Goal: Task Accomplishment & Management: Complete application form

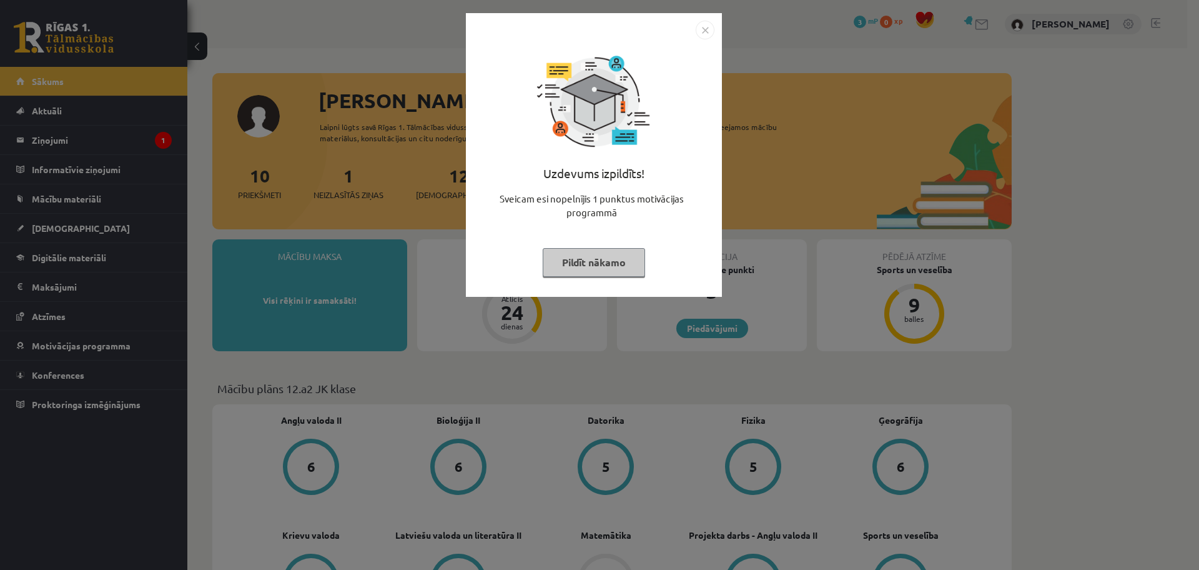
click at [618, 255] on button "Pildīt nākamo" at bounding box center [594, 262] width 102 height 29
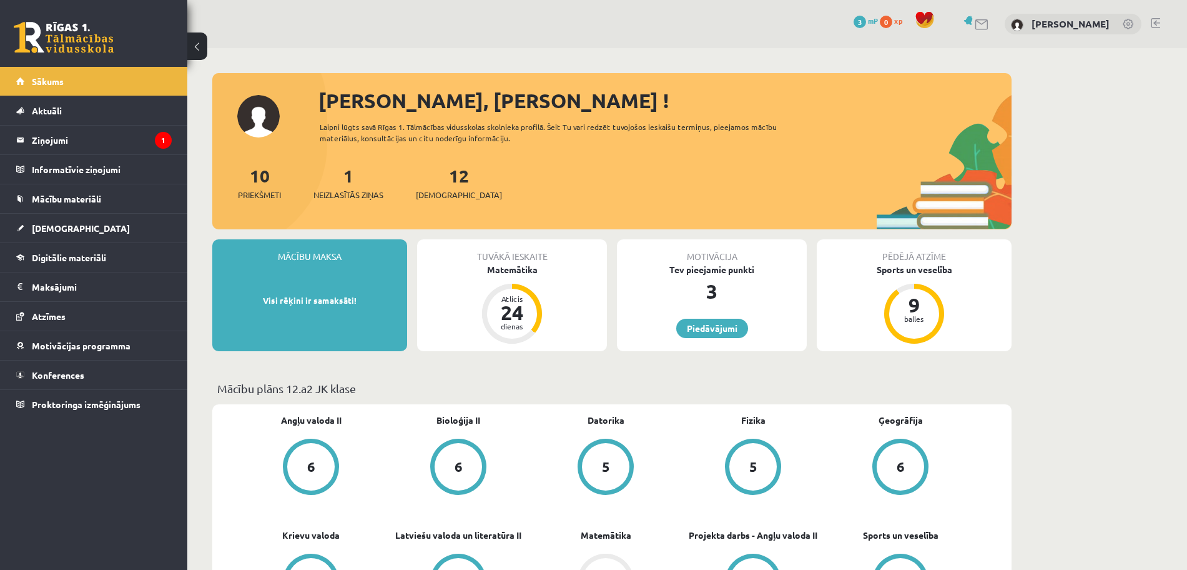
click at [56, 227] on span "[DEMOGRAPHIC_DATA]" at bounding box center [81, 227] width 98 height 11
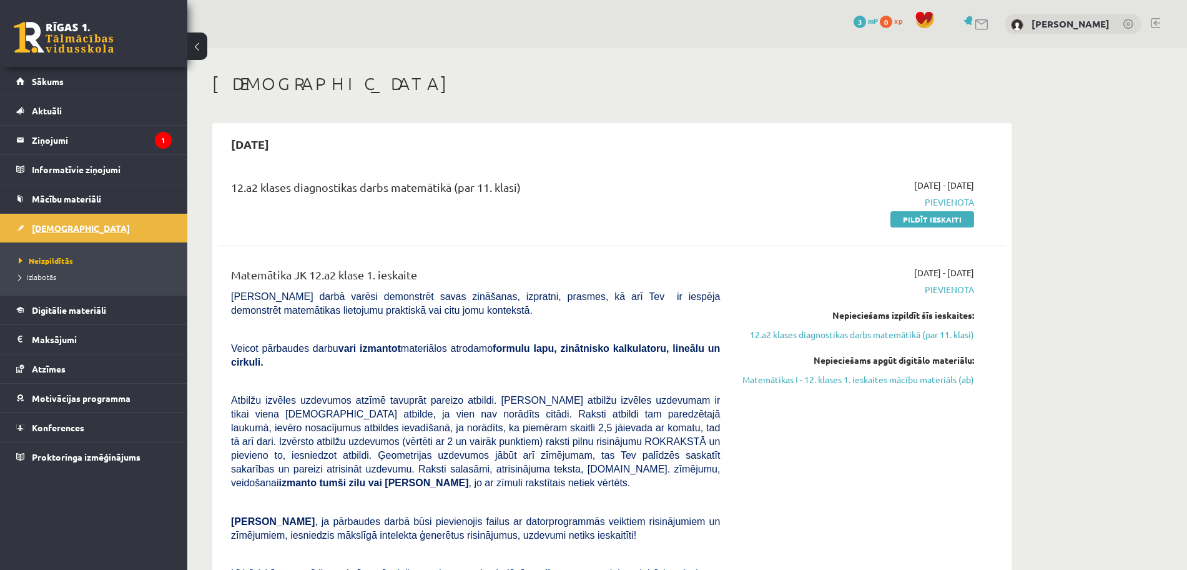
scroll to position [626, 0]
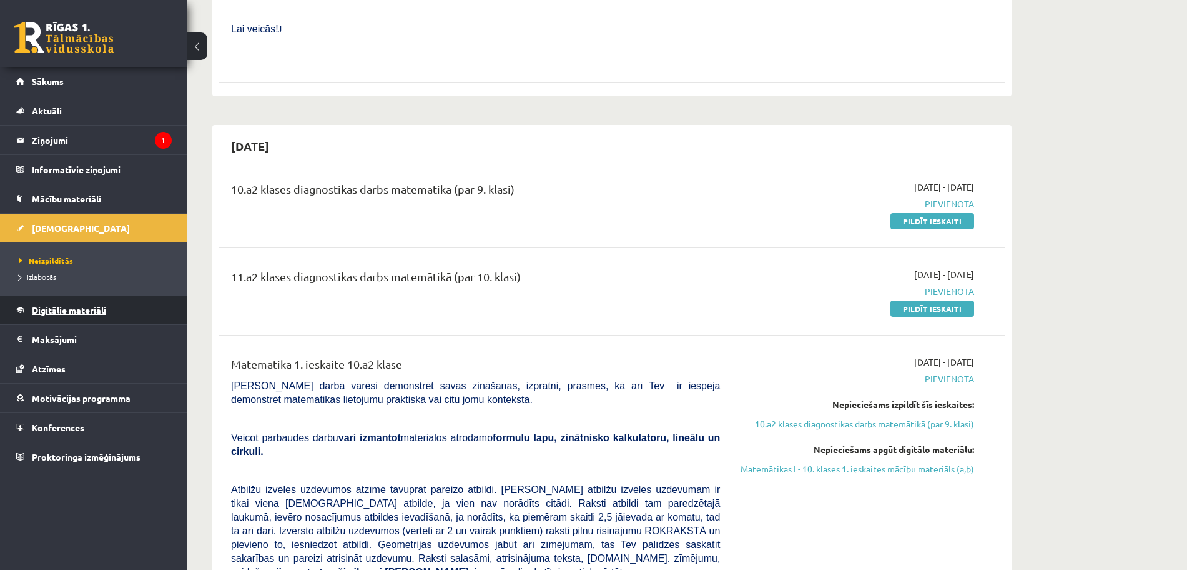
click at [99, 316] on link "Digitālie materiāli" at bounding box center [93, 309] width 155 height 29
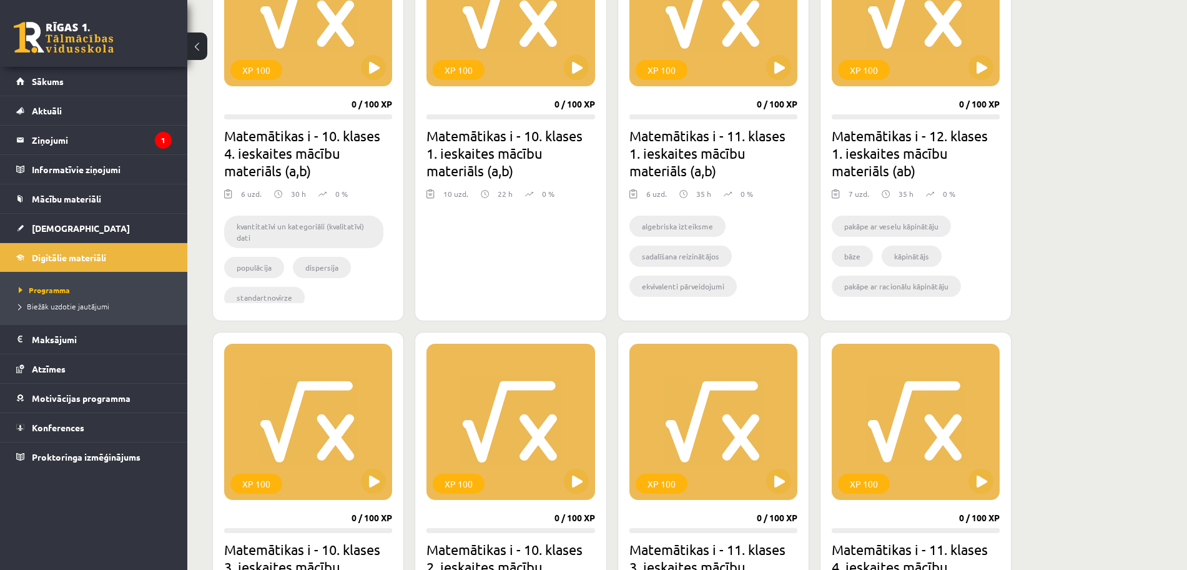
scroll to position [447, 0]
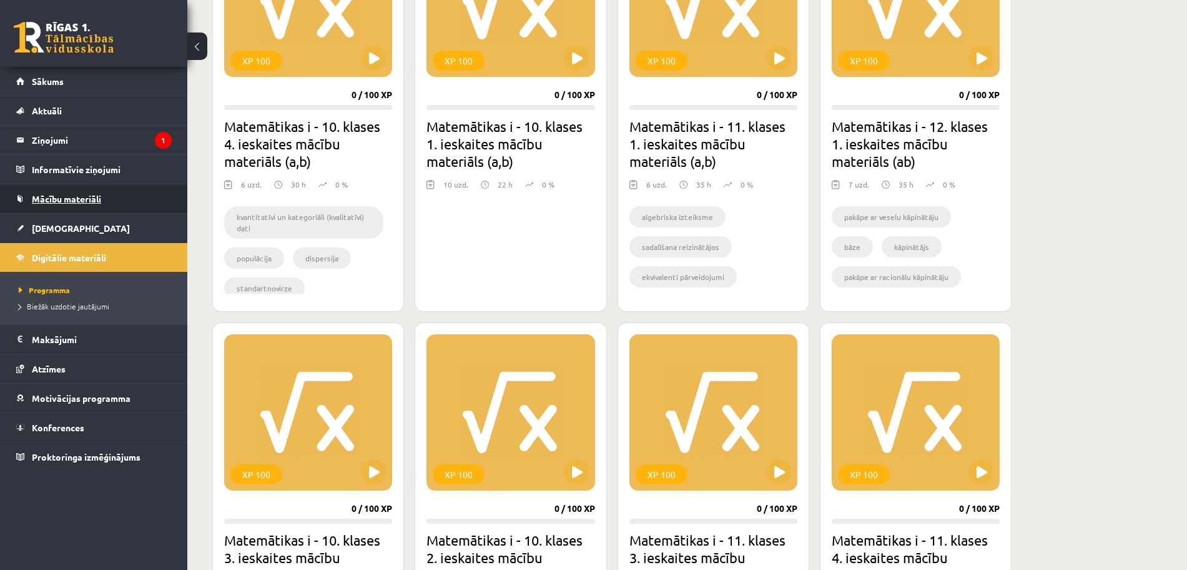
click at [83, 194] on span "Mācību materiāli" at bounding box center [66, 198] width 69 height 11
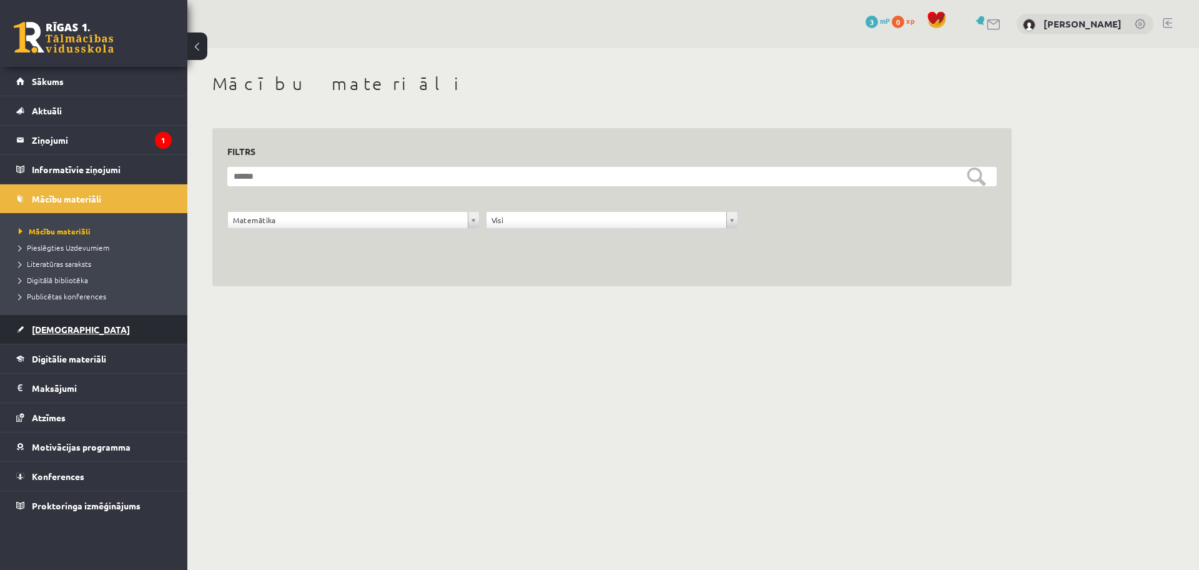
click at [58, 332] on span "[DEMOGRAPHIC_DATA]" at bounding box center [81, 328] width 98 height 11
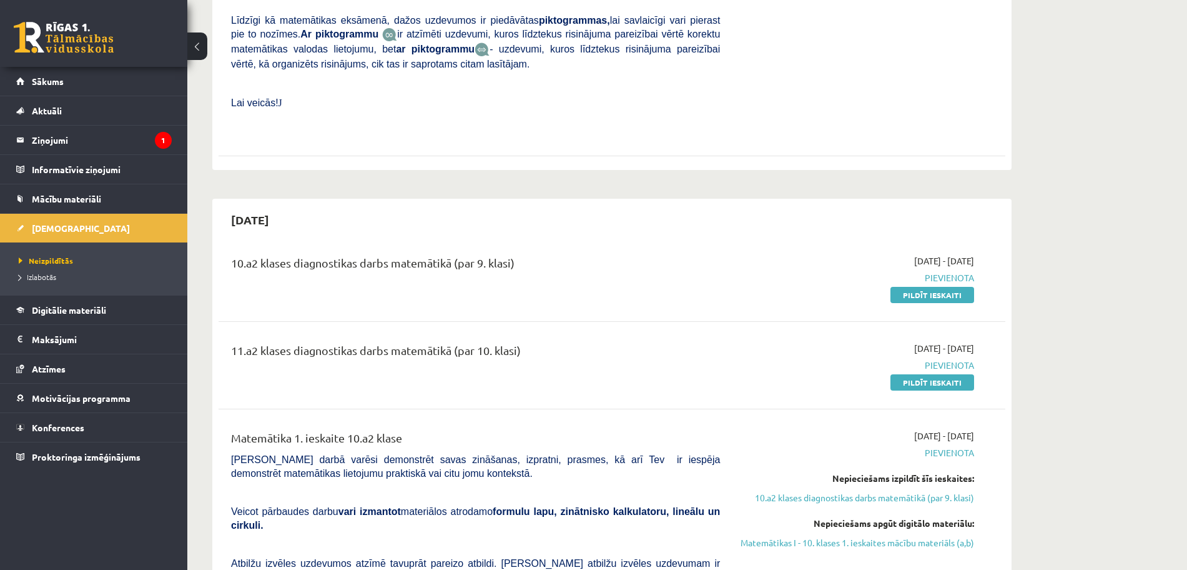
scroll to position [560, 0]
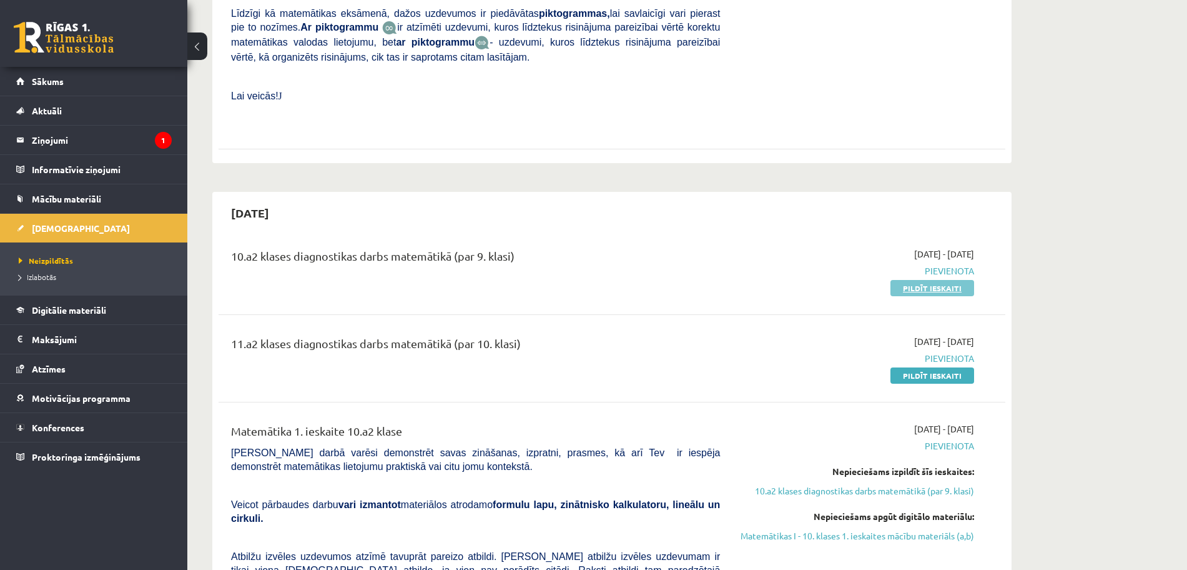
click at [912, 280] on link "Pildīt ieskaiti" at bounding box center [933, 288] width 84 height 16
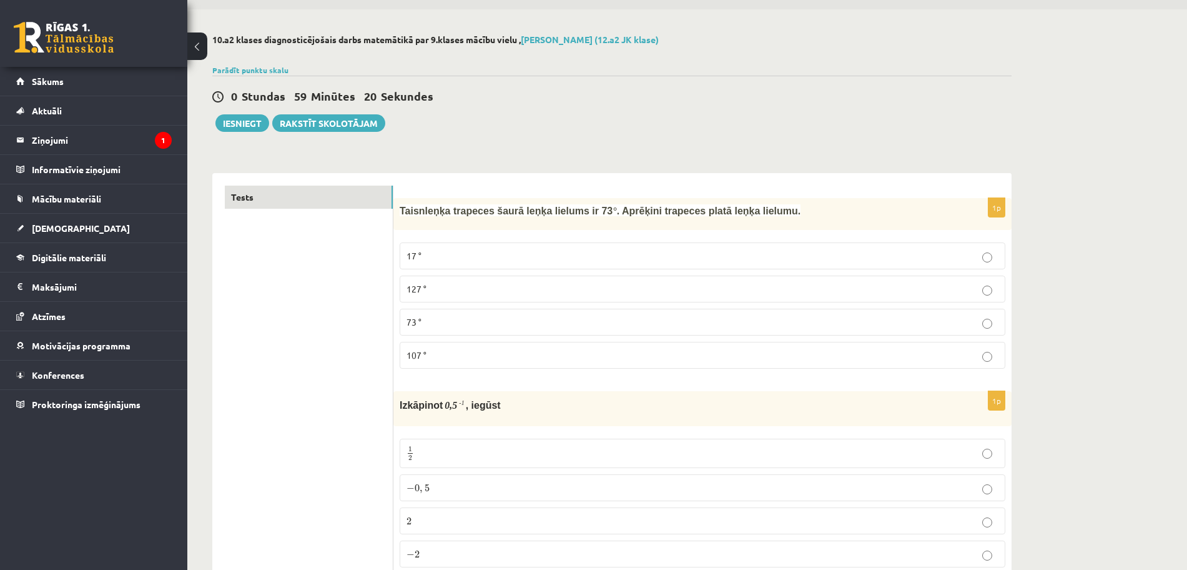
scroll to position [16, 0]
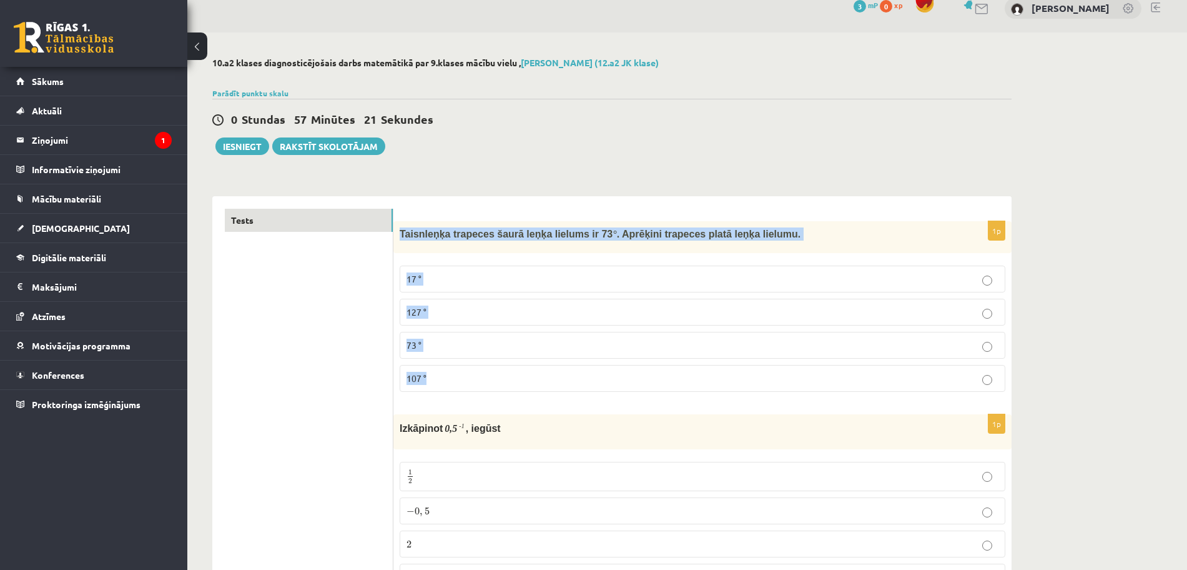
drag, startPoint x: 399, startPoint y: 232, endPoint x: 464, endPoint y: 380, distance: 161.1
click at [464, 380] on div "1p Taisnleņķa trapeces šaurā leņķa lielums ir 73 ° . Aprēķini trapeces platā le…" at bounding box center [702, 311] width 618 height 180
copy div "Taisnleņķa trapeces šaurā leņķa lielums ir 73 ° . Aprēķini trapeces platā leņķa…"
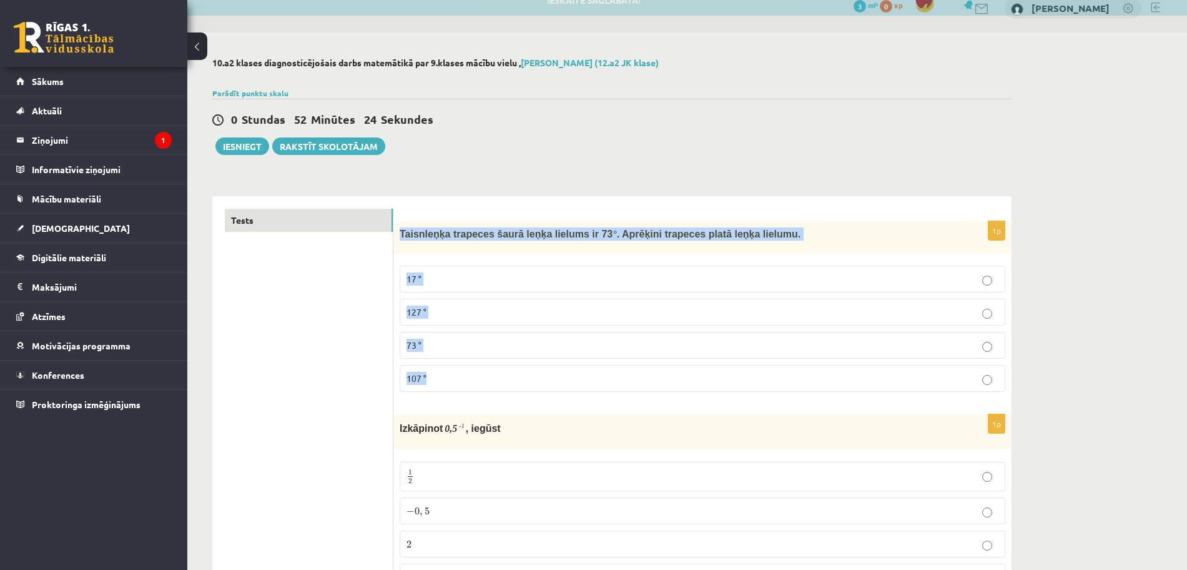
click at [456, 380] on p "107 °" at bounding box center [703, 378] width 592 height 13
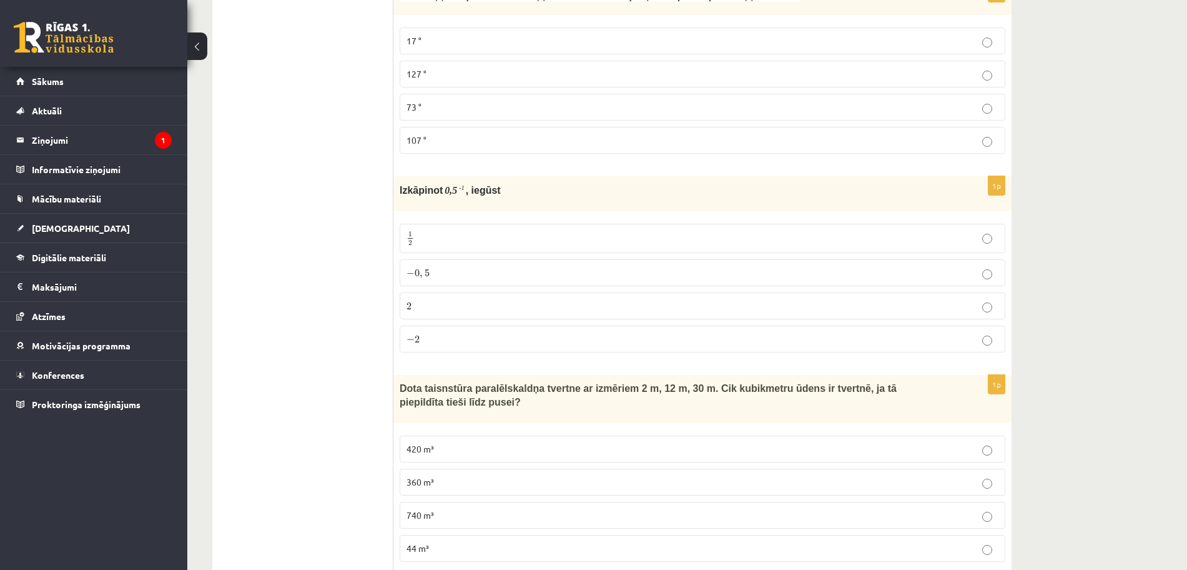
scroll to position [269, 0]
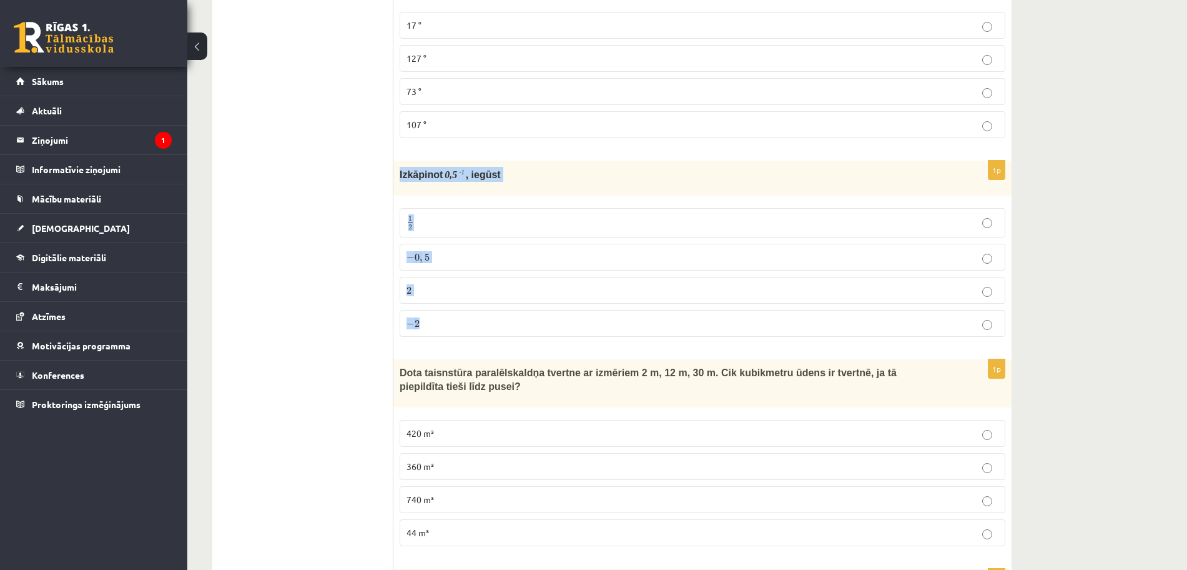
drag, startPoint x: 398, startPoint y: 179, endPoint x: 460, endPoint y: 320, distance: 153.3
click at [460, 320] on div "1p Izkāpinot 0 , 5 - 1 , iegūst 1 2 1 2 − 0 , 5 − 0 , 5 2 2 − 2 − 2" at bounding box center [702, 253] width 618 height 186
copy div "Izkāpinot 0 , 5 - 1 , iegūst 1 2 1 2 − 0 , 5 − 0 , 5 2 2 − 2"
click at [467, 290] on p "2 2" at bounding box center [703, 290] width 592 height 13
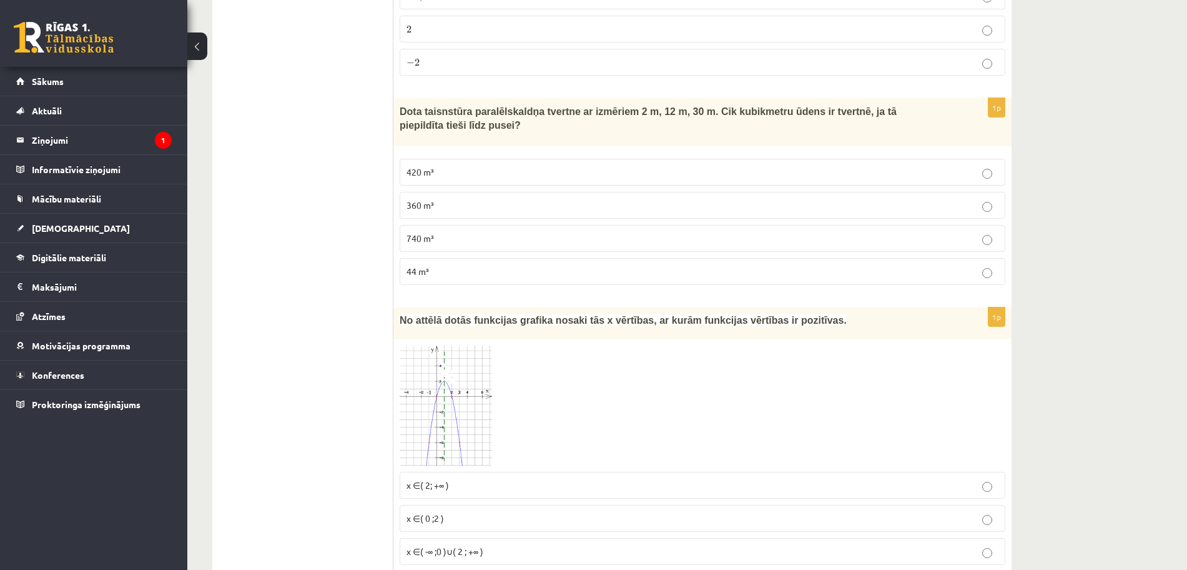
scroll to position [576, 0]
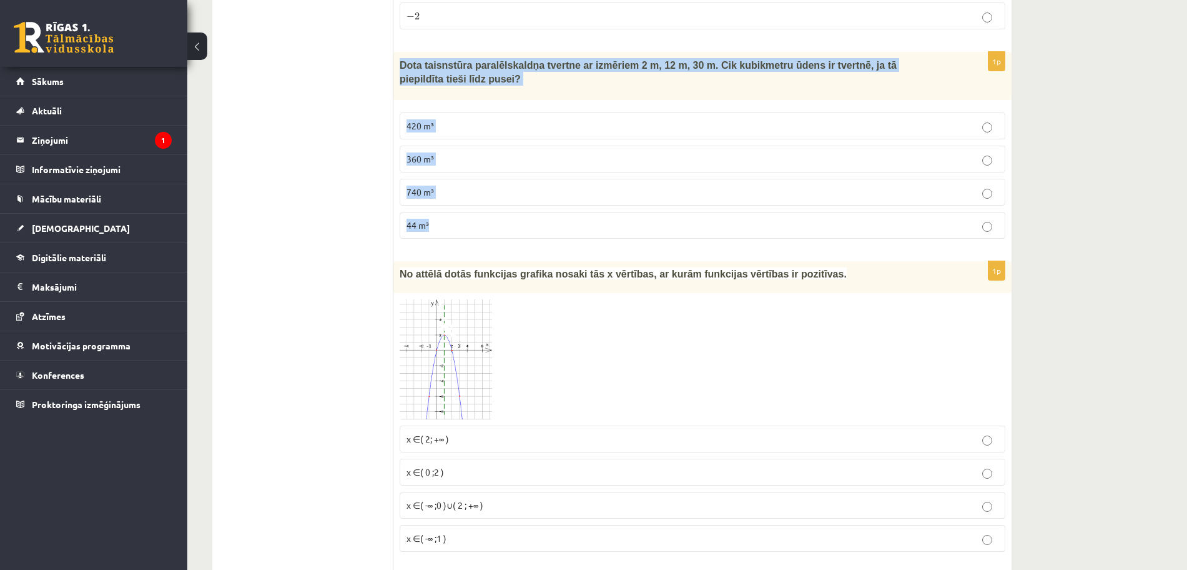
drag, startPoint x: 393, startPoint y: 66, endPoint x: 523, endPoint y: 219, distance: 200.8
click at [523, 219] on div "1p Dota taisnstūra paralēlskaldņa tvertne ar izmēriem 2 m, 12 m, 30 m. Cik kubi…" at bounding box center [702, 150] width 618 height 197
copy div "Dota taisnstūra paralēlskaldņa tvertne ar izmēriem 2 m, 12 m, 30 m. Cik kubikme…"
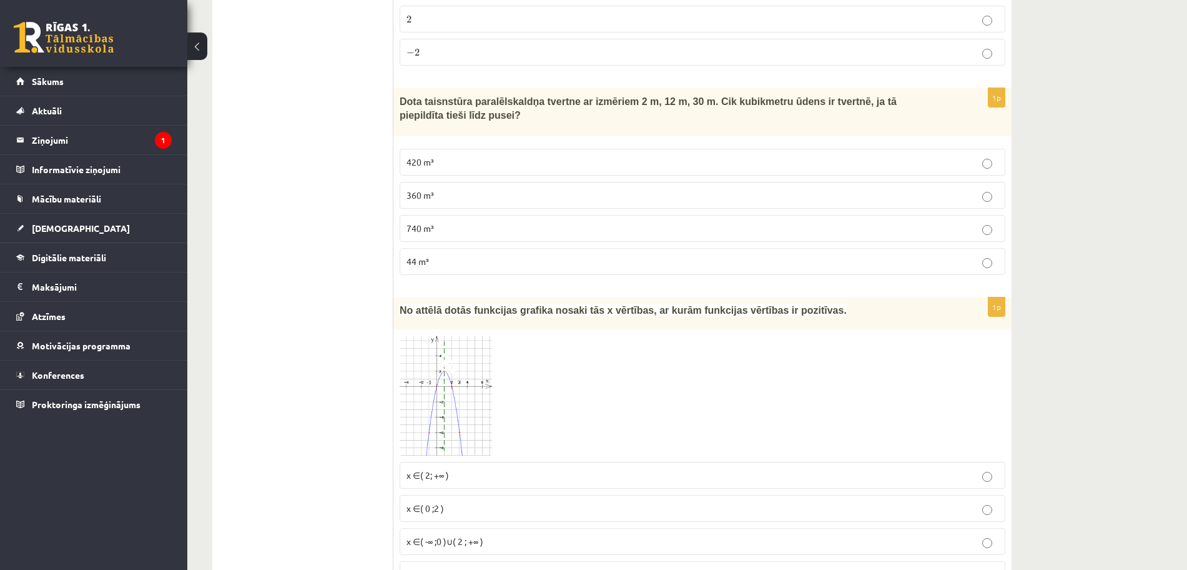
scroll to position [548, 0]
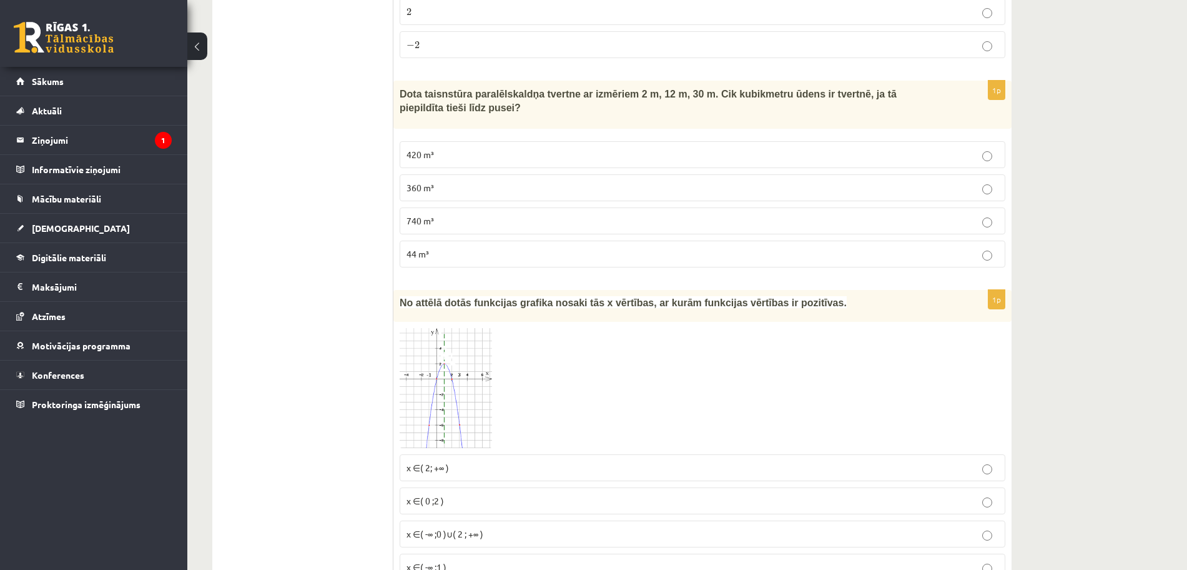
click at [468, 192] on p "360 m³" at bounding box center [703, 187] width 592 height 13
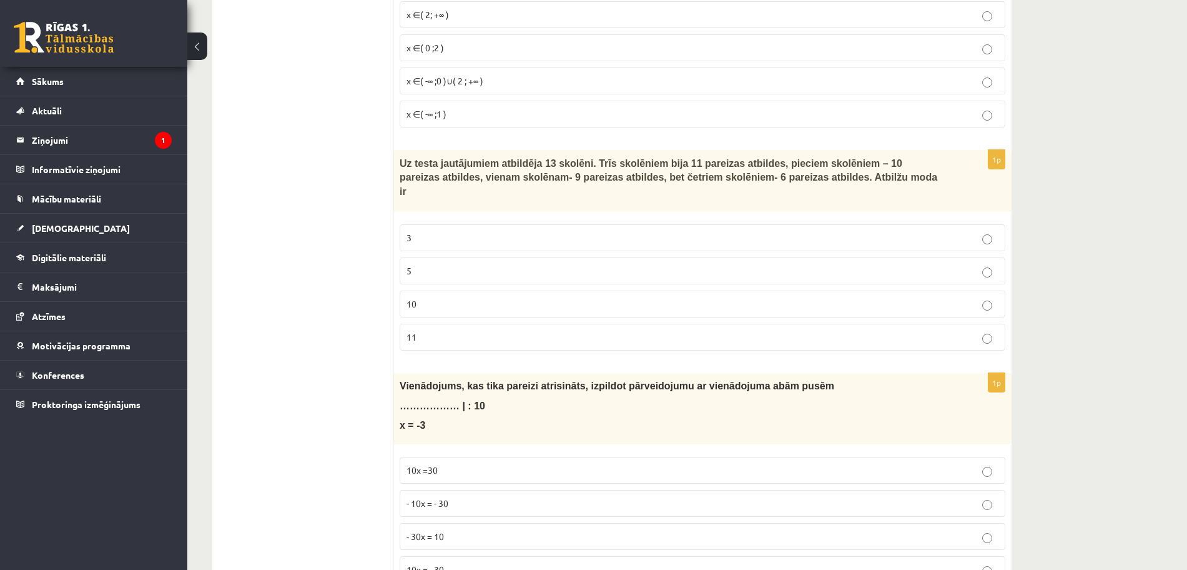
scroll to position [1093, 0]
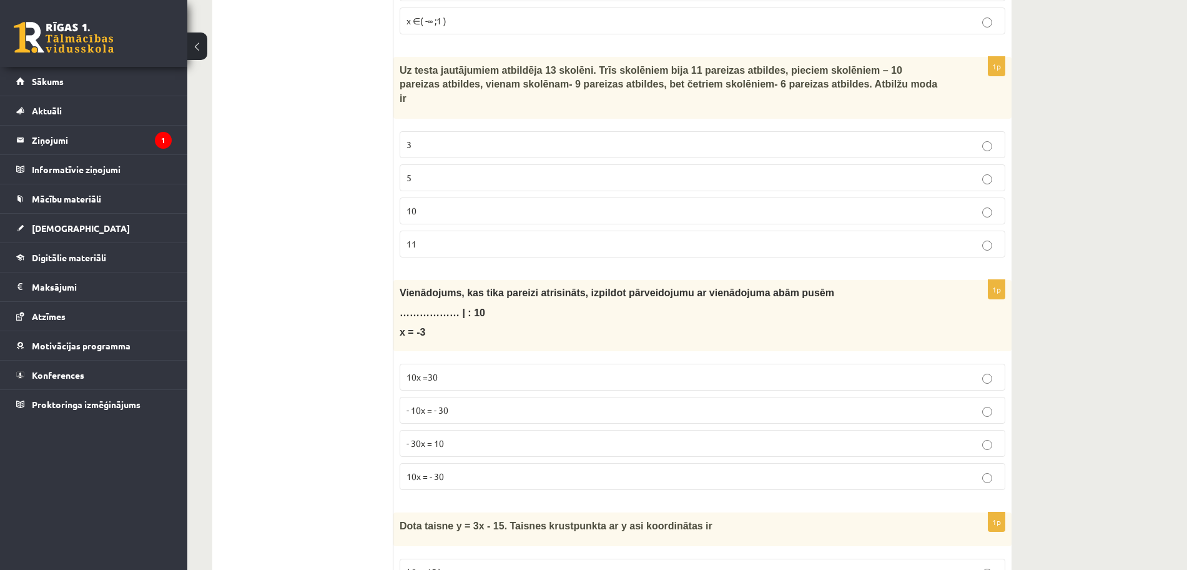
click at [400, 72] on span "Uz testa jautājumiem atbildēja 13 skolēni. Trīs skolēniem bija 11 pareizas atbi…" at bounding box center [669, 84] width 538 height 39
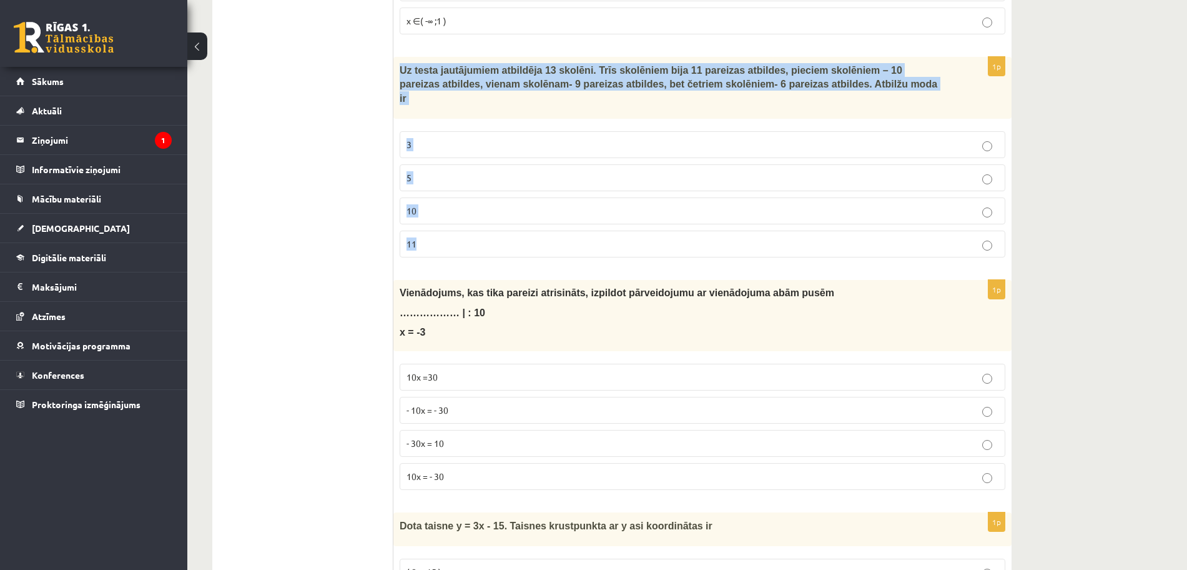
drag, startPoint x: 400, startPoint y: 72, endPoint x: 486, endPoint y: 220, distance: 171.8
click at [486, 220] on div "1p Uz testa jautājumiem atbildēja 13 skolēni. Trīs skolēniem bija 11 pareizas a…" at bounding box center [702, 162] width 618 height 210
copy div "Uz testa jautājumiem atbildēja 13 skolēni. Trīs skolēniem bija 11 pareizas atbi…"
click at [509, 204] on p "10" at bounding box center [703, 210] width 592 height 13
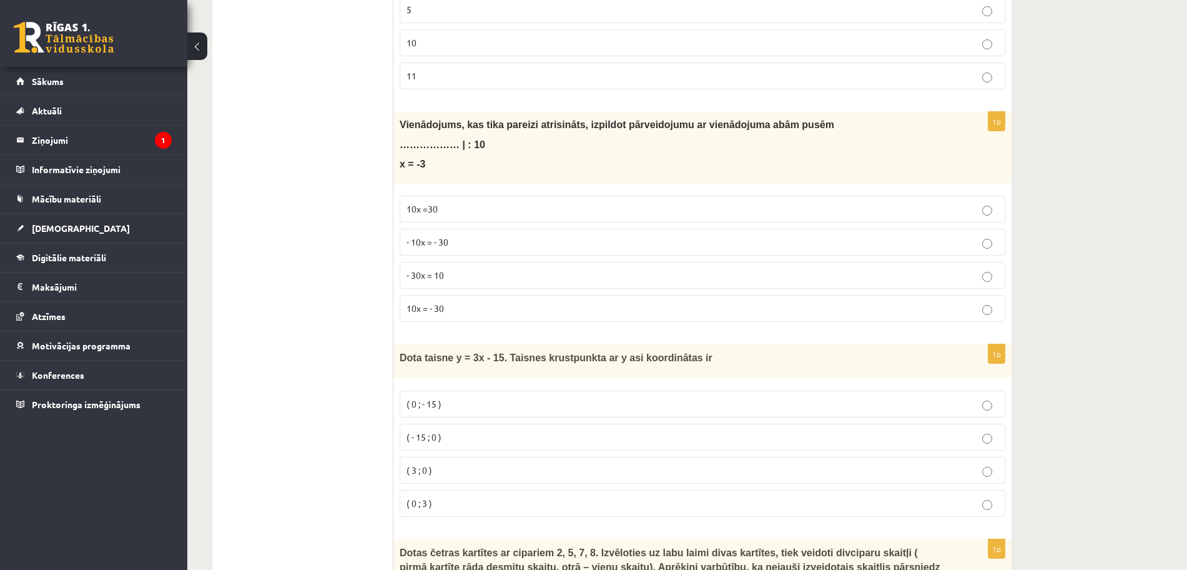
scroll to position [1277, 0]
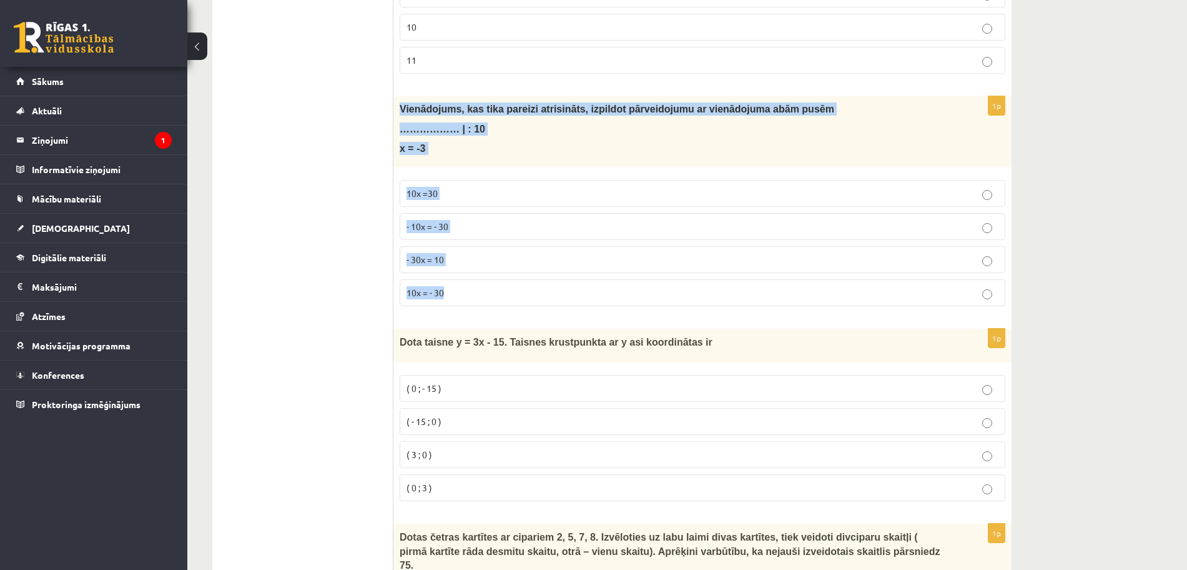
drag, startPoint x: 398, startPoint y: 96, endPoint x: 483, endPoint y: 275, distance: 198.6
click at [483, 275] on div "1p Vienādojums, kas tika pareizi atrisināts, izpildot pārveidojumu ar vienādoju…" at bounding box center [702, 206] width 618 height 220
copy div "Vienādojums, kas tika pareizi atrisināts, izpildot pārveidojumu ar vienādojuma …"
click at [475, 286] on p "10x = - 30" at bounding box center [703, 292] width 592 height 13
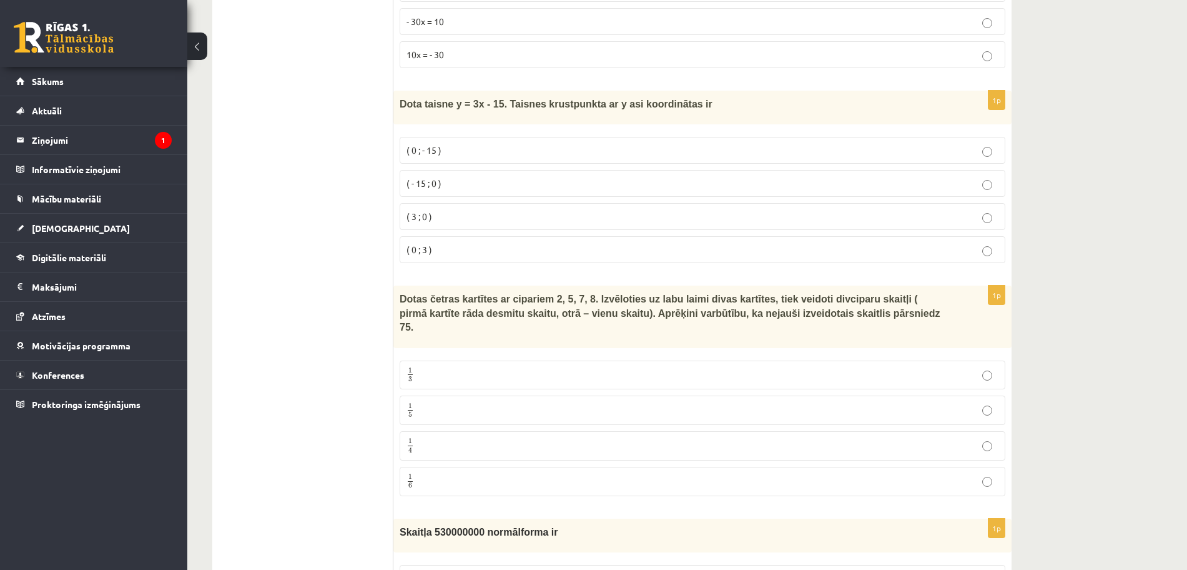
scroll to position [1523, 0]
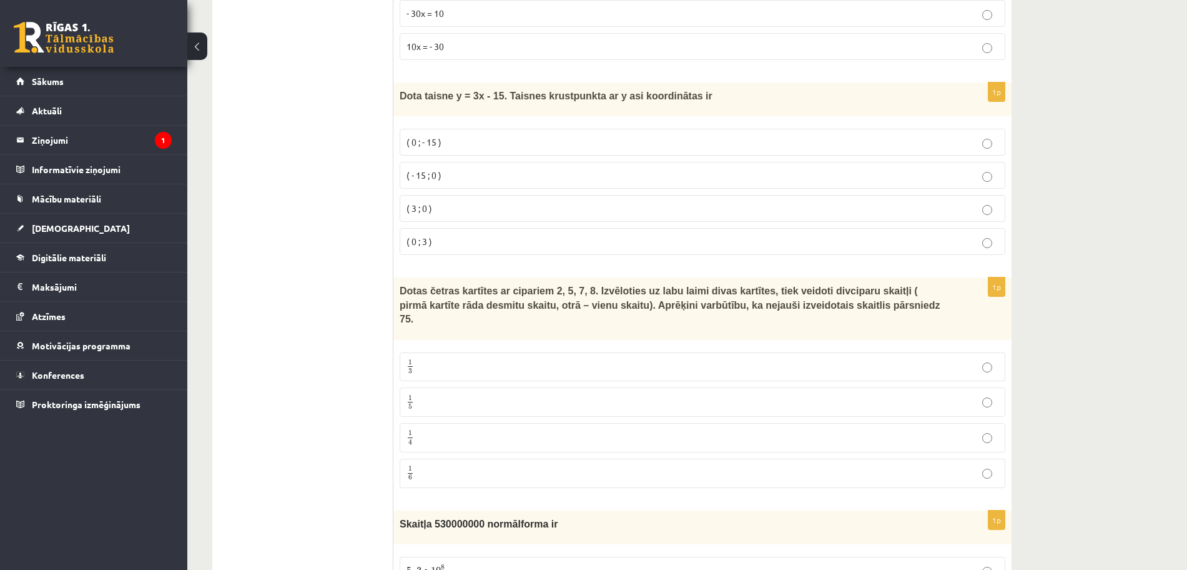
click at [403, 91] on span "Dota taisne y = 3x - 15. Taisnes krustpunkta ar y asi koordinātas ir" at bounding box center [556, 96] width 313 height 11
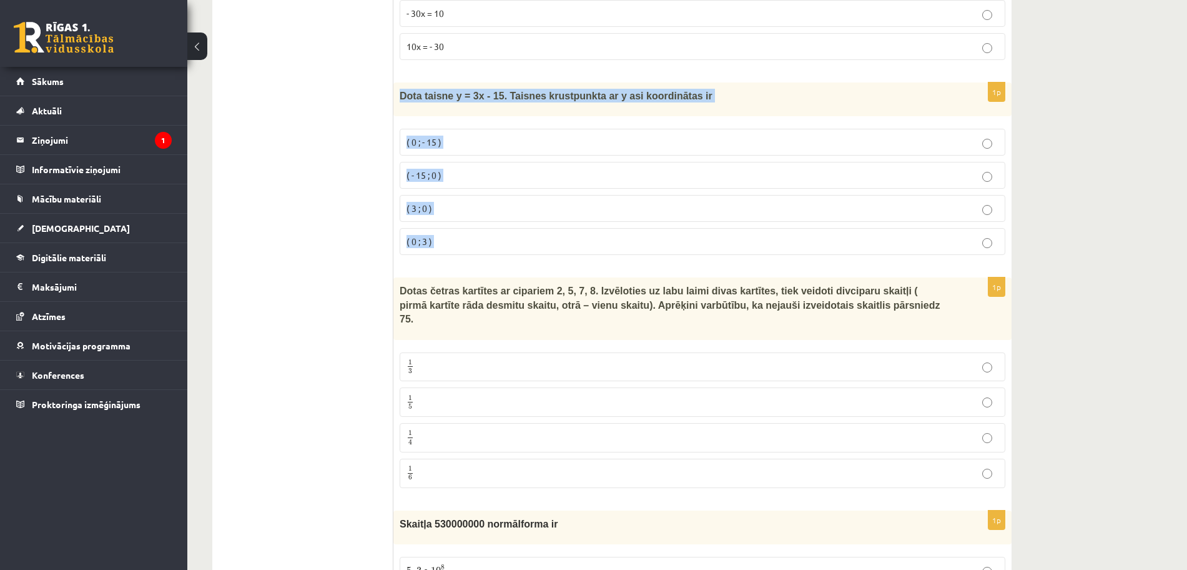
drag, startPoint x: 403, startPoint y: 84, endPoint x: 501, endPoint y: 220, distance: 167.3
click at [501, 220] on div "1p Dota taisne y = 3x - 15. Taisnes krustpunkta ar y asi koordinātas ir ( 0 ; -…" at bounding box center [702, 173] width 618 height 182
copy form "Dota taisne y = 3x - 15. Taisnes krustpunkta ar y asi koordinātas ir ( 0 ; - 15…"
click at [500, 137] on label "( 0 ; - 15 )" at bounding box center [703, 142] width 606 height 27
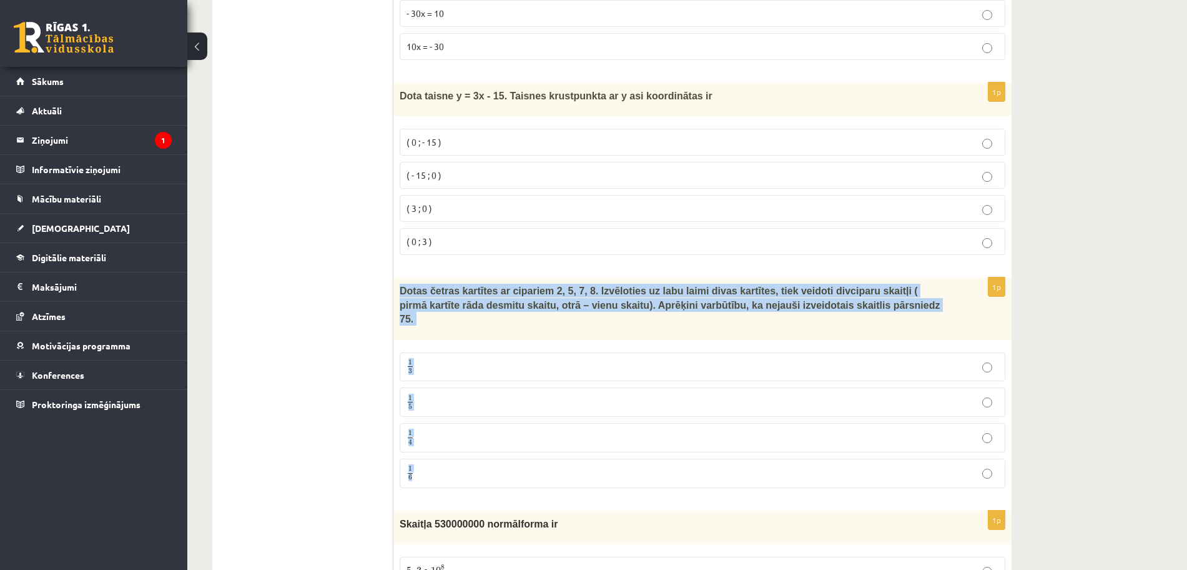
drag, startPoint x: 398, startPoint y: 279, endPoint x: 463, endPoint y: 445, distance: 178.0
click at [463, 445] on div "1p Dotas četras kartītes ar cipariem 2, 5, 7, 8. Izvēloties uz labu laimi divas…" at bounding box center [702, 387] width 618 height 220
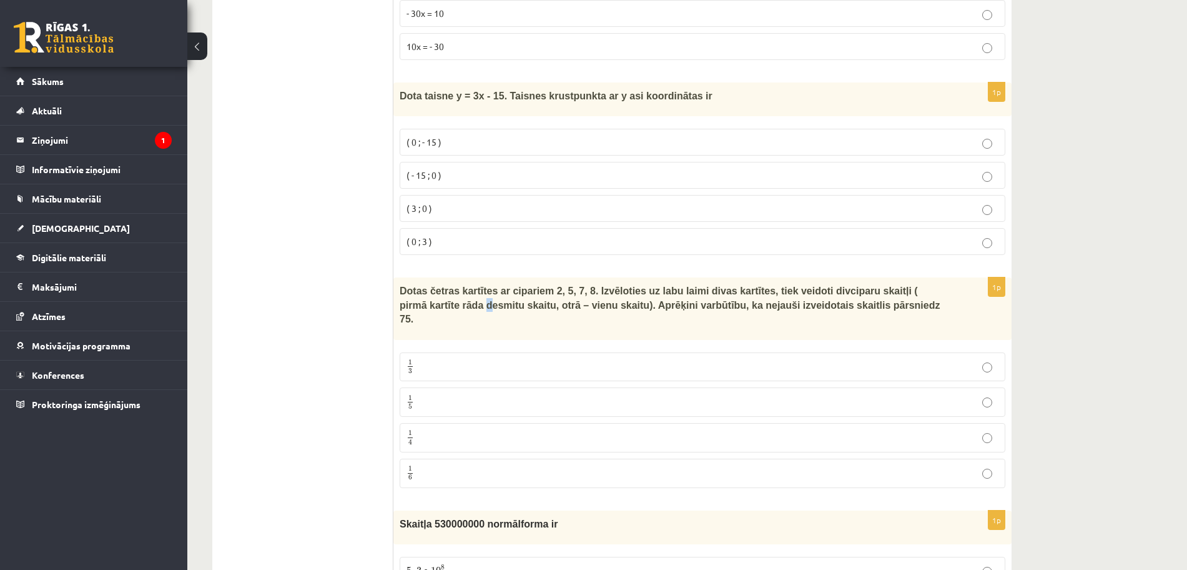
drag, startPoint x: 463, startPoint y: 445, endPoint x: 403, endPoint y: 298, distance: 158.8
click at [403, 298] on span "Dotas četras kartītes ar cipariem 2, 5, 7, 8. Izvēloties uz labu laimi divas ka…" at bounding box center [670, 304] width 540 height 39
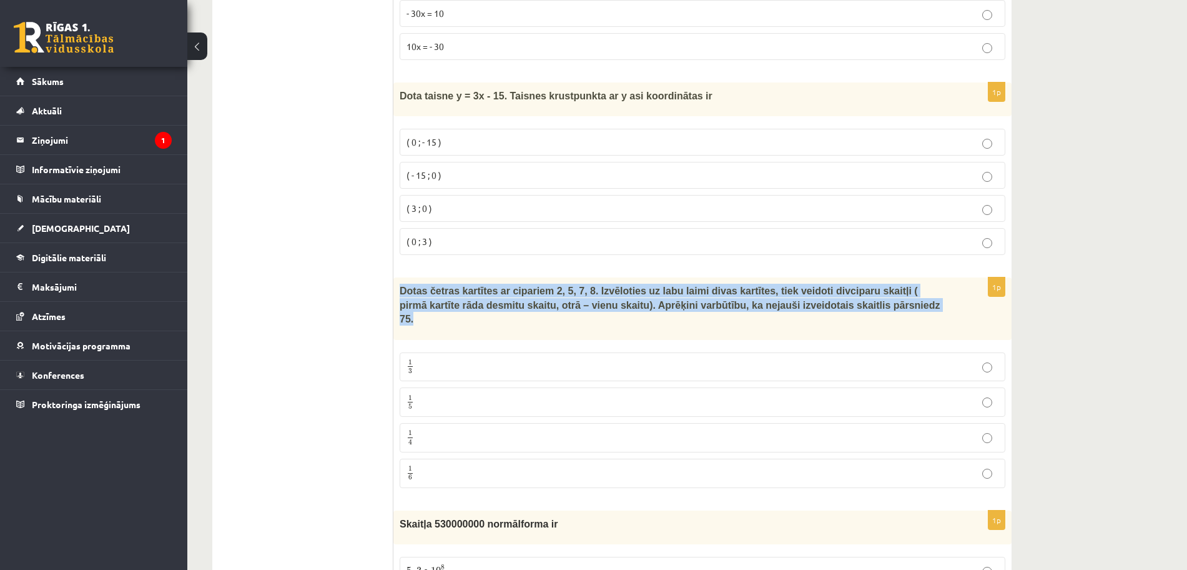
click at [403, 298] on span "Dotas četras kartītes ar cipariem 2, 5, 7, 8. Izvēloties uz labu laimi divas ka…" at bounding box center [670, 304] width 540 height 39
copy div "Dotas četras kartītes ar cipariem 2, 5, 7, 8. Izvēloties uz labu laimi divas ka…"
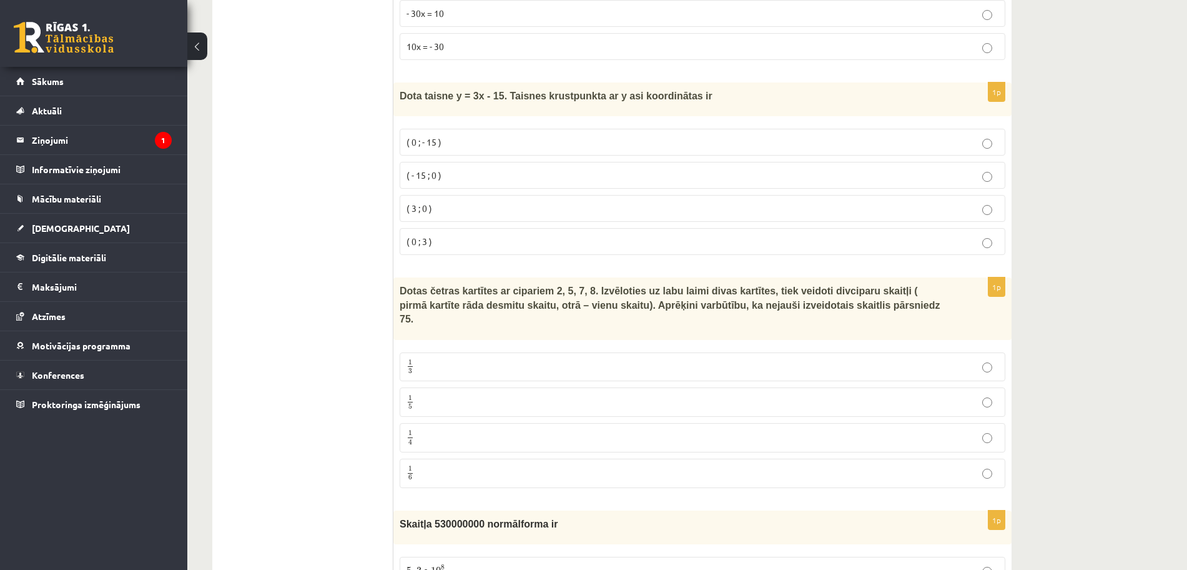
click at [472, 359] on p "1 3 1 3" at bounding box center [703, 367] width 592 height 16
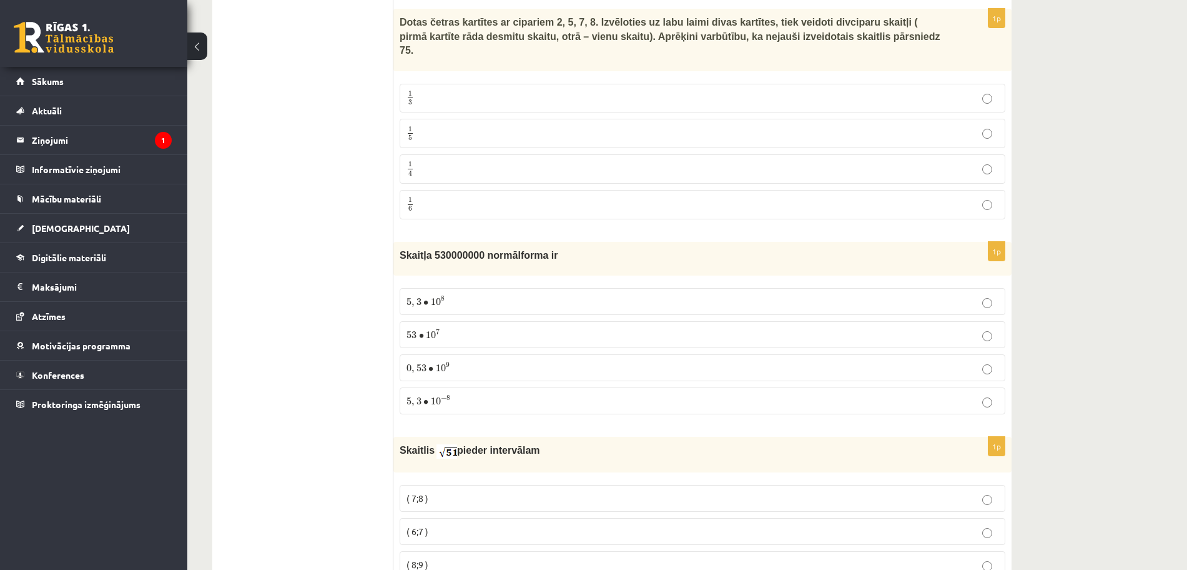
scroll to position [1885, 0]
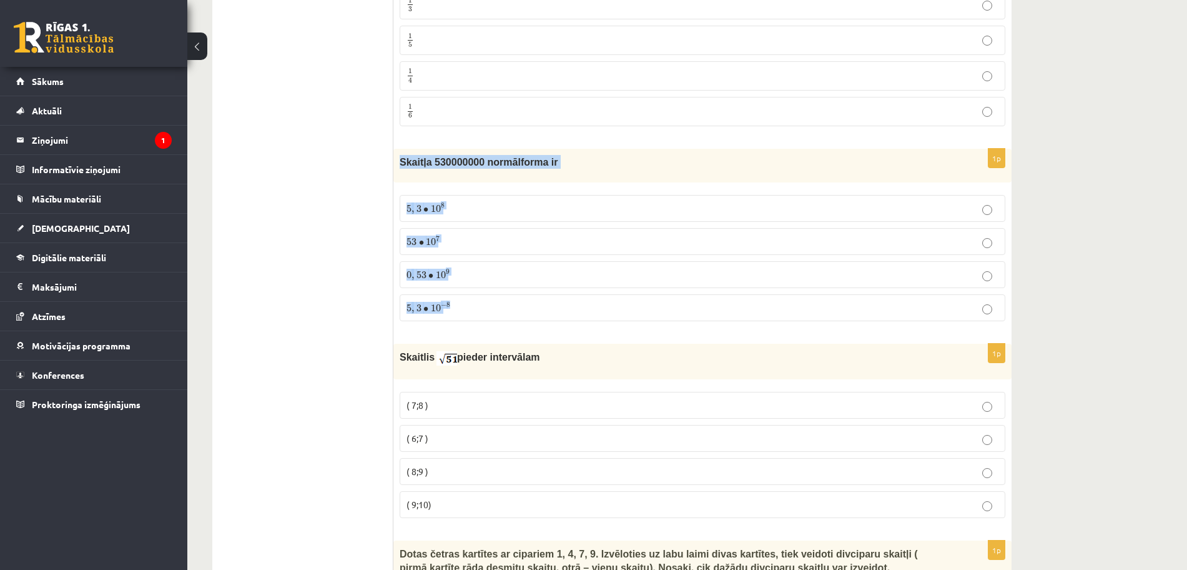
drag, startPoint x: 400, startPoint y: 137, endPoint x: 483, endPoint y: 272, distance: 159.3
click at [483, 272] on div "1p Skaitļa 530000000 normālforma ir 5 , 3 ∙ 10 8 5 , 3 ∙ 10 8 53 ∙ 10 7 53 ∙ 10…" at bounding box center [702, 240] width 618 height 183
drag, startPoint x: 483, startPoint y: 272, endPoint x: 397, endPoint y: 134, distance: 162.7
click at [397, 149] on div "Skaitļa 530000000 normālforma ir" at bounding box center [702, 166] width 618 height 34
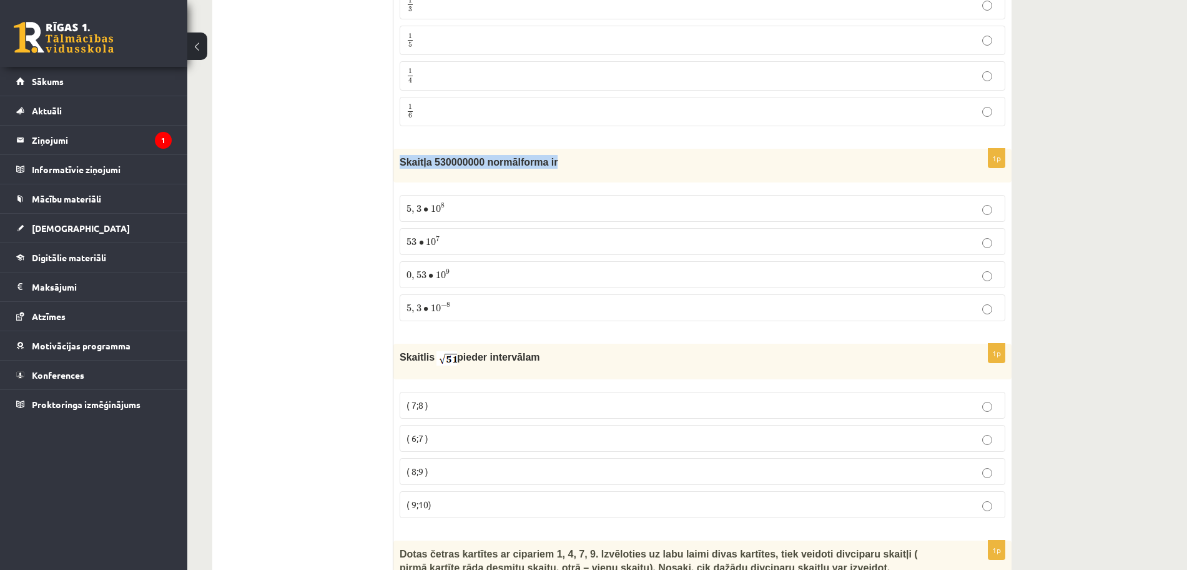
click at [397, 149] on div "Skaitļa 530000000 normālforma ir" at bounding box center [702, 166] width 618 height 34
copy div "Skaitļa 530000000 normālforma ir"
click at [489, 195] on label "5 , 3 ∙ 10 8 5 , 3 ∙ 10 8" at bounding box center [703, 208] width 606 height 27
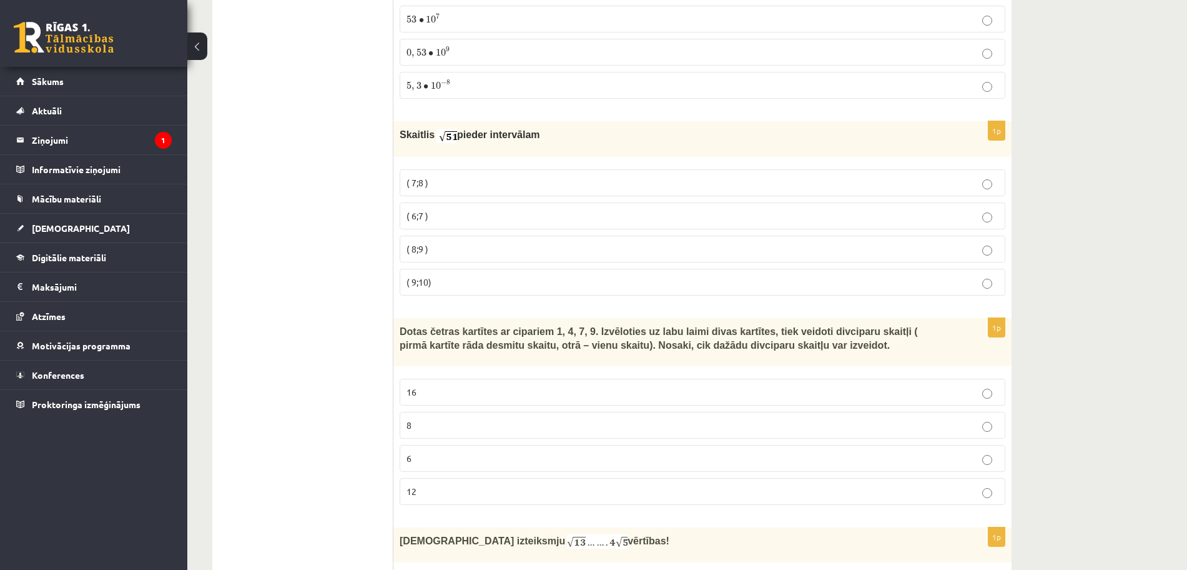
scroll to position [2115, 0]
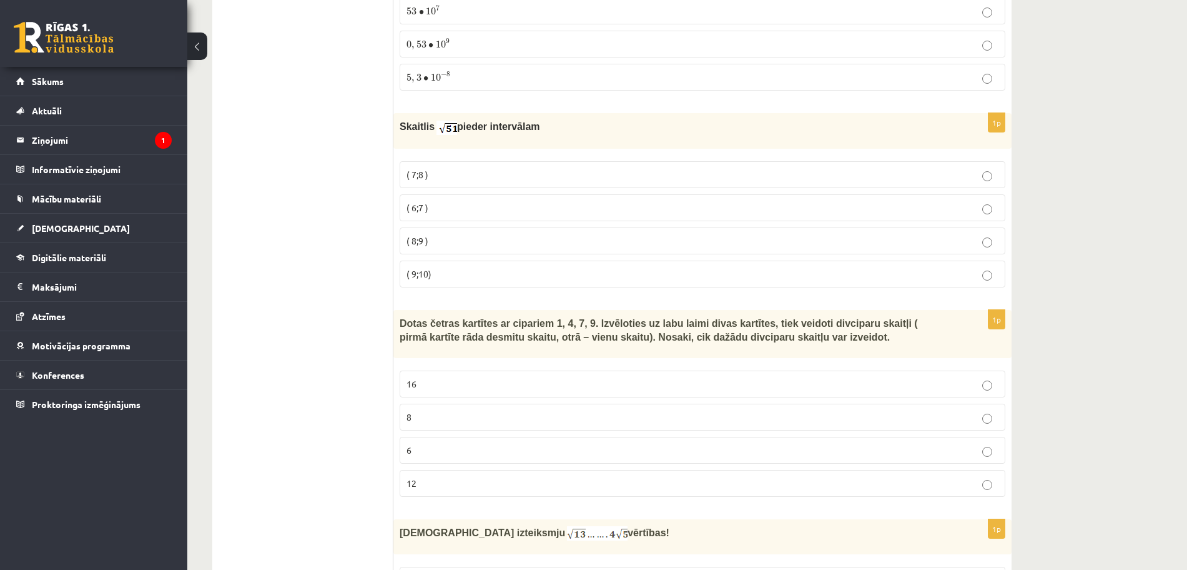
drag, startPoint x: 400, startPoint y: 98, endPoint x: 535, endPoint y: 106, distance: 135.1
click at [535, 119] on p "Skaitlis pieder intervālam" at bounding box center [671, 127] width 543 height 16
copy p "Skaitlis pieder intervālam"
click at [440, 121] on img at bounding box center [447, 128] width 21 height 14
click at [576, 119] on p "Skaitlis pieder intervālam" at bounding box center [671, 127] width 543 height 16
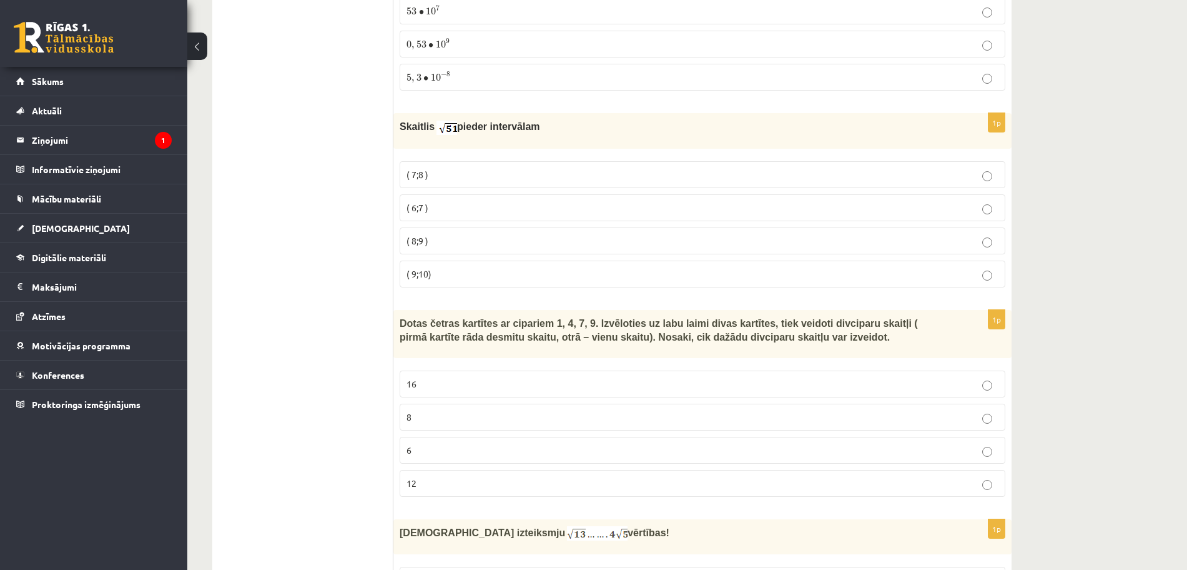
click at [476, 161] on label "( 7;8 )" at bounding box center [703, 174] width 606 height 27
click at [405, 318] on span "Dotas četras kartītes ar cipariem 1, 4, 7, 9. Izvēloties uz labu laimi divas ka…" at bounding box center [659, 330] width 518 height 24
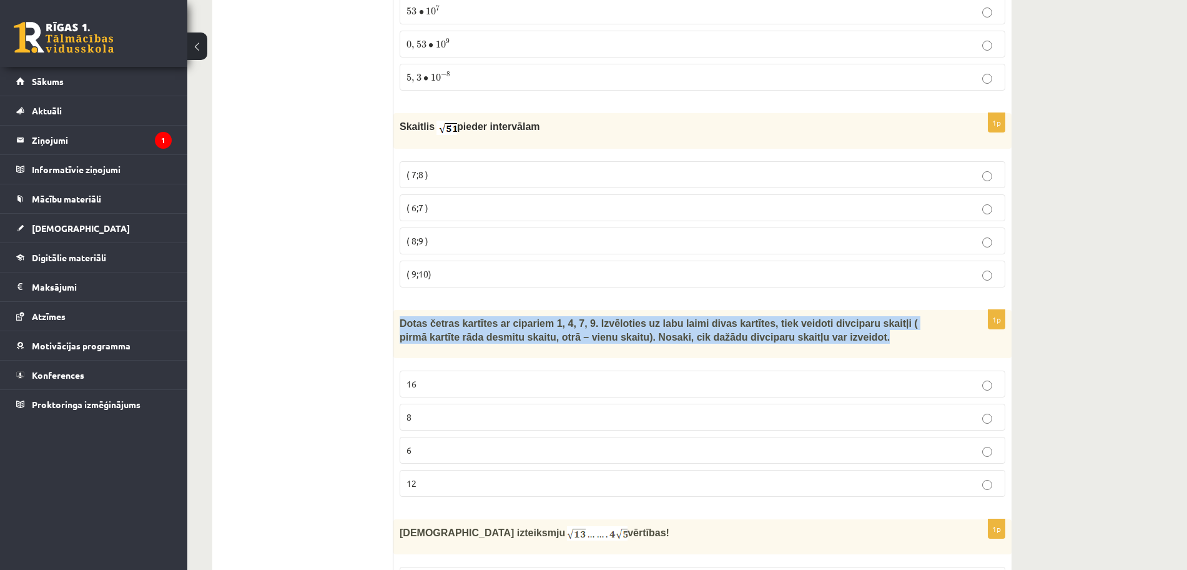
click at [405, 318] on span "Dotas četras kartītes ar cipariem 1, 4, 7, 9. Izvēloties uz labu laimi divas ka…" at bounding box center [659, 330] width 518 height 24
copy div "Dotas četras kartītes ar cipariem 1, 4, 7, 9. Izvēloties uz labu laimi divas ka…"
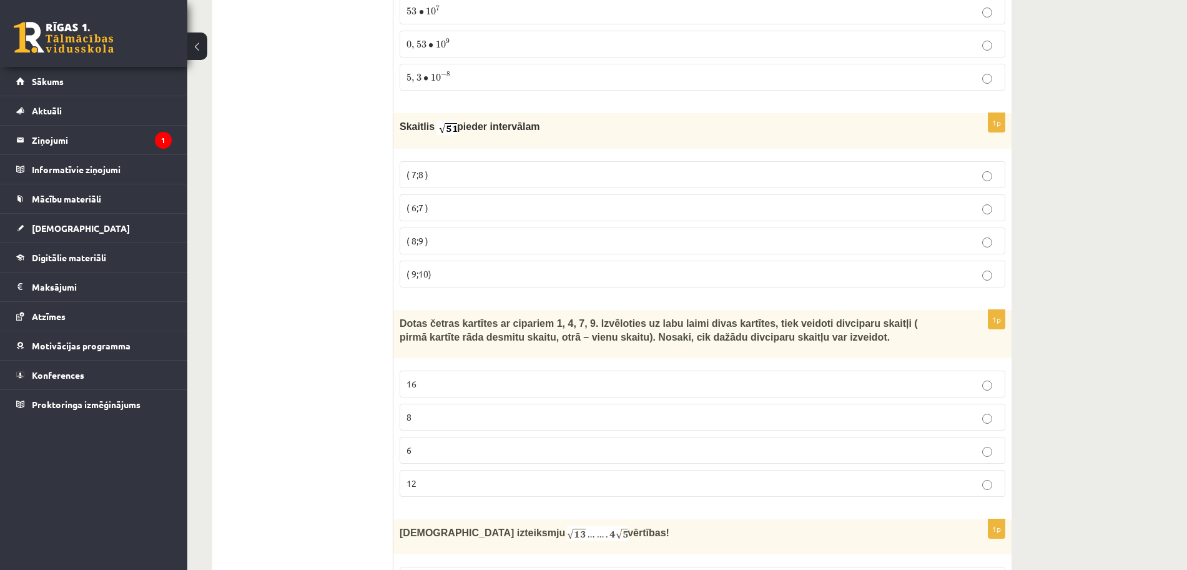
click at [437, 476] on p "12" at bounding box center [703, 482] width 592 height 13
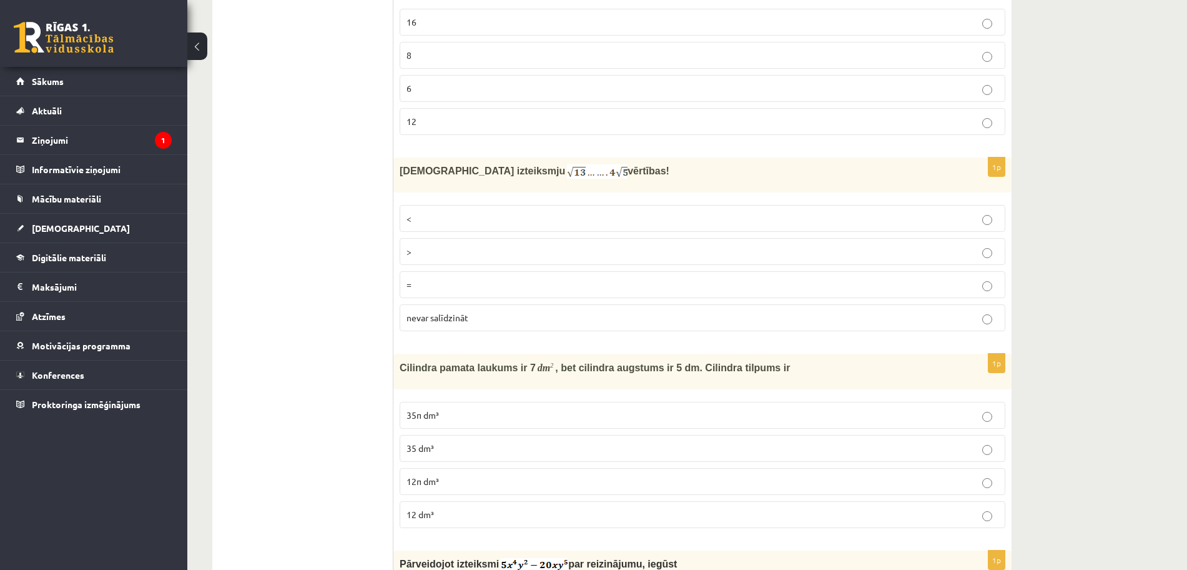
scroll to position [2484, 0]
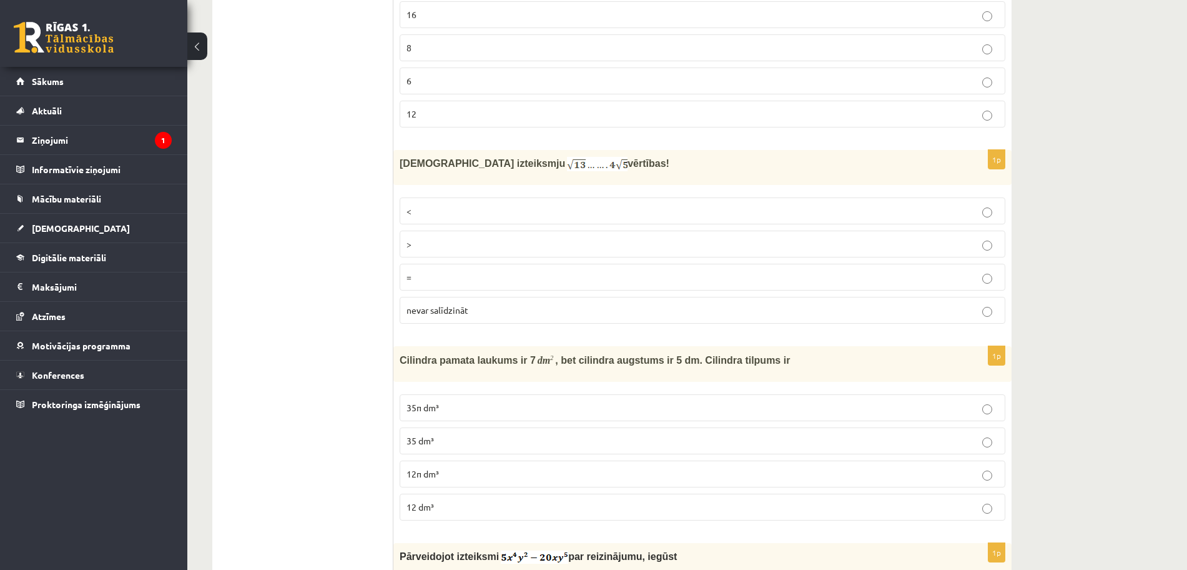
click at [409, 158] on span "Salīdzini izteiksmju" at bounding box center [482, 163] width 165 height 11
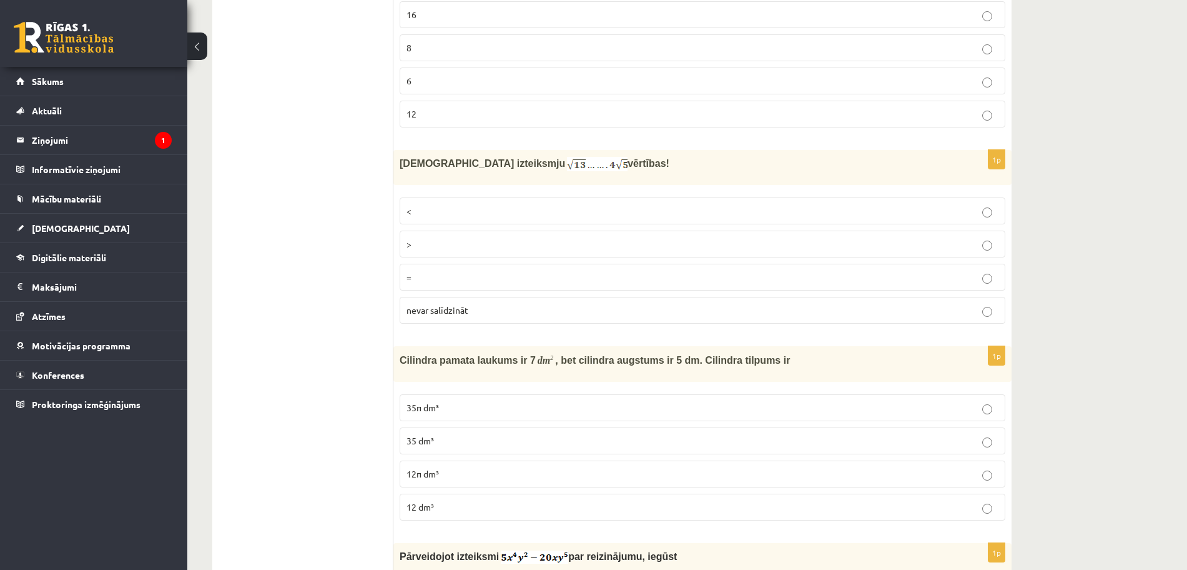
click at [398, 150] on div "Salīdzini izteiksmju vērtības!" at bounding box center [702, 168] width 618 height 36
click at [618, 156] on p "Salīdzini izteiksmju vērtības!" at bounding box center [671, 164] width 543 height 16
click at [442, 204] on p "<" at bounding box center [703, 210] width 592 height 13
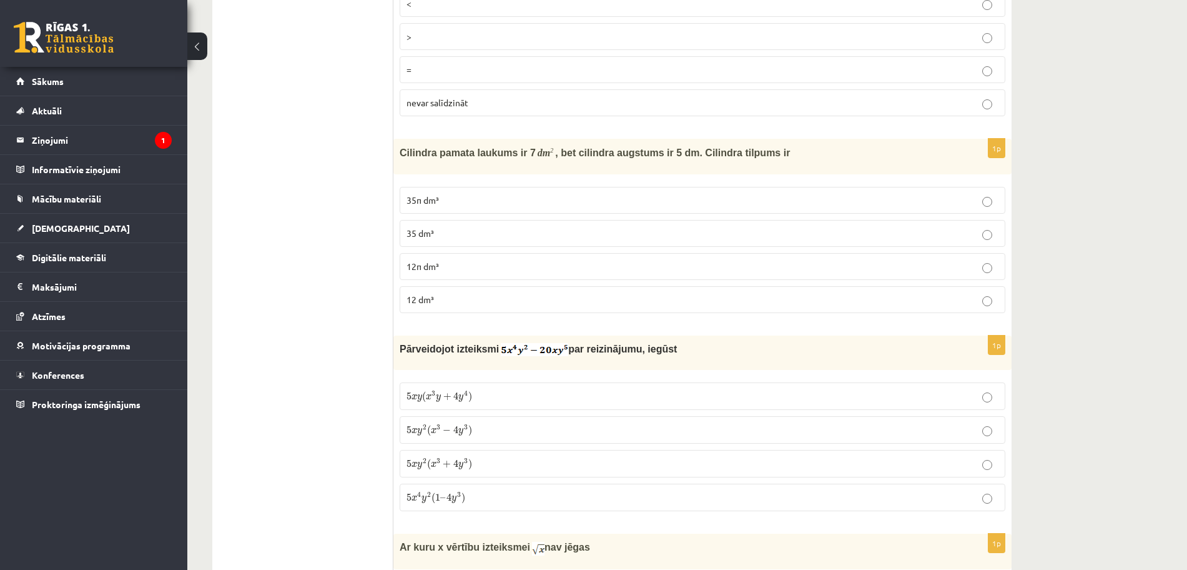
scroll to position [2699, 0]
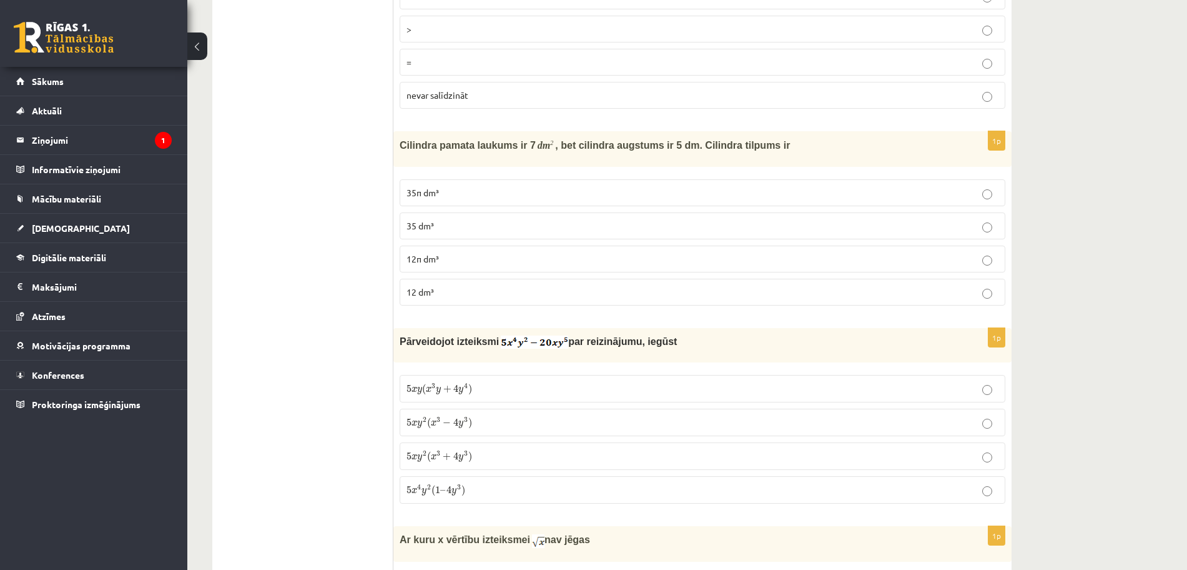
click at [574, 140] on span ", bet cilindra augstums ir 5 dm. Cilindra tilpums ir" at bounding box center [672, 145] width 235 height 11
click at [491, 219] on p "35 dm³" at bounding box center [703, 225] width 592 height 13
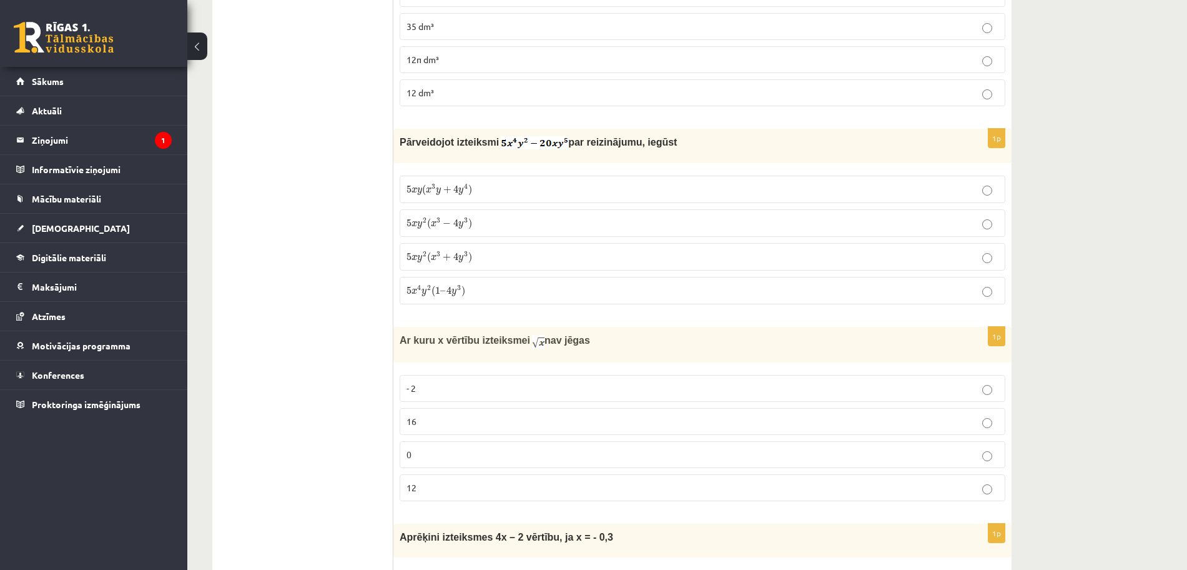
scroll to position [2921, 0]
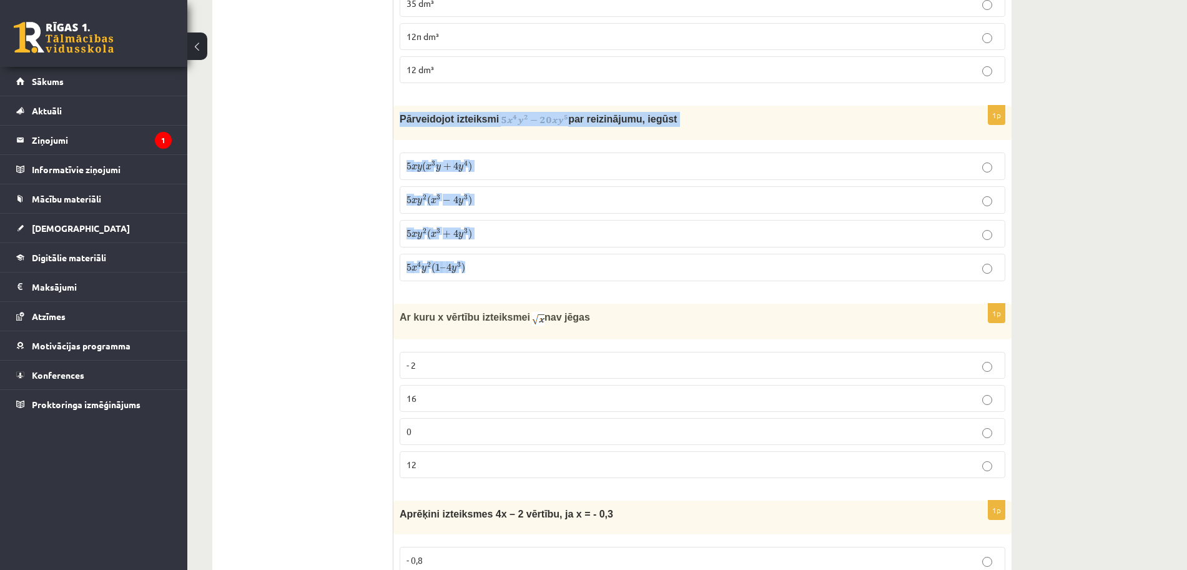
drag, startPoint x: 398, startPoint y: 92, endPoint x: 638, endPoint y: 239, distance: 280.6
click at [638, 239] on div "1p Pārveidojot izteiksmi par reizinājumu, iegūst 5 x y ( x 3 y + 4 y 4 ) 5 x y …" at bounding box center [702, 199] width 618 height 186
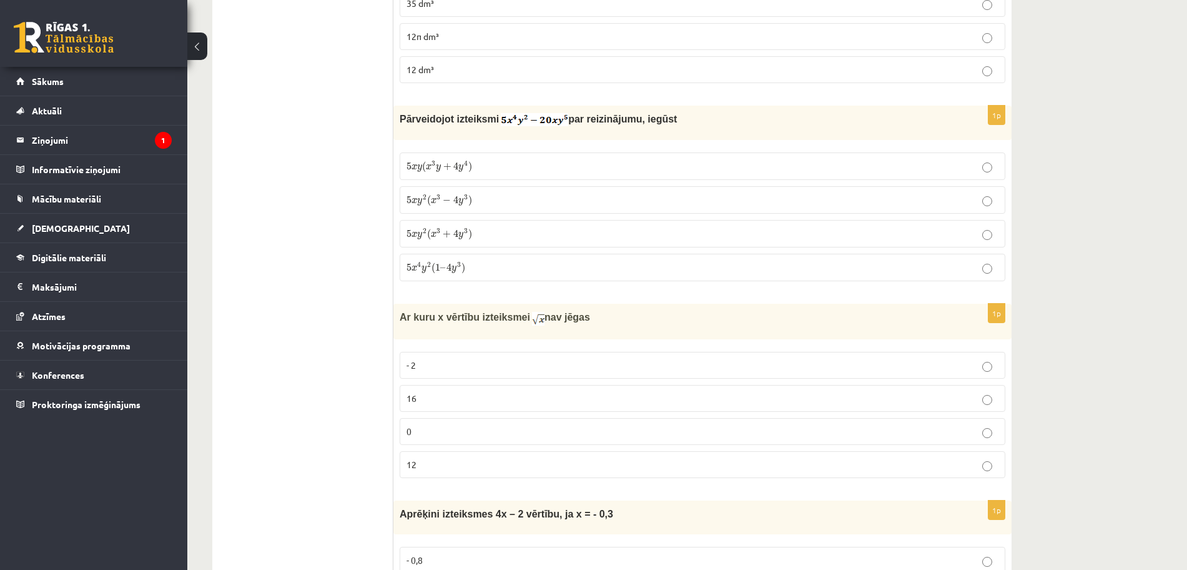
drag, startPoint x: 638, startPoint y: 239, endPoint x: 398, endPoint y: 91, distance: 281.3
click at [398, 106] on div "Pārveidojot izteiksmi par reizinājumu, iegūst" at bounding box center [702, 123] width 618 height 35
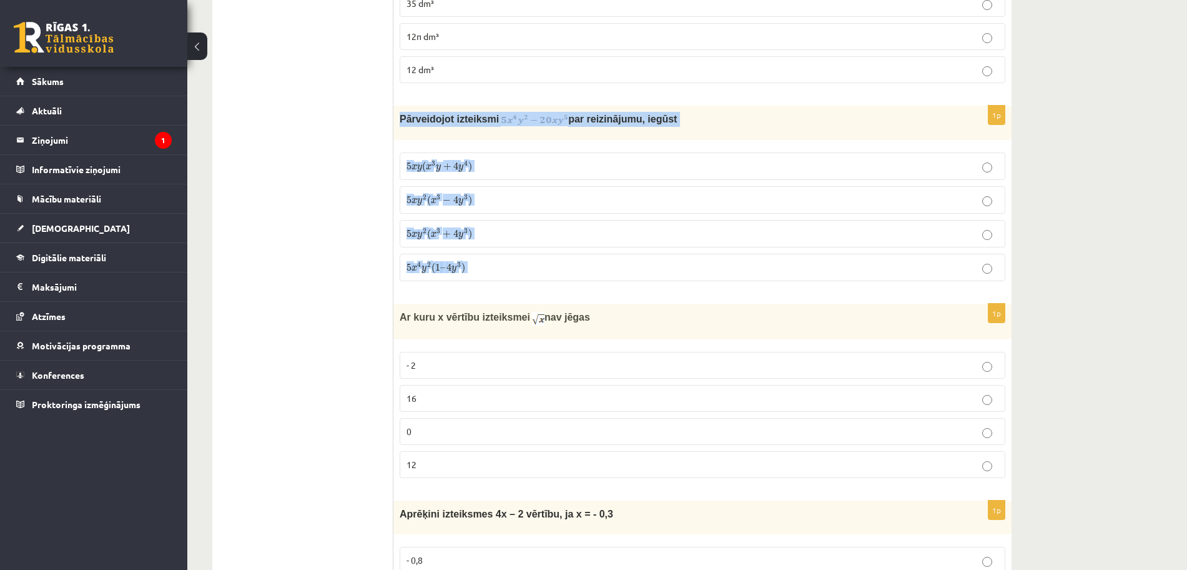
drag, startPoint x: 398, startPoint y: 91, endPoint x: 495, endPoint y: 230, distance: 169.6
click at [495, 230] on div "1p Pārveidojot izteiksmi par reizinājumu, iegūst 5 x y ( x 3 y + 4 y 4 ) 5 x y …" at bounding box center [702, 199] width 618 height 186
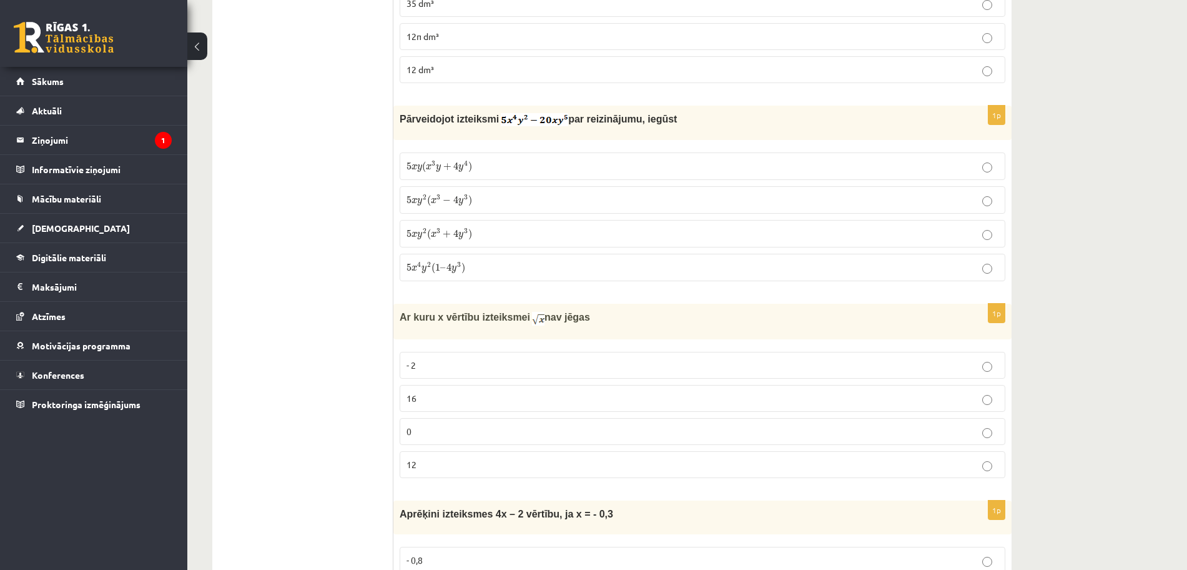
click at [411, 312] on span "Ar kuru x vērtību izteiksmei" at bounding box center [465, 317] width 131 height 11
click at [373, 229] on ul "Tests" at bounding box center [309, 541] width 169 height 6476
drag, startPoint x: 397, startPoint y: 330, endPoint x: 450, endPoint y: 430, distance: 112.6
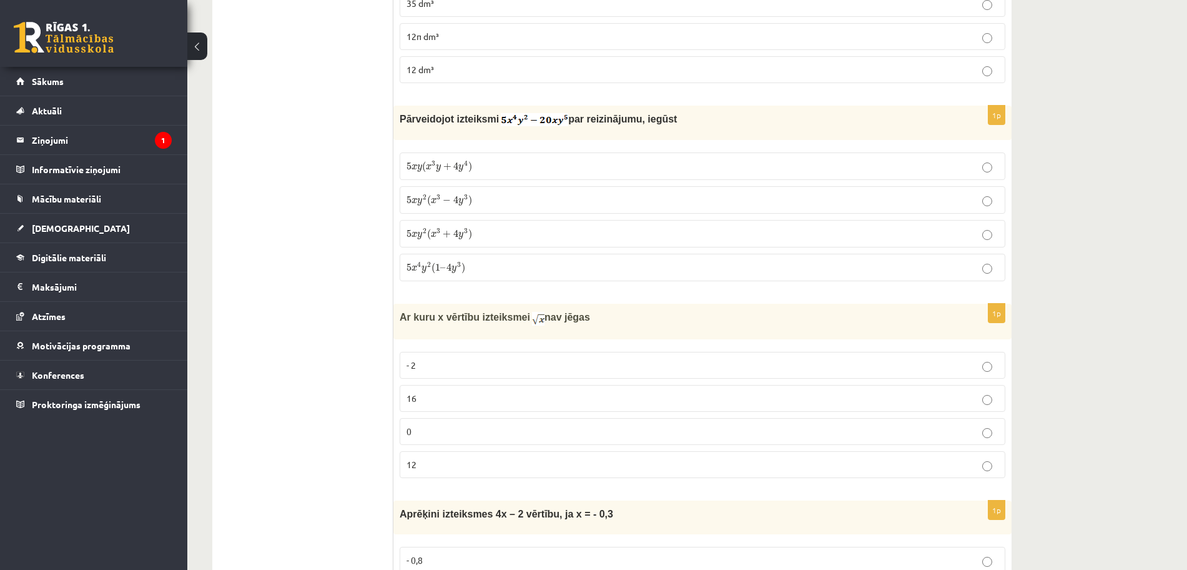
click at [450, 430] on div "1p Ar kuru x vērtību izteiksmei nav jēgas - 2 16 0 12" at bounding box center [702, 396] width 618 height 184
click at [456, 358] on p "- 2" at bounding box center [703, 364] width 592 height 13
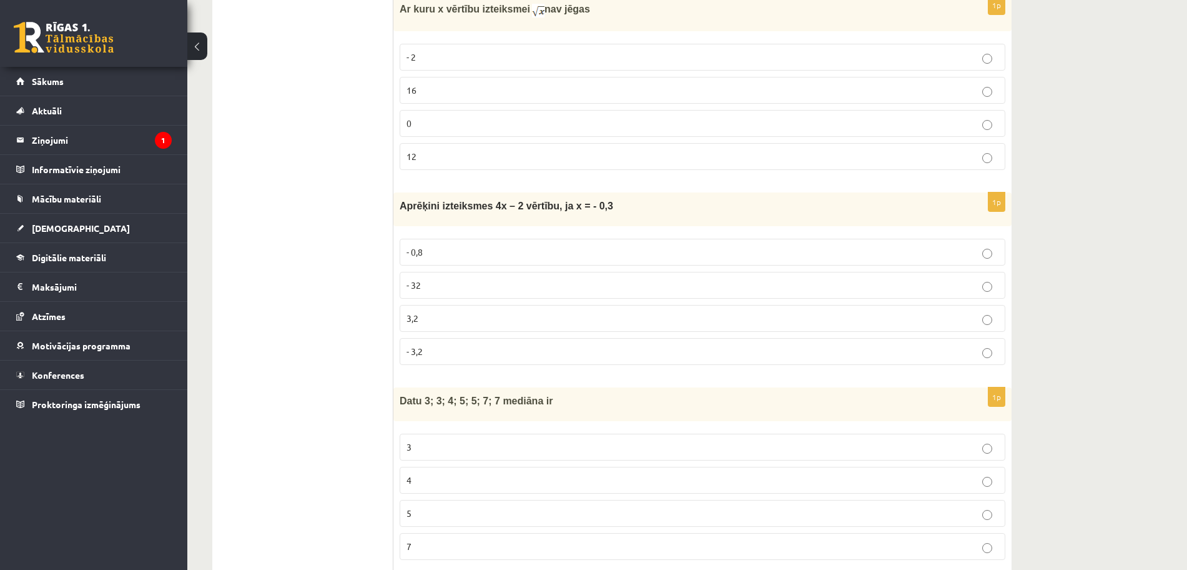
scroll to position [3252, 0]
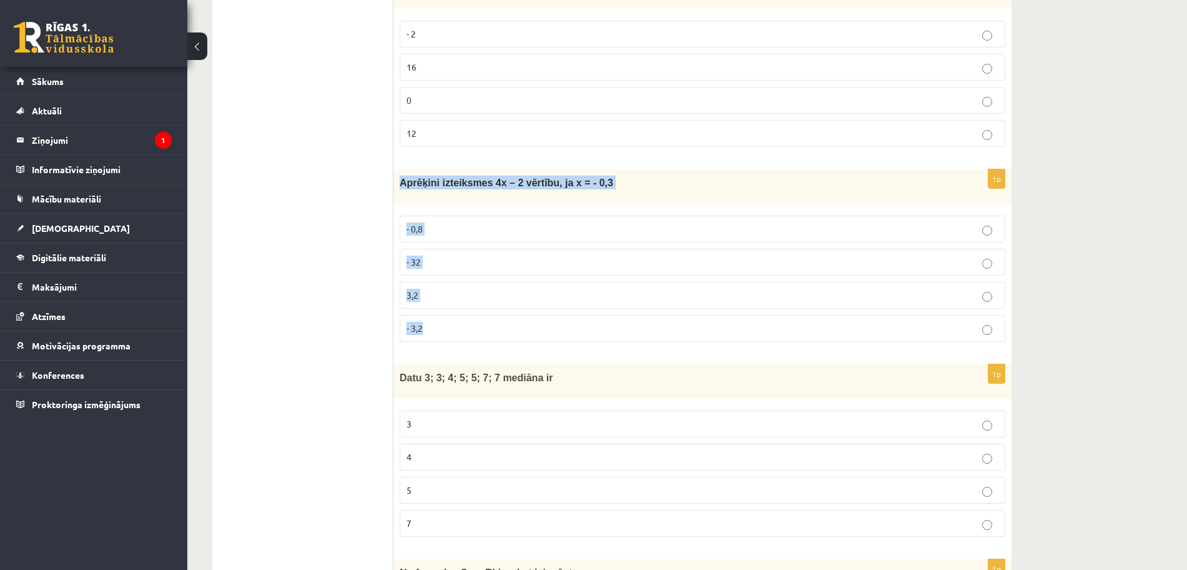
drag, startPoint x: 401, startPoint y: 156, endPoint x: 464, endPoint y: 292, distance: 149.5
click at [464, 292] on div "1p Aprēķini izteiksmes 4x – 2 vērtību, ja x = - 0,3 - 0,8 - 32 3,2 - 3,2" at bounding box center [702, 260] width 618 height 182
click at [489, 322] on p "- 3,2" at bounding box center [703, 328] width 592 height 13
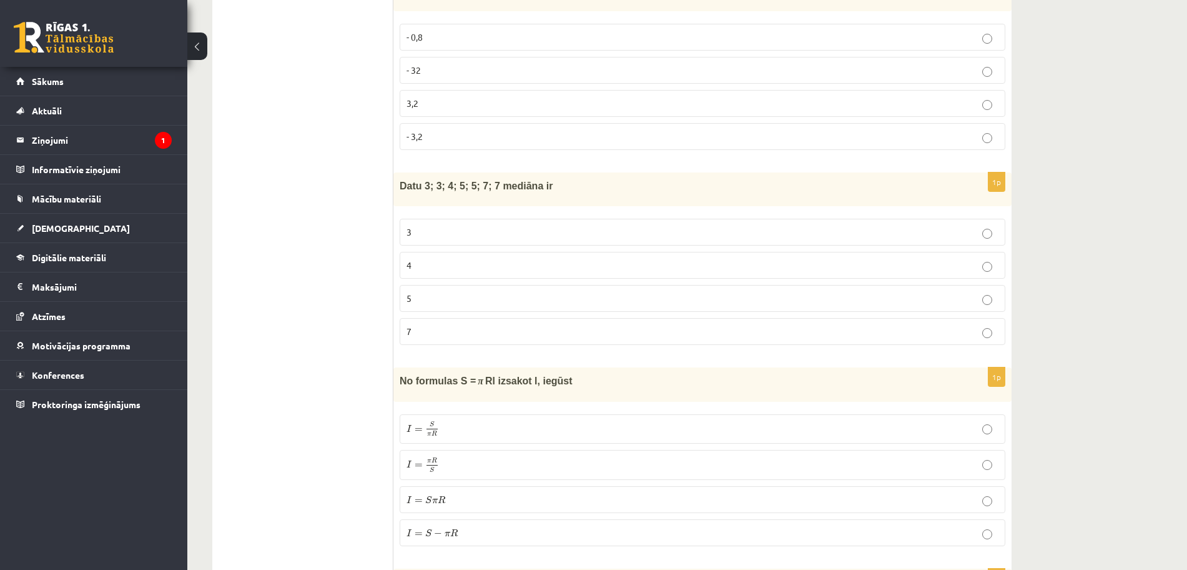
scroll to position [3529, 0]
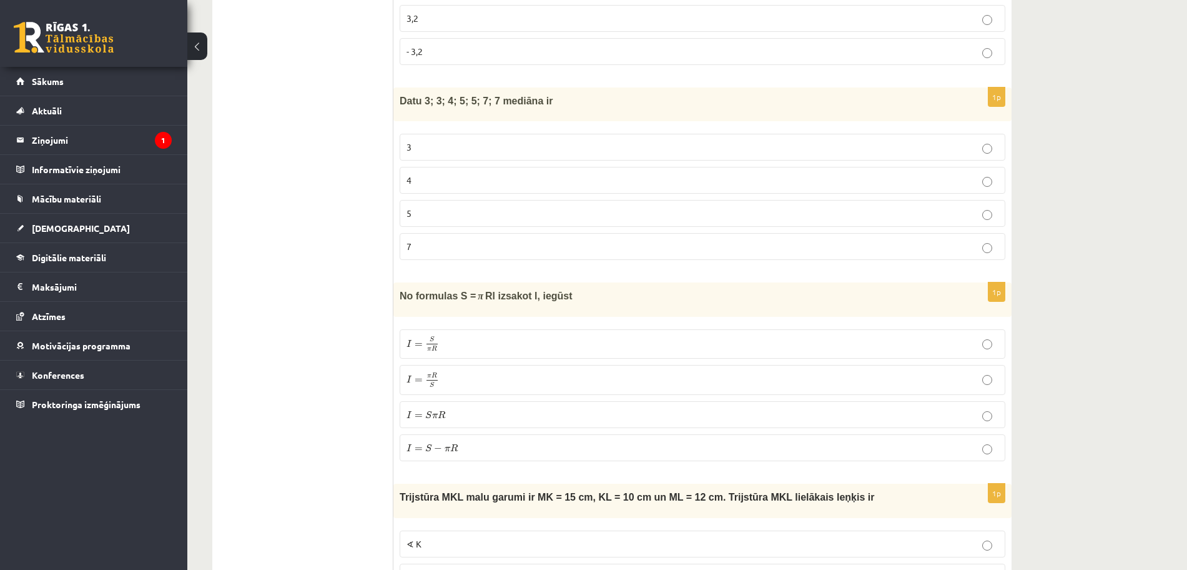
drag, startPoint x: 391, startPoint y: 71, endPoint x: 417, endPoint y: 80, distance: 27.1
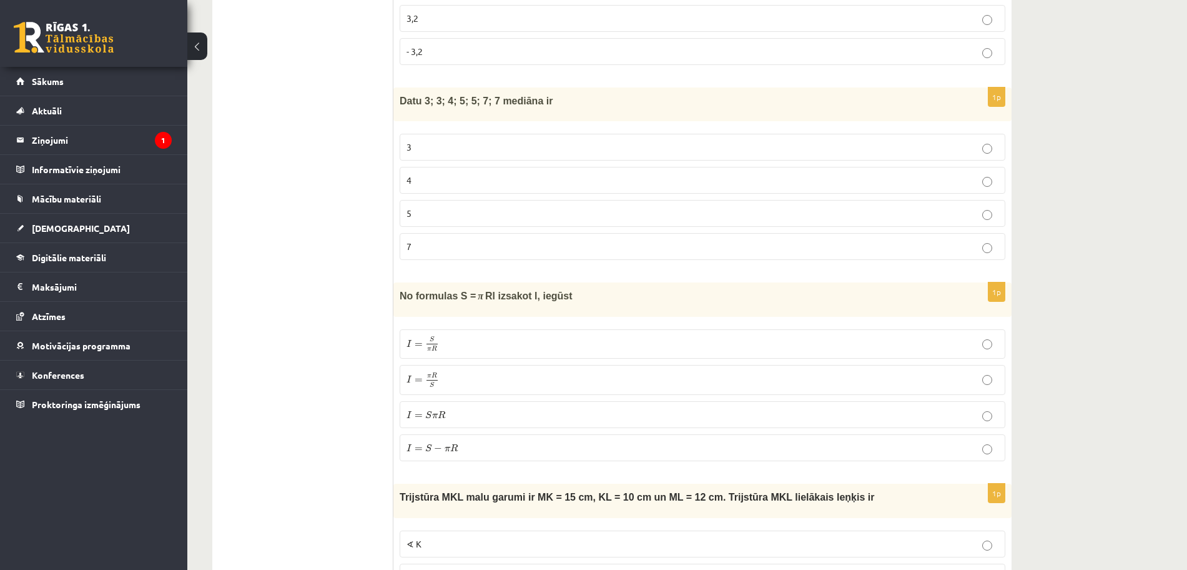
click at [417, 87] on div "Datu 3; 3; 4; 5; 5; 7; 7 mediāna ir" at bounding box center [702, 104] width 618 height 34
click at [453, 207] on p "5" at bounding box center [703, 213] width 592 height 13
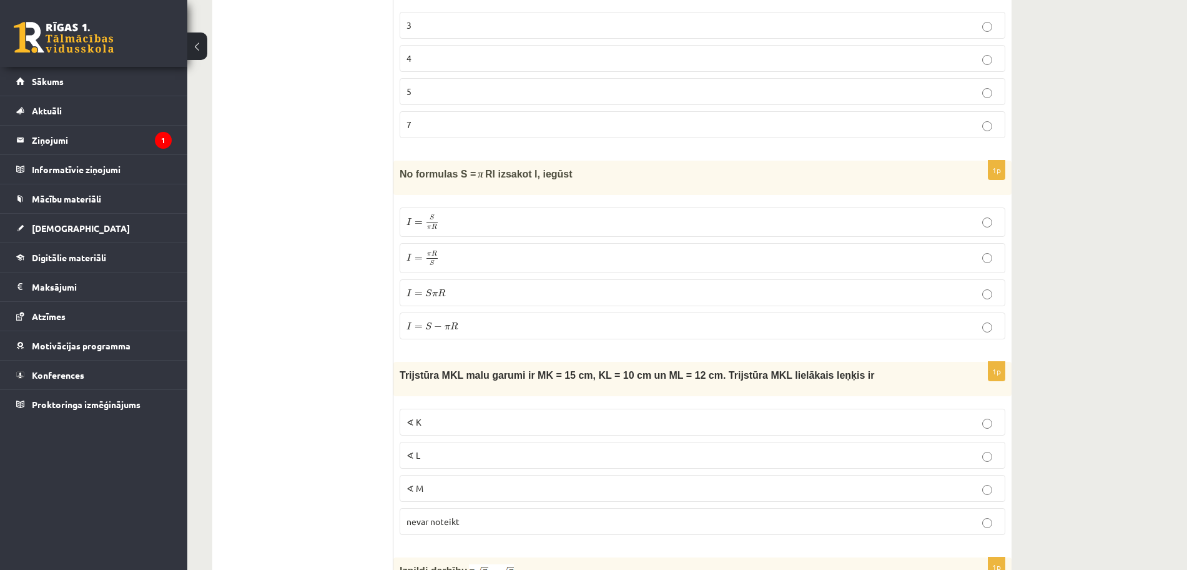
scroll to position [3659, 0]
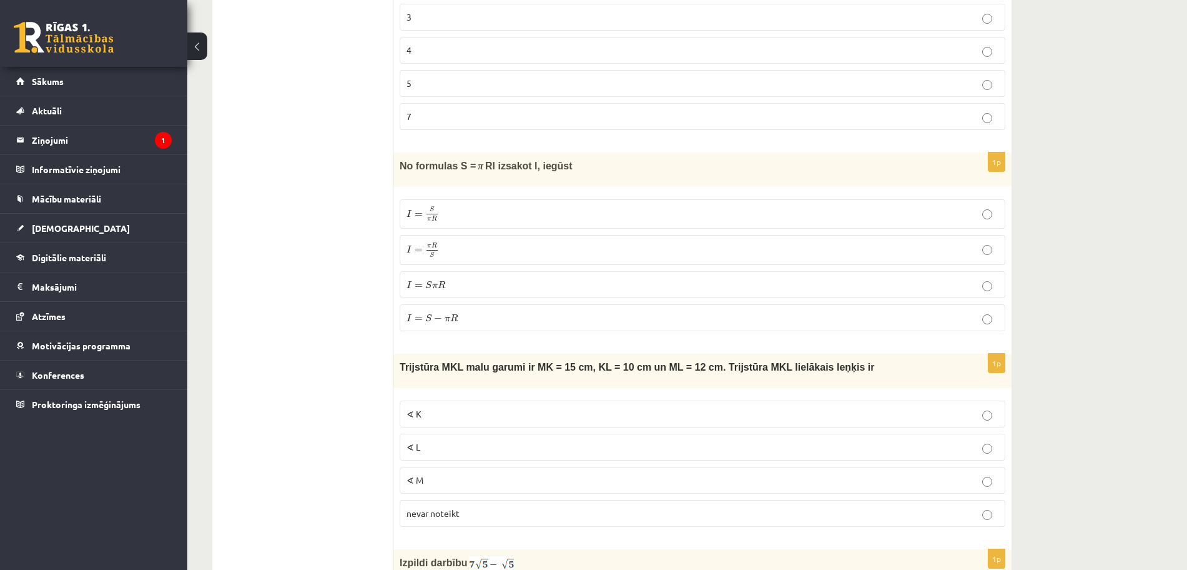
click at [475, 159] on p "No formulas S = π Rl izsakot l, iegūst" at bounding box center [671, 166] width 543 height 14
click at [475, 206] on p "I = S π R I = S π R" at bounding box center [703, 214] width 592 height 16
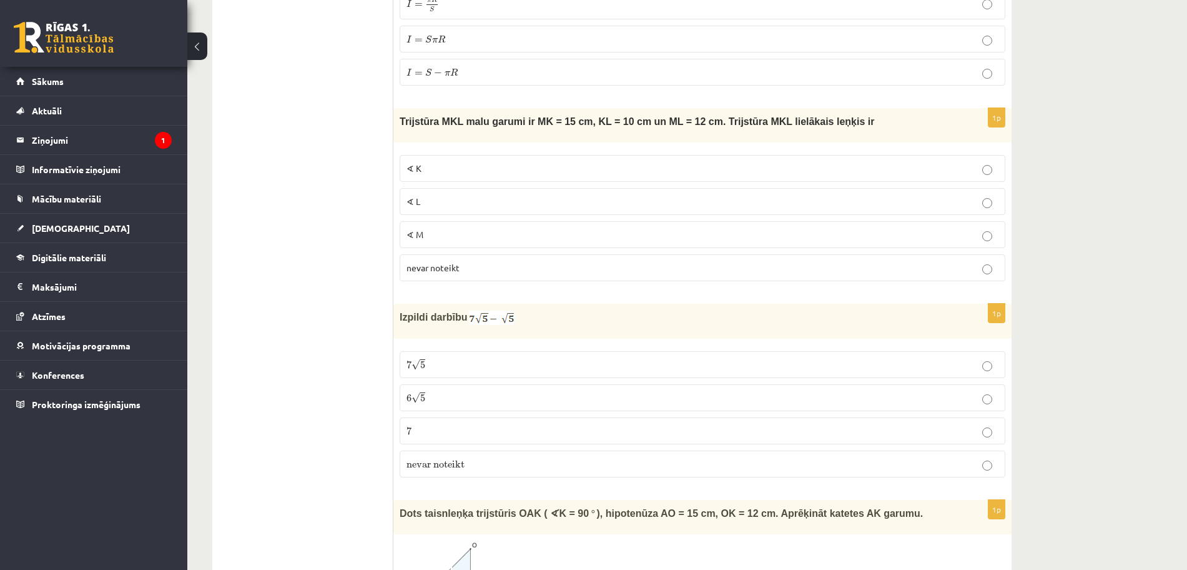
scroll to position [3912, 0]
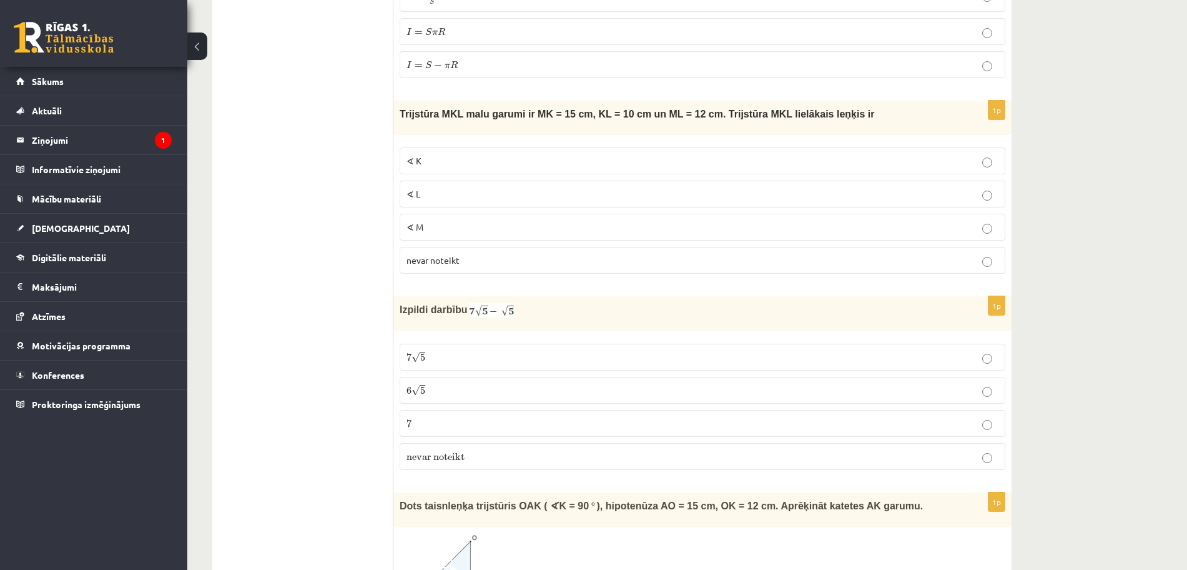
click at [427, 109] on span "Trijstūra MKL malu garumi ir MK = 15 cm, KL = 10 cm un ML = 12 cm. Trijstūra MK…" at bounding box center [637, 114] width 475 height 11
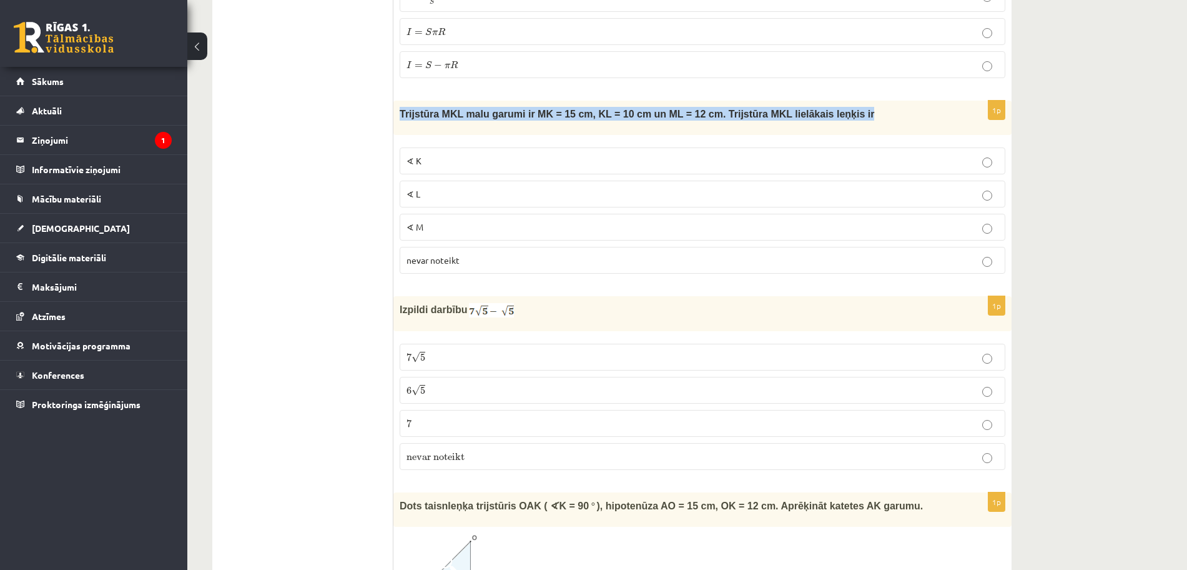
click at [427, 109] on span "Trijstūra MKL malu garumi ir MK = 15 cm, KL = 10 cm un ML = 12 cm. Trijstūra MK…" at bounding box center [637, 114] width 475 height 11
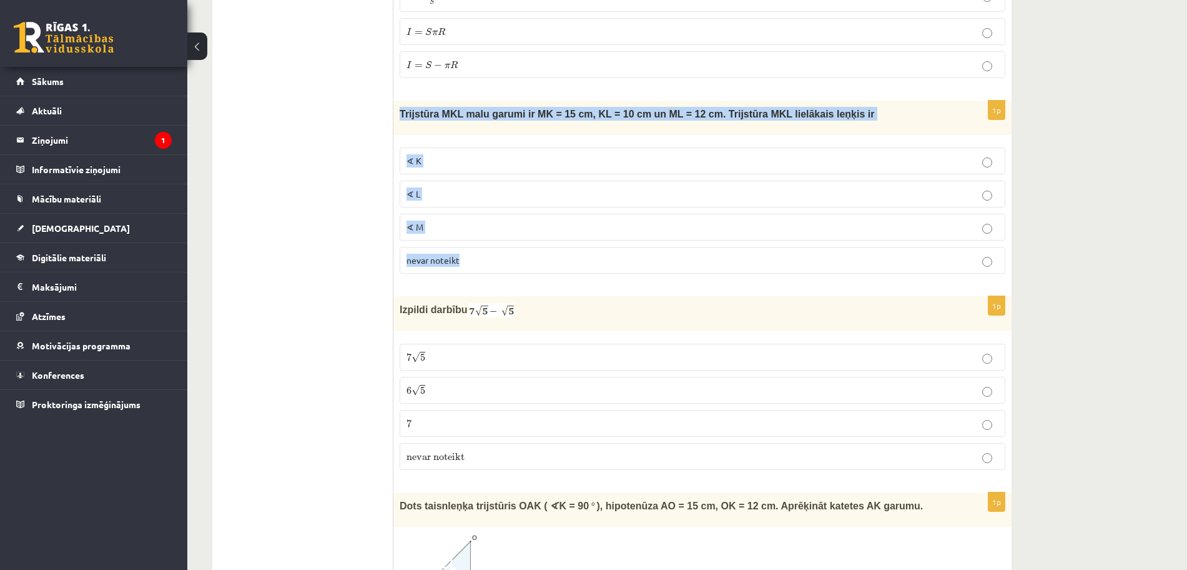
drag, startPoint x: 399, startPoint y: 88, endPoint x: 480, endPoint y: 228, distance: 161.7
click at [480, 228] on div "1p Trijstūra MKL malu garumi ir MK = 15 cm, KL = 10 cm un ML = 12 cm. Trijstūra…" at bounding box center [702, 192] width 618 height 182
click at [452, 187] on p "∢ L" at bounding box center [703, 193] width 592 height 13
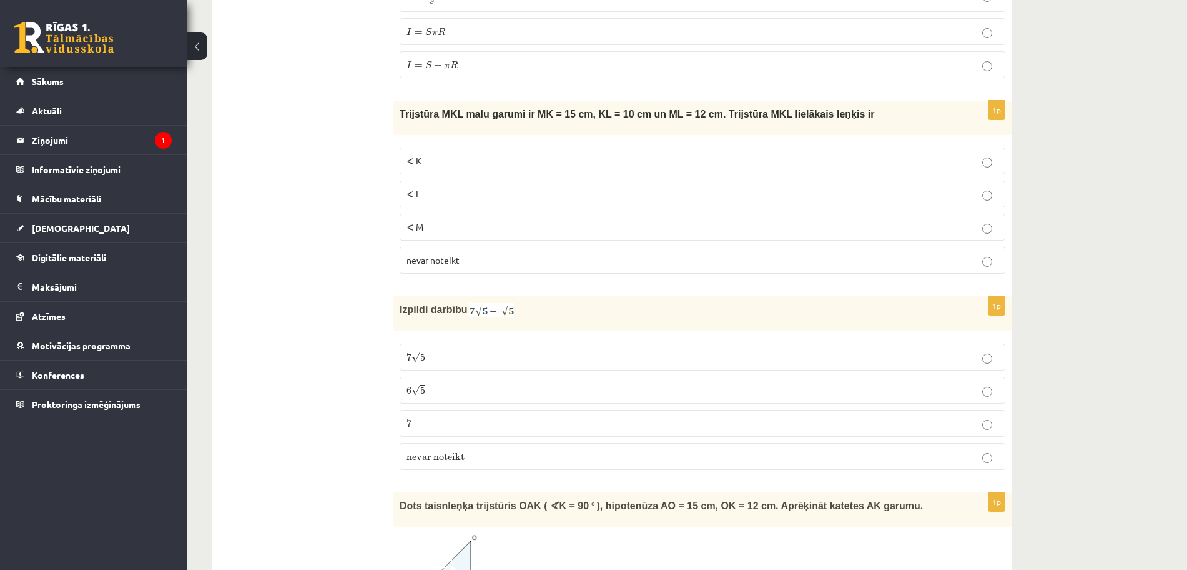
click at [403, 304] on span "Izpildi darbību" at bounding box center [433, 309] width 67 height 11
click at [439, 383] on p "6 √ 5 6 5" at bounding box center [703, 389] width 592 height 13
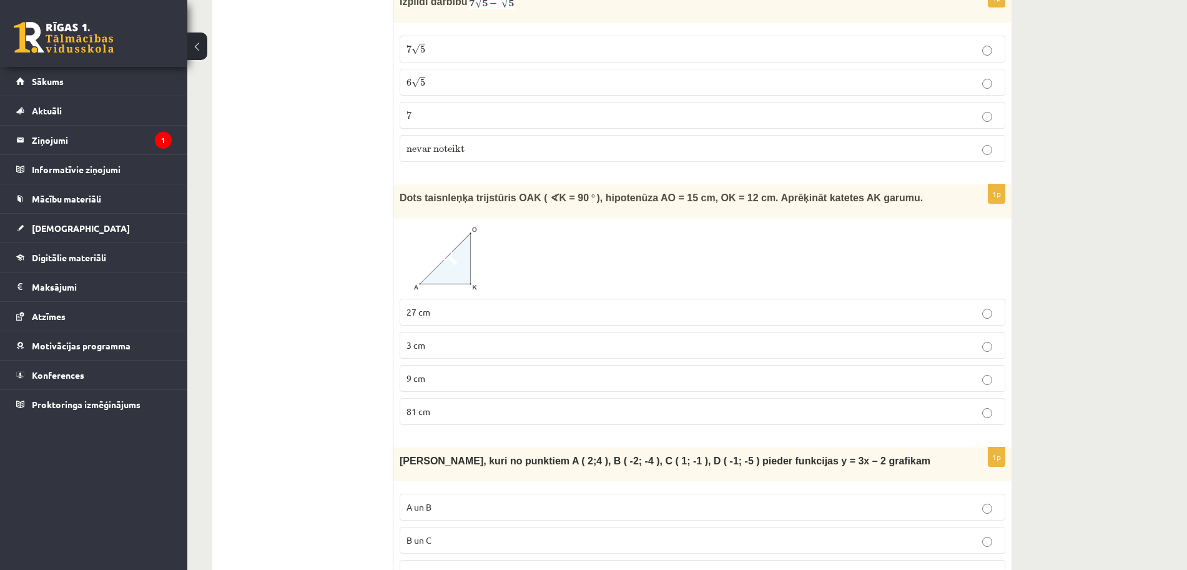
scroll to position [4266, 0]
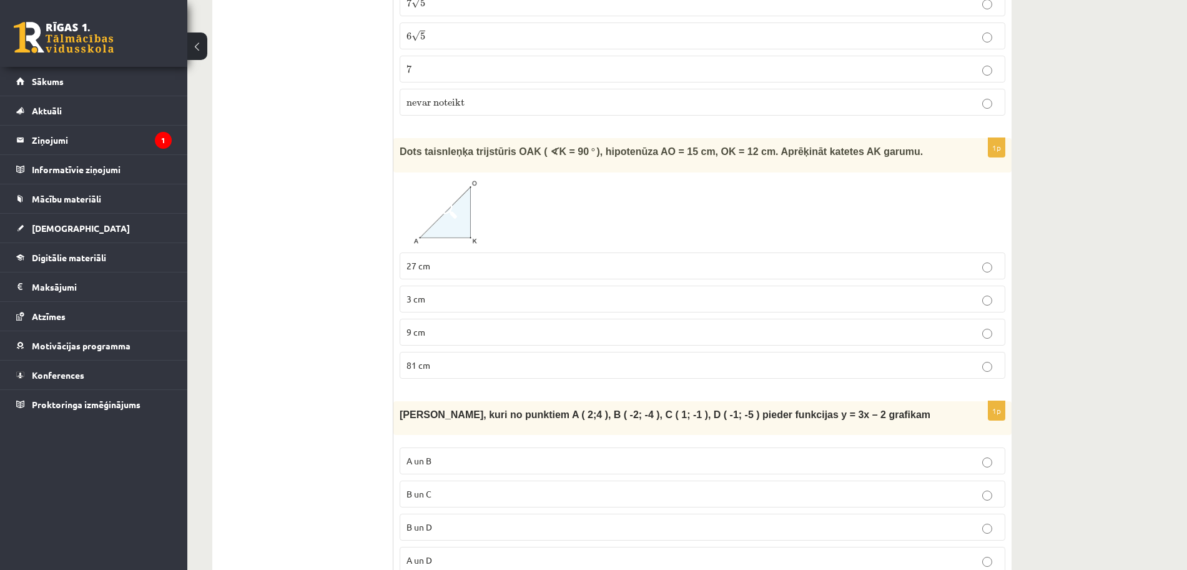
drag, startPoint x: 401, startPoint y: 127, endPoint x: 503, endPoint y: 343, distance: 239.4
click at [503, 343] on div "1p Dots taisnleņķa trijstūris OAK ( ∢ K = 90 ° ), hipotenūza AO = 15 cm, OK = 1…" at bounding box center [702, 263] width 618 height 250
click label "9 cm"
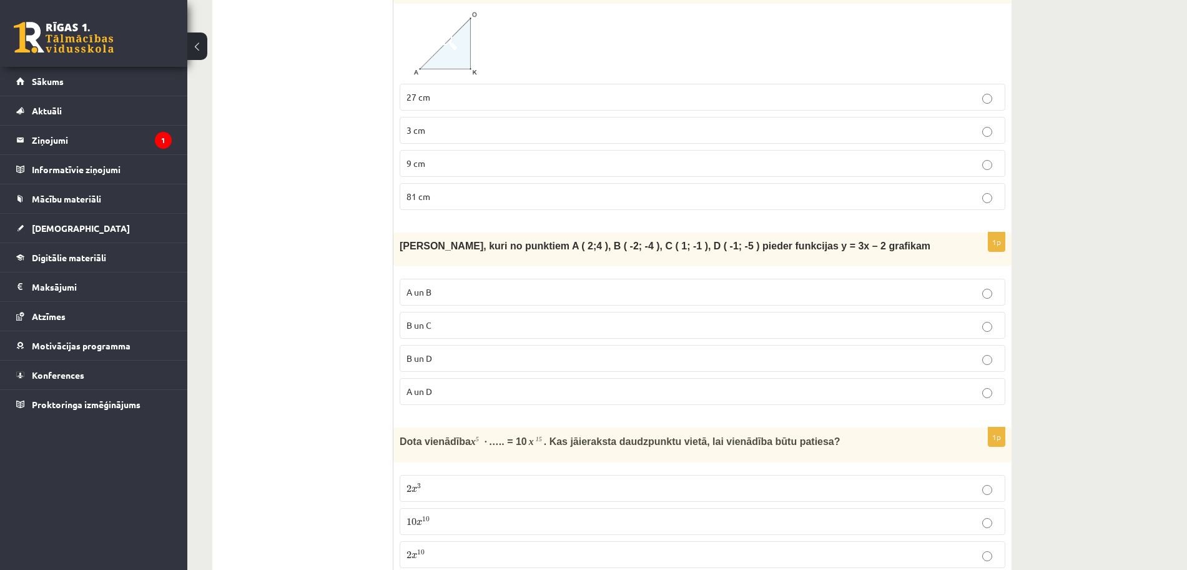
scroll to position [4519, 0]
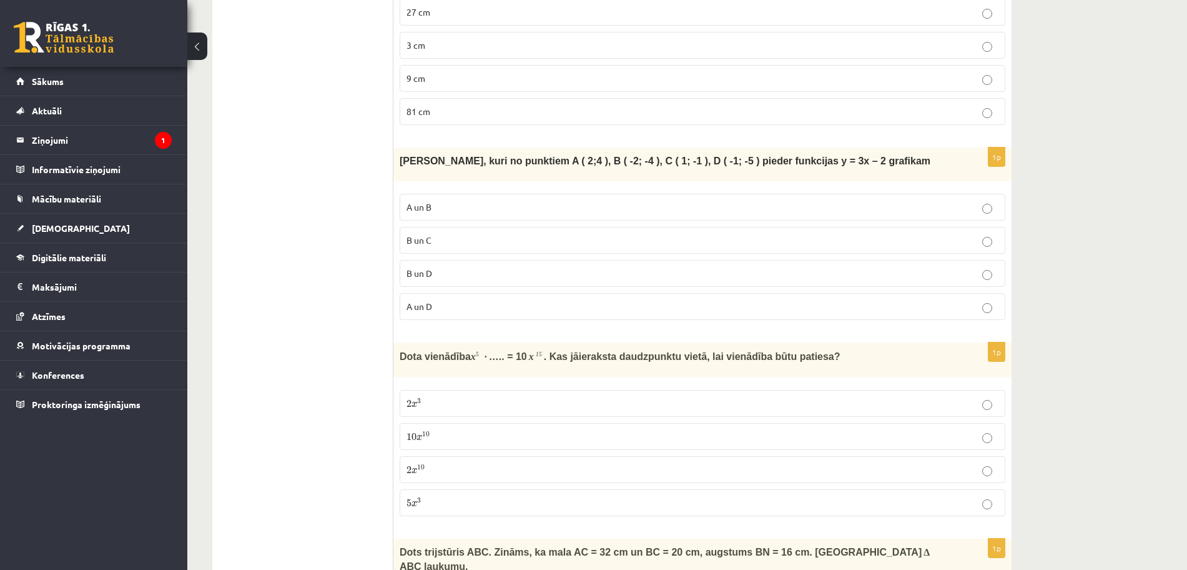
click span "Nosaki, kuri no punktiem A ( 2;4 ), B ( -2; -4 ), C ( 1; -1 ), D ( -1; -5 ) pie…"
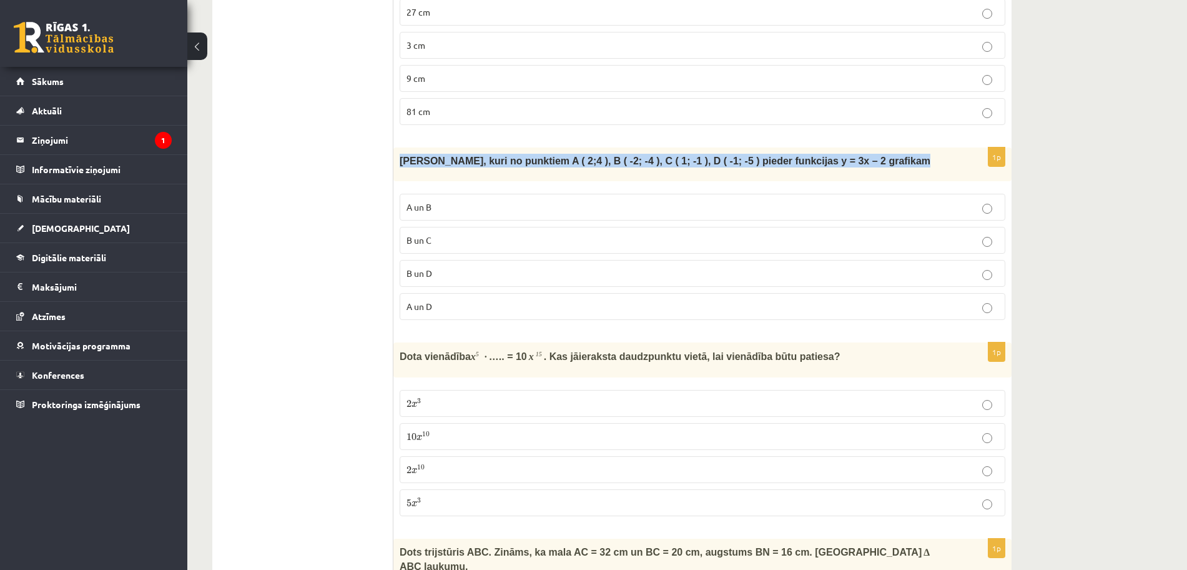
click span "Nosaki, kuri no punktiem A ( 2;4 ), B ( -2; -4 ), C ( 1; -1 ), D ( -1; -5 ) pie…"
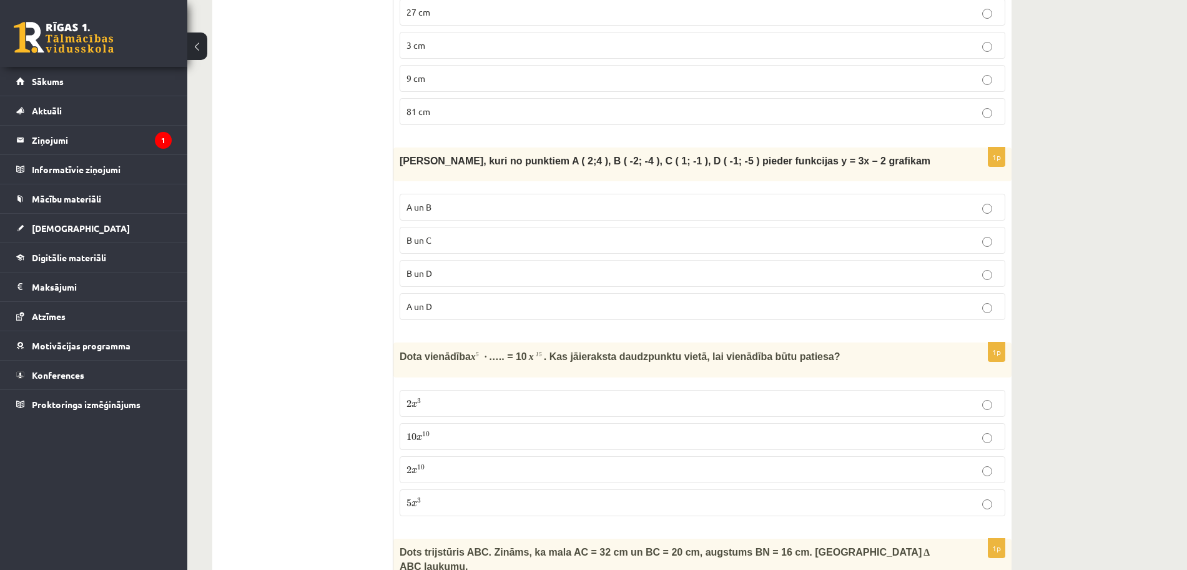
click p "A un D"
click span "Dota vienādība"
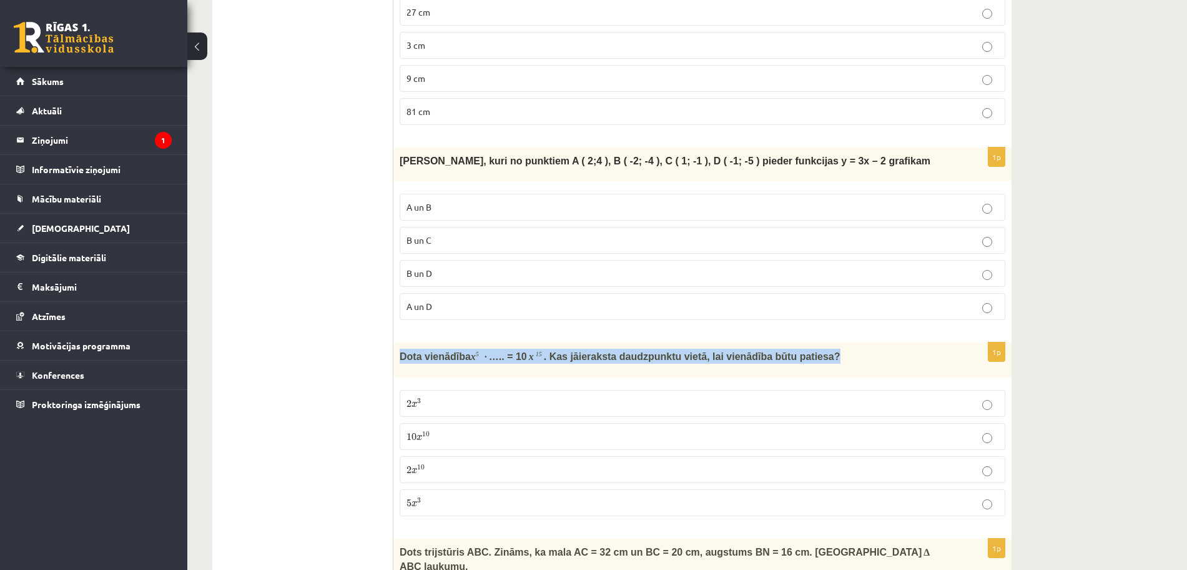
click span "Dota vienādība"
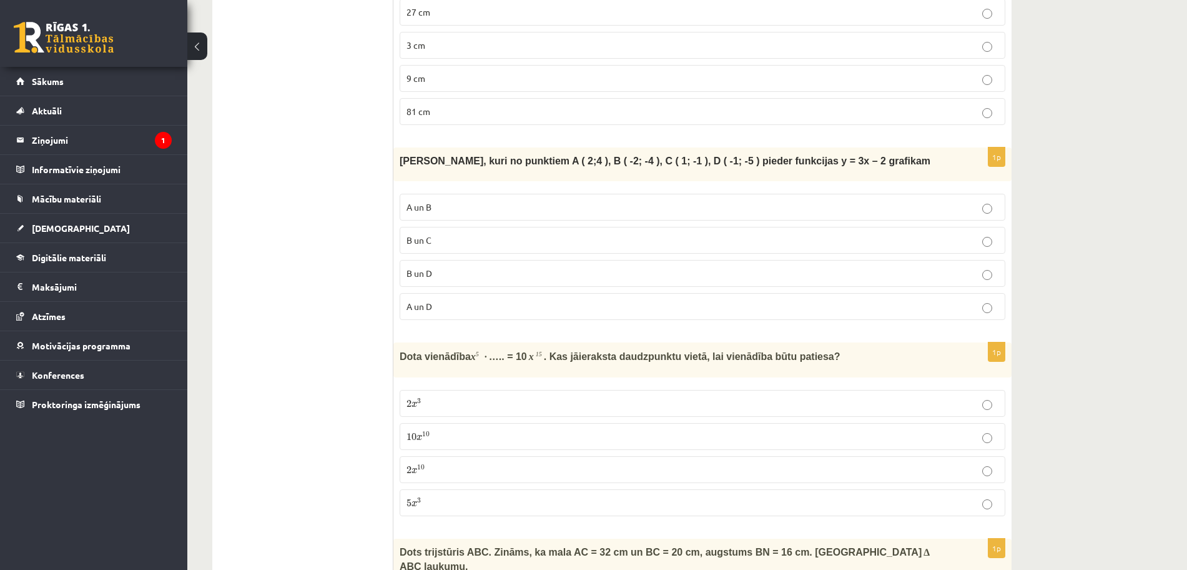
click div "1p Dota vienādība x 5 ∙ ….. = 10 x 15 . Kas jāieraksta daudzpunktu vietā, lai v…"
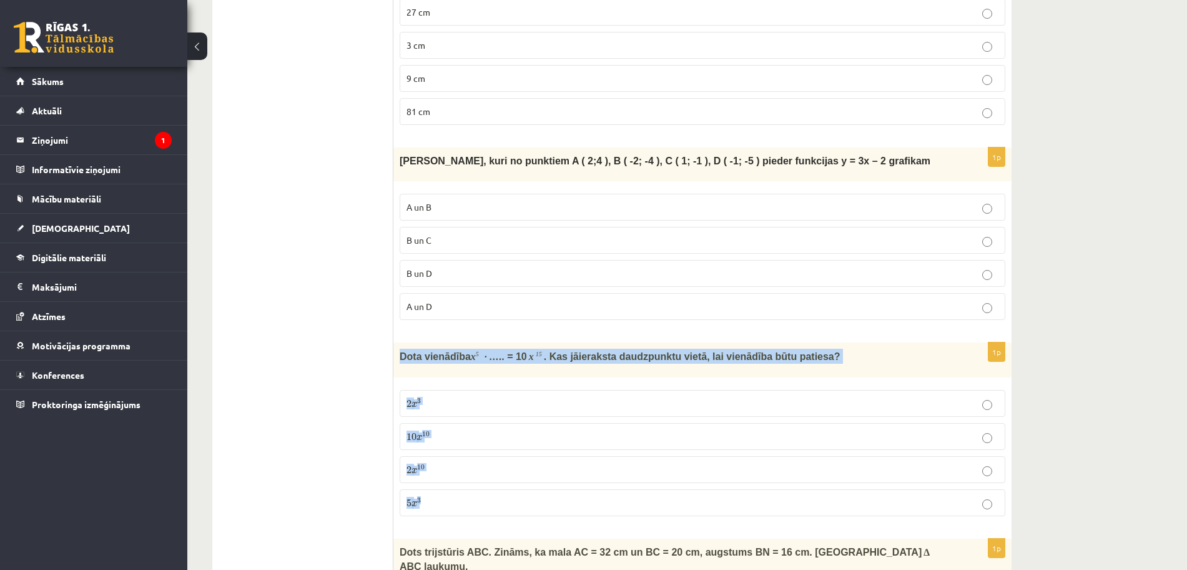
drag, startPoint x: 400, startPoint y: 323, endPoint x: 449, endPoint y: 478, distance: 163.1
click div "1p Dota vienādība x 5 ∙ ….. = 10 x 15 . Kas jāieraksta daudzpunktu vietā, lai v…"
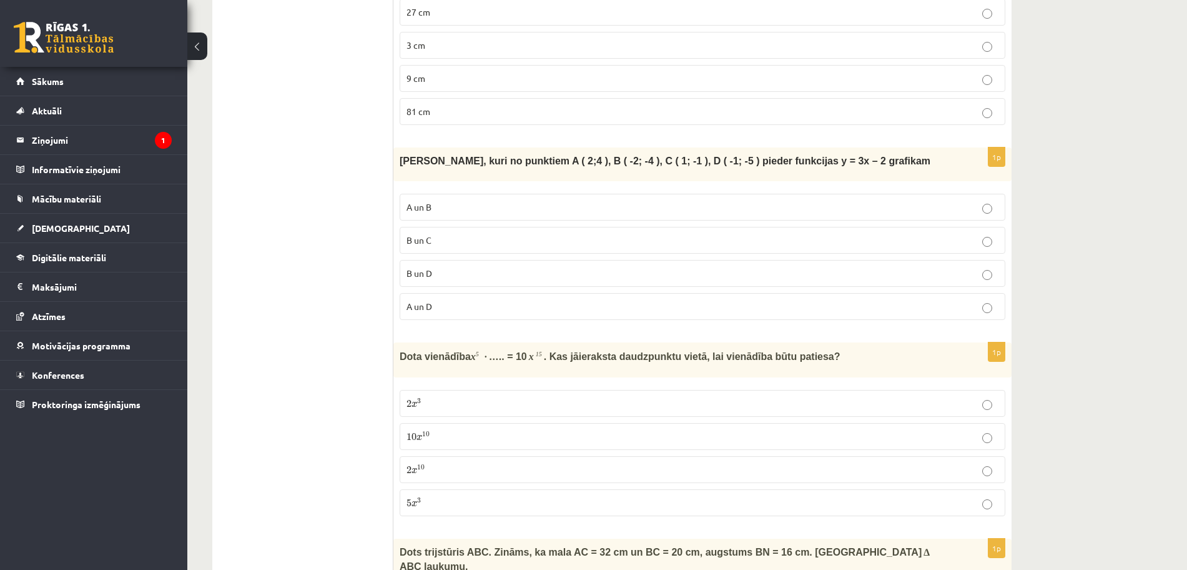
drag, startPoint x: 452, startPoint y: 476, endPoint x: 398, endPoint y: 333, distance: 152.2
click div "Dota vienādība x 5 ∙ ….. = 10 x 15 . Kas jāieraksta daudzpunktu vietā, lai vien…"
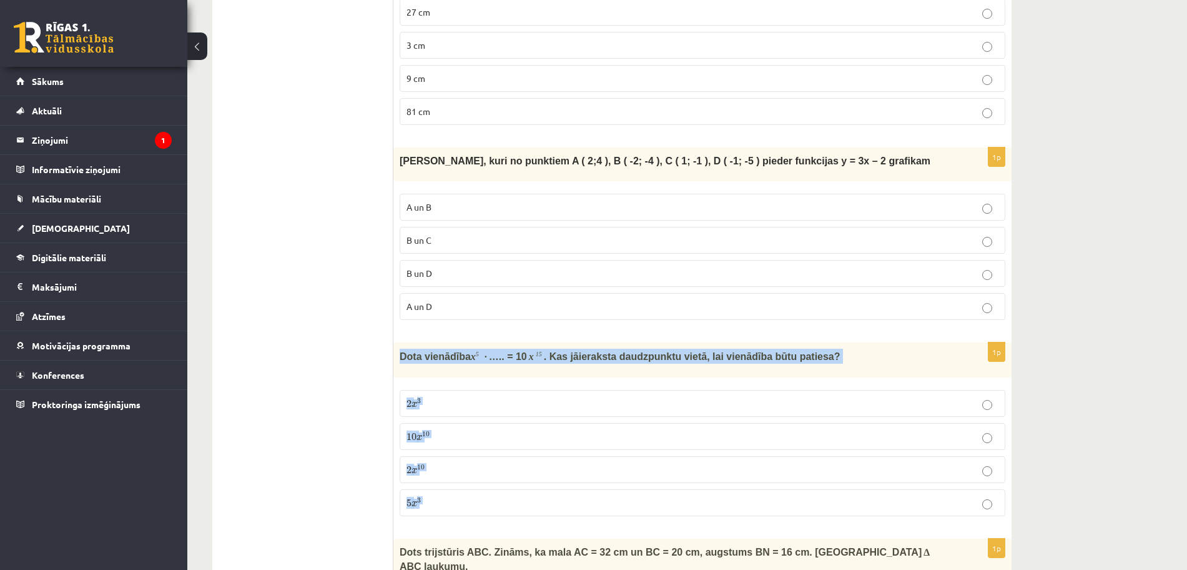
drag, startPoint x: 398, startPoint y: 333, endPoint x: 448, endPoint y: 483, distance: 158.0
click div "1p Dota vienādība x 5 ∙ ….. = 10 x 15 . Kas jāieraksta daudzpunktu vietā, lai v…"
click p "10 x 10 10 x 10"
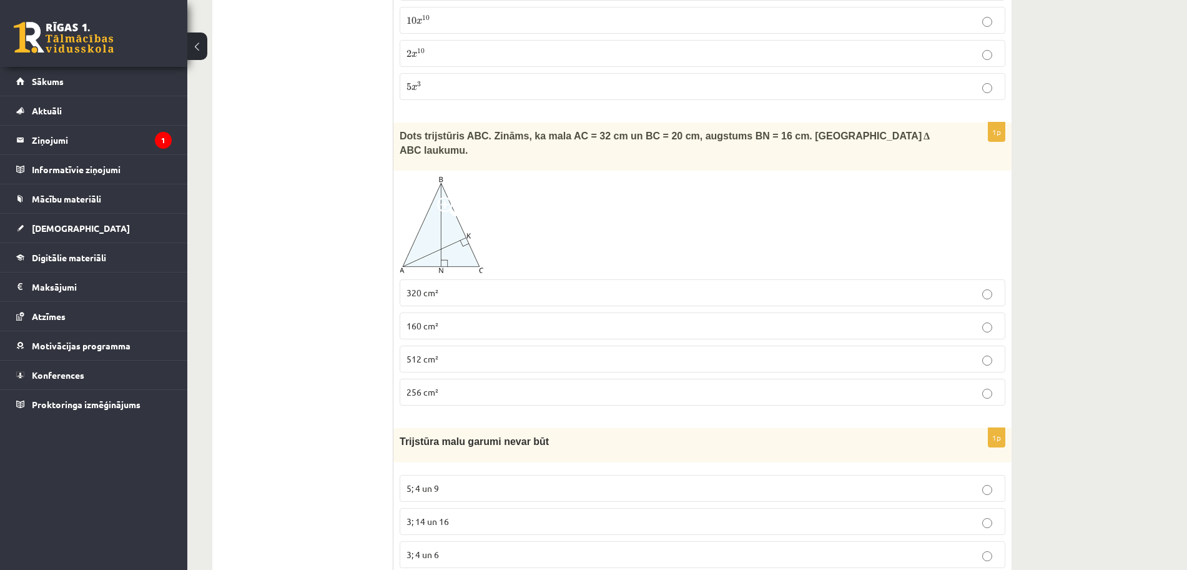
scroll to position [4990, 0]
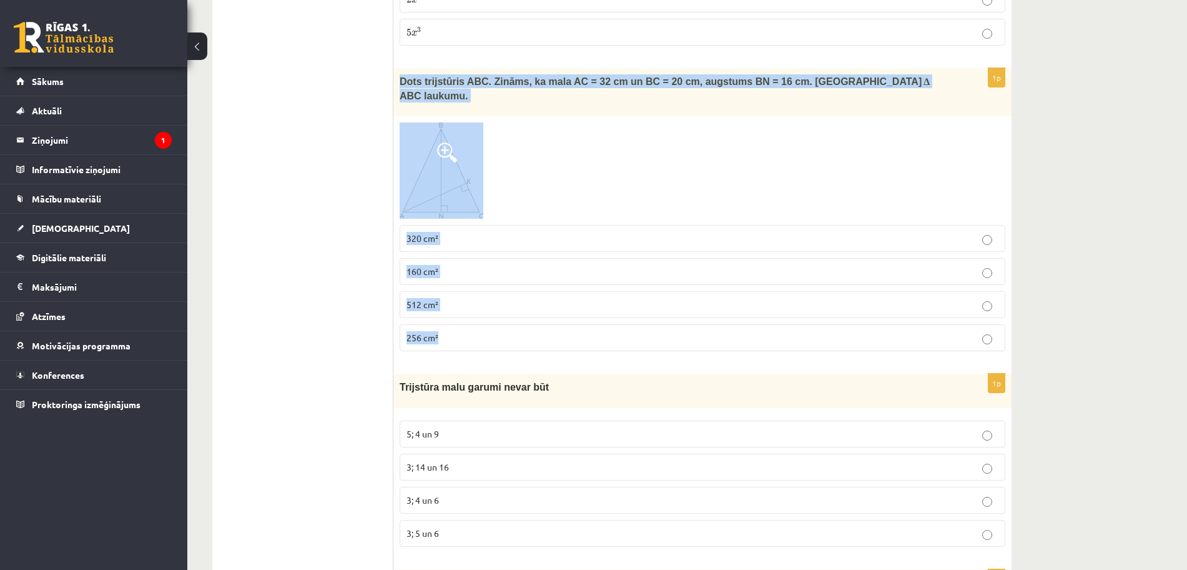
drag, startPoint x: 395, startPoint y: 49, endPoint x: 535, endPoint y: 293, distance: 281.7
click div "1p Dots trijstūris ABC. Zināms, ka mala AC = 32 cm un BC = 20 cm, augstums BN =…"
click p "256 cm²"
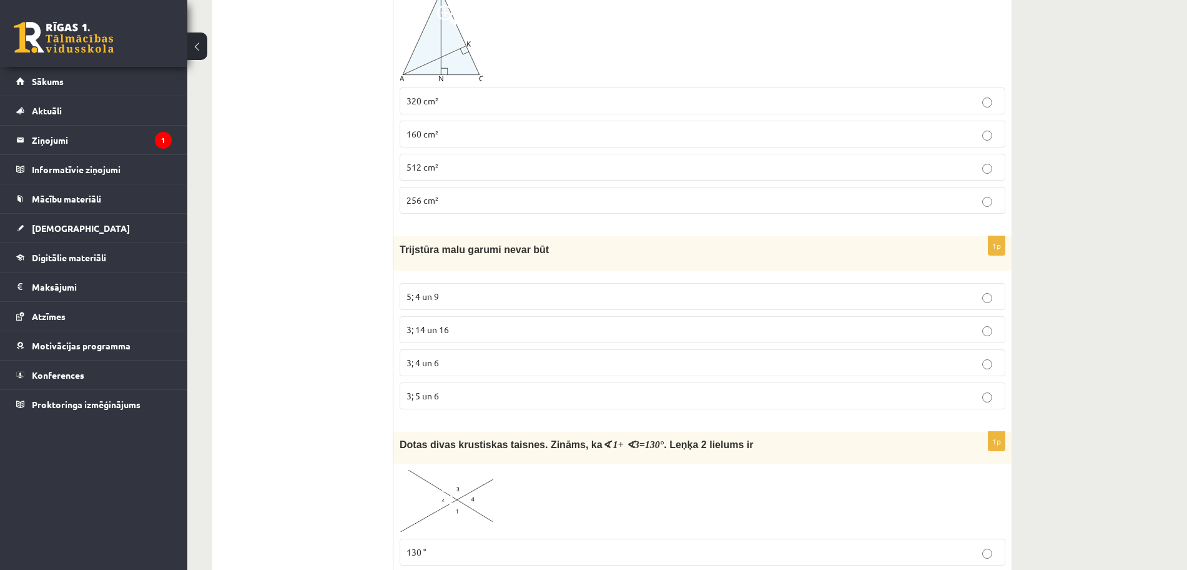
scroll to position [5173, 0]
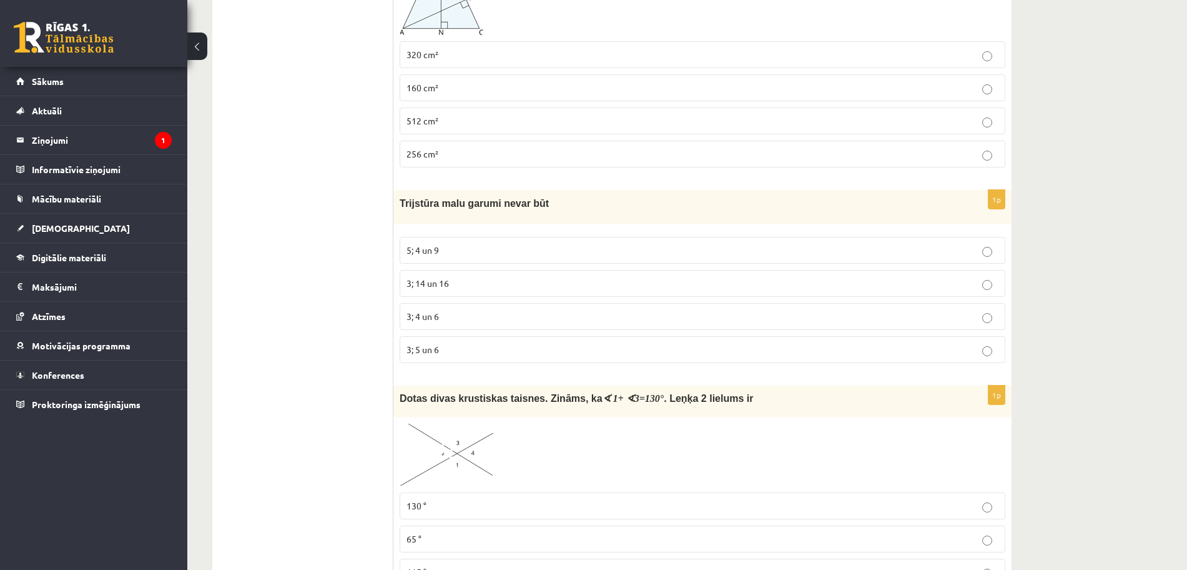
click span "Trijstūra malu garumi nevar būt"
click div "Trijstūra malu garumi nevar būt"
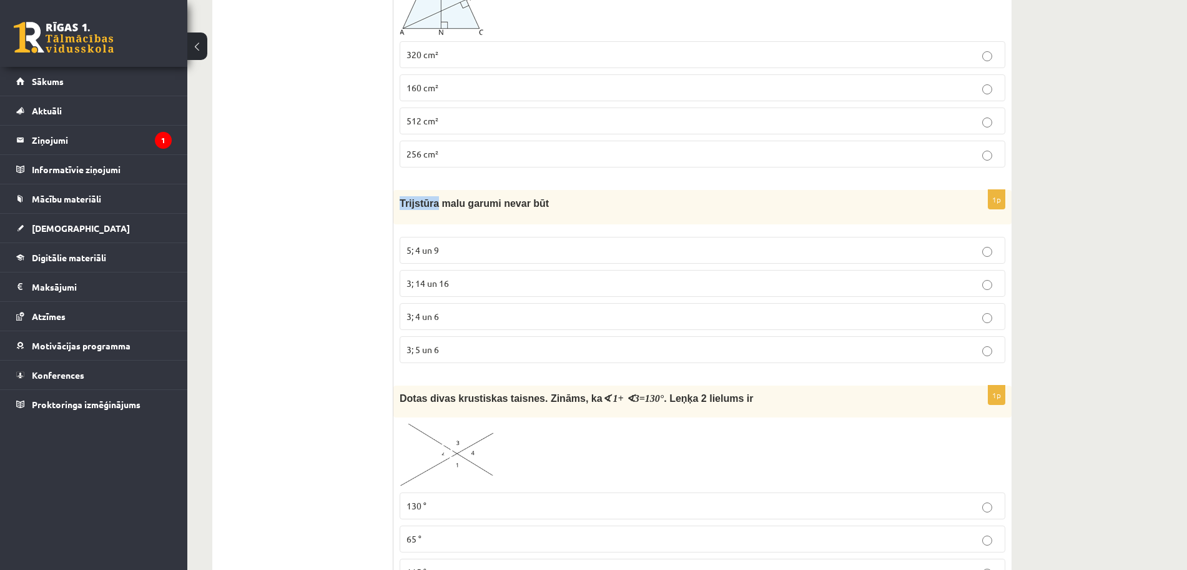
click div "Trijstūra malu garumi nevar būt"
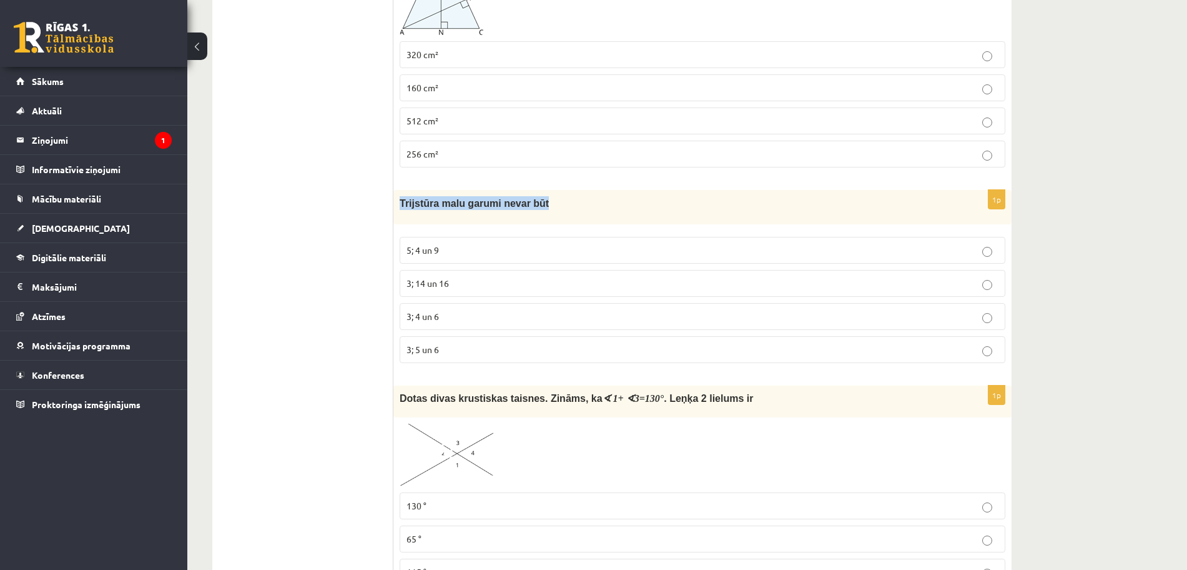
click div "Trijstūra malu garumi nevar būt"
drag, startPoint x: 396, startPoint y: 163, endPoint x: 460, endPoint y: 303, distance: 153.7
click div "1p Trijstūra malu garumi nevar būt 5; 4 un 9 3; 14 un 16 3; 4 un 6 3; 5 un 6"
click p "5; 4 un 9"
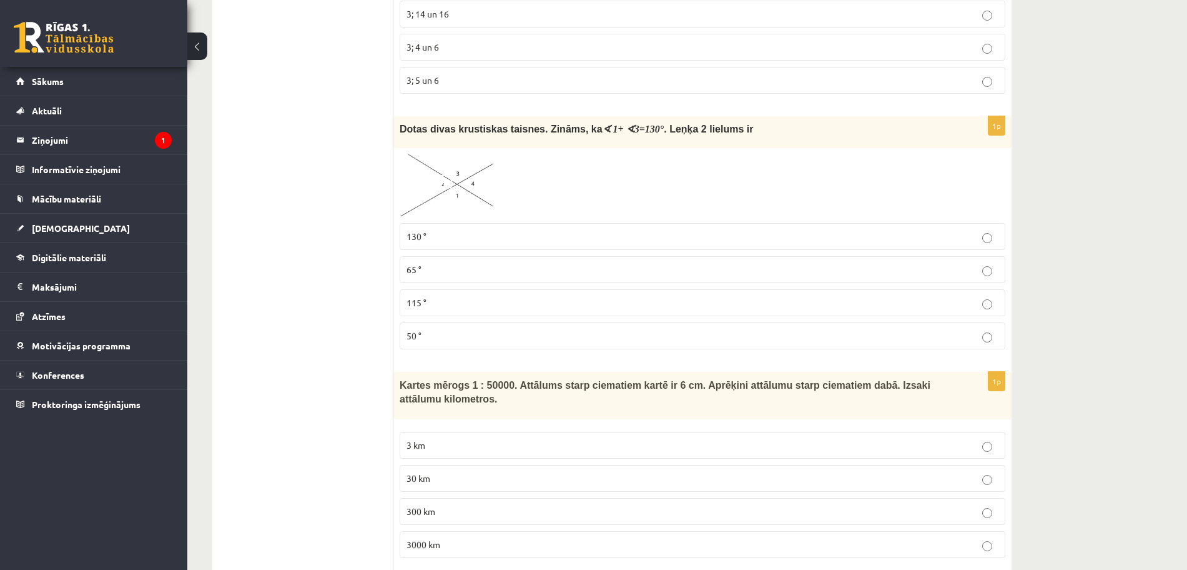
scroll to position [5458, 0]
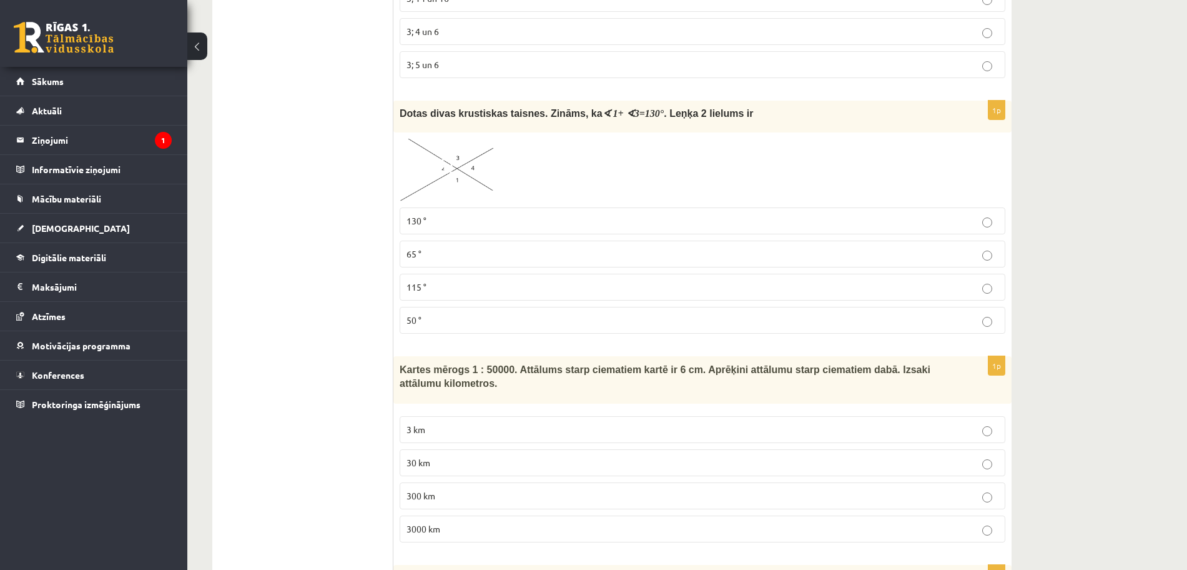
click div "Dotas divas krustiskas taisnes. Zināms, ka ∢ 1 + ∢ 3 = 130 ° . Leņķa 2 lielums …"
click p "115 °"
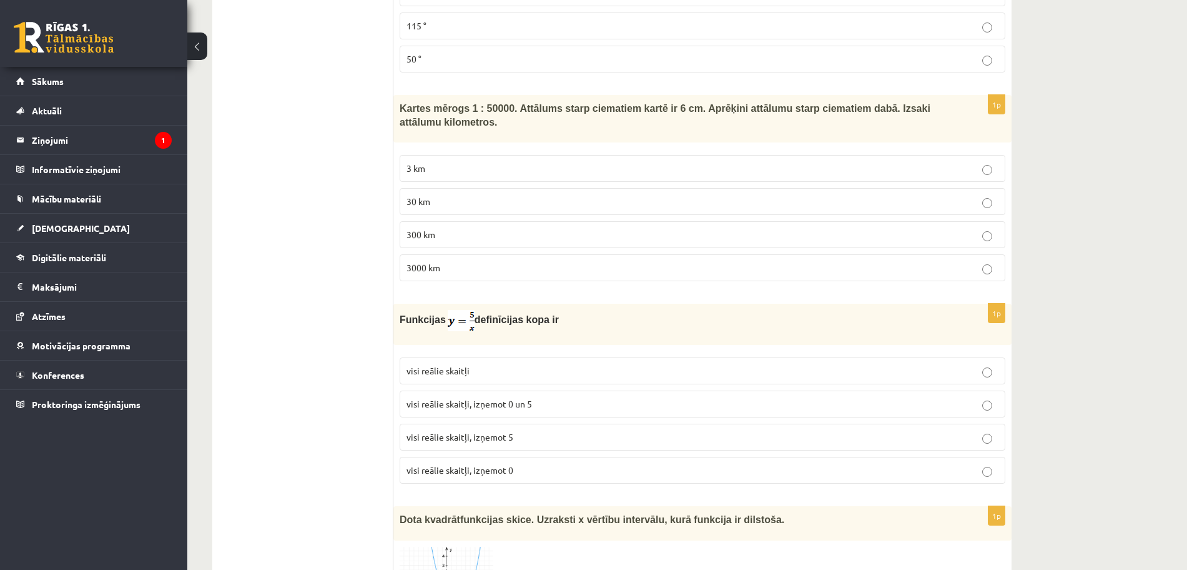
scroll to position [5727, 0]
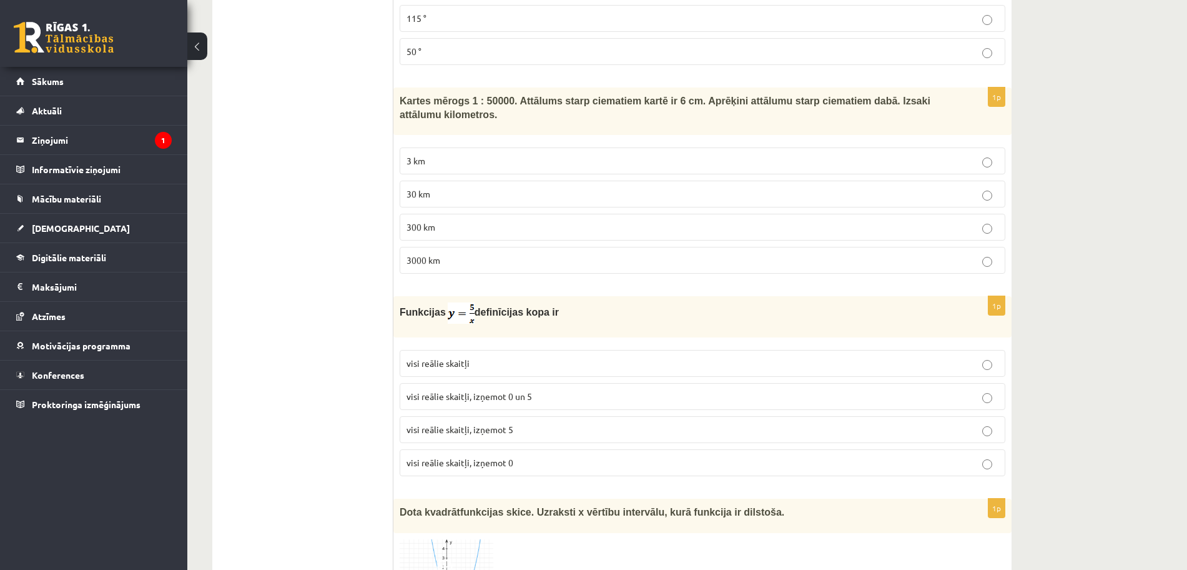
click span "Kartes mērogs 1 : 50000. Attālums starp ciematiem kartē ir 6 cm. Aprēķini attāl…"
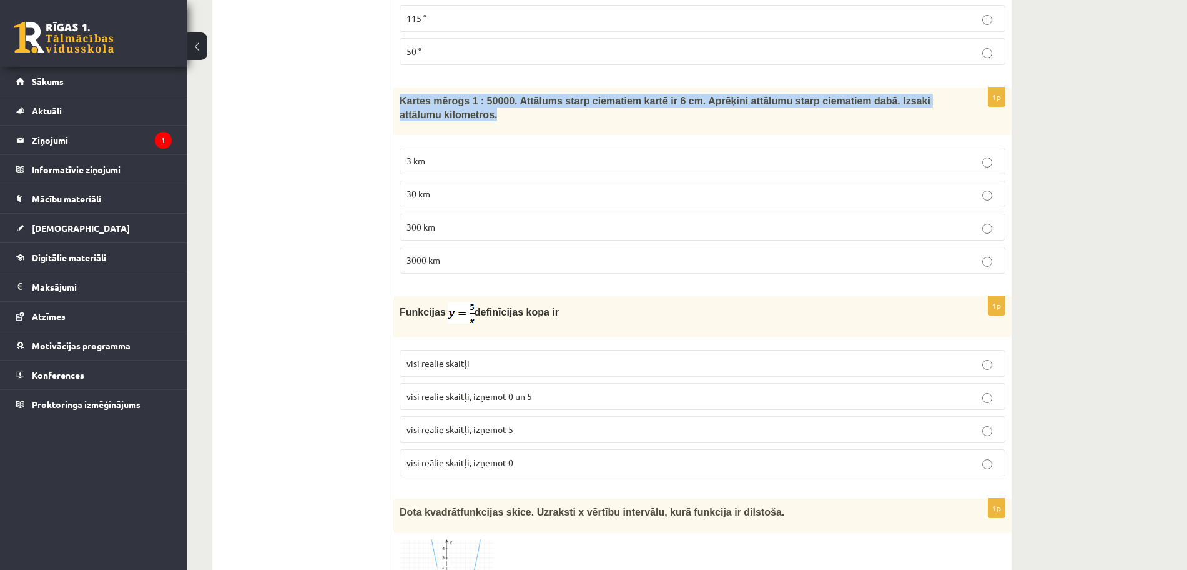
click span "Kartes mērogs 1 : 50000. Attālums starp ciematiem kartē ir 6 cm. Aprēķini attāl…"
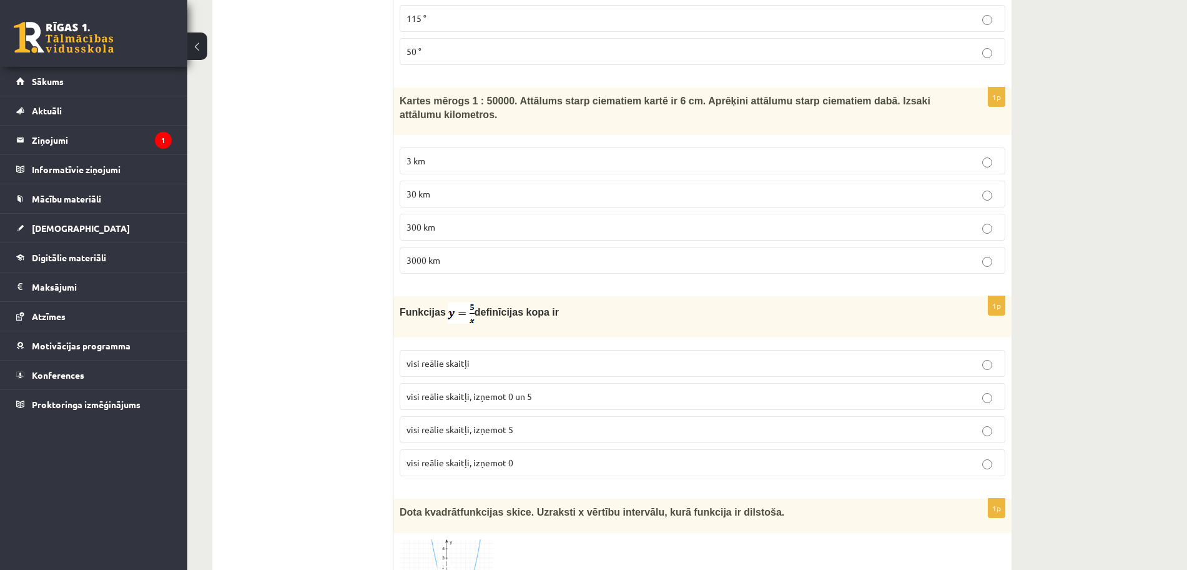
click label "3 km"
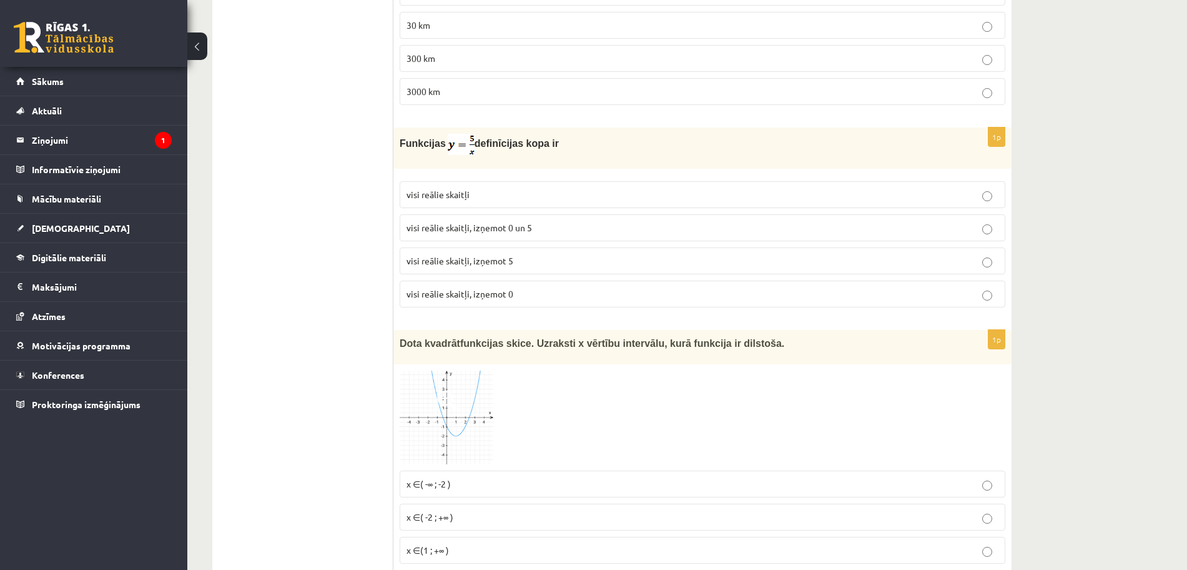
scroll to position [5918, 0]
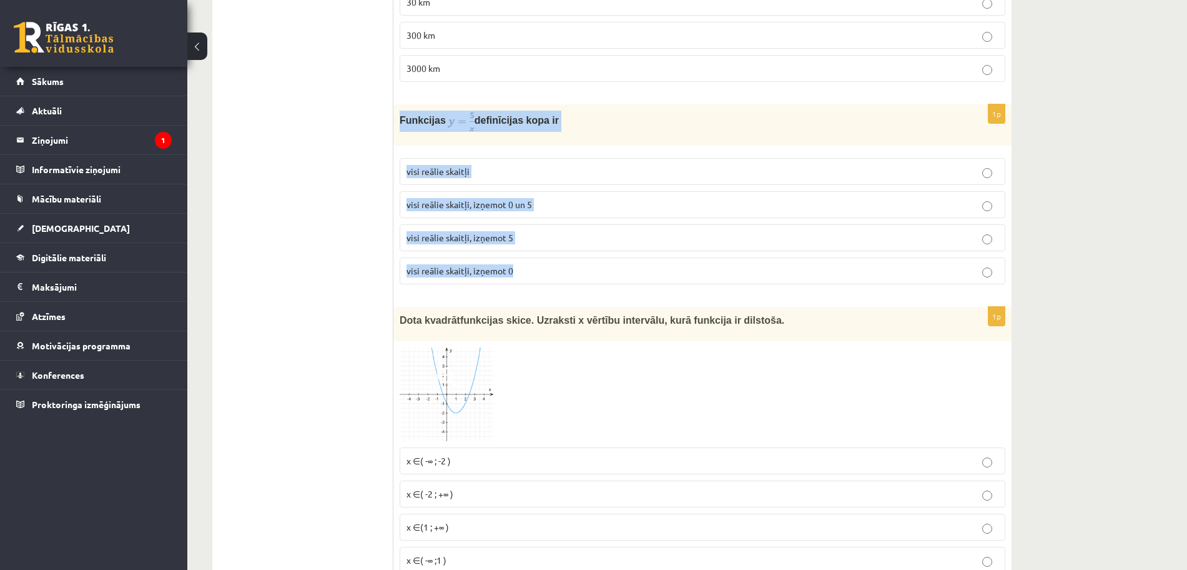
drag, startPoint x: 398, startPoint y: 82, endPoint x: 532, endPoint y: 238, distance: 205.4
click div "1p Funkcijas definīcijas kopa ir visi reālie skaitļi visi reālie skaitļi, izņem…"
click label "visi reālie skaitļi, izņemot 0"
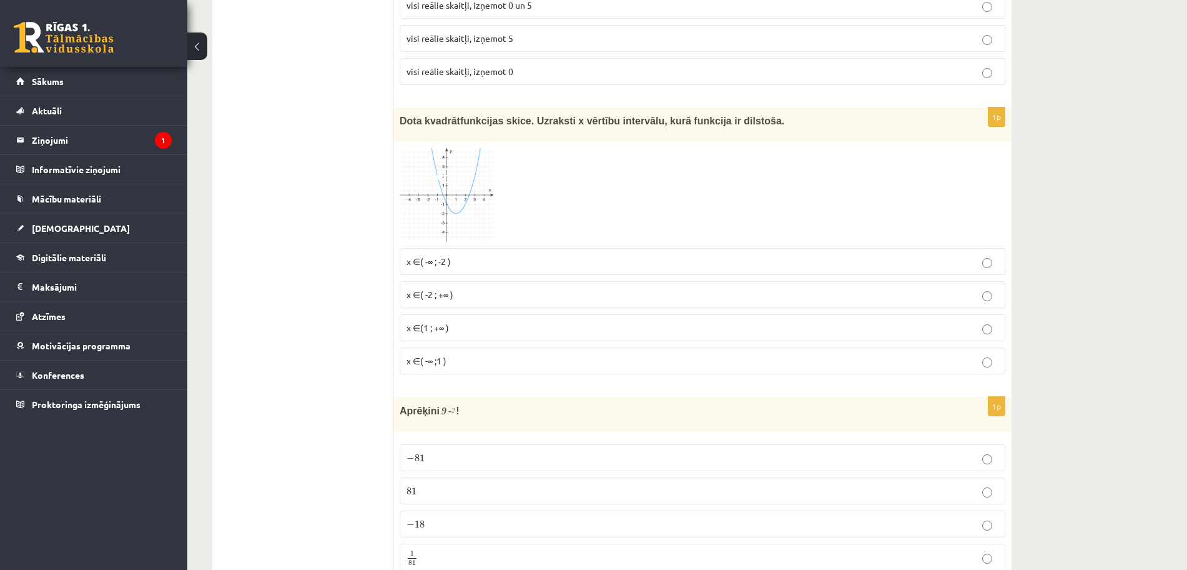
scroll to position [6129, 0]
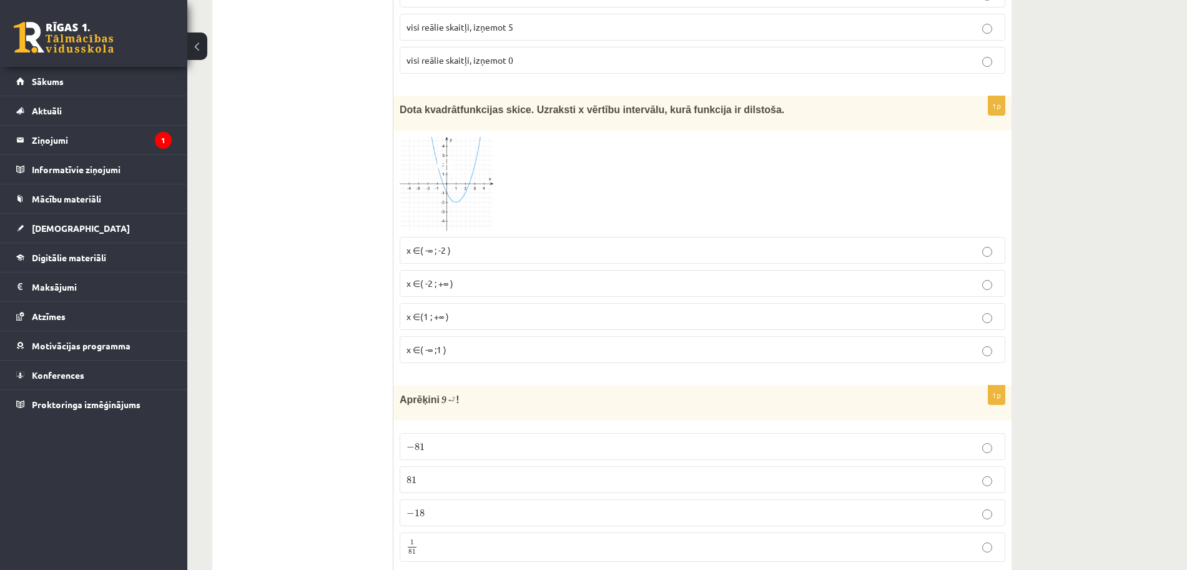
click span "Dota kvadrātfunkcijas skice. Uzraksti x vērtību intervālu, kurā funkcija ir dil…"
click span "Aprēķini"
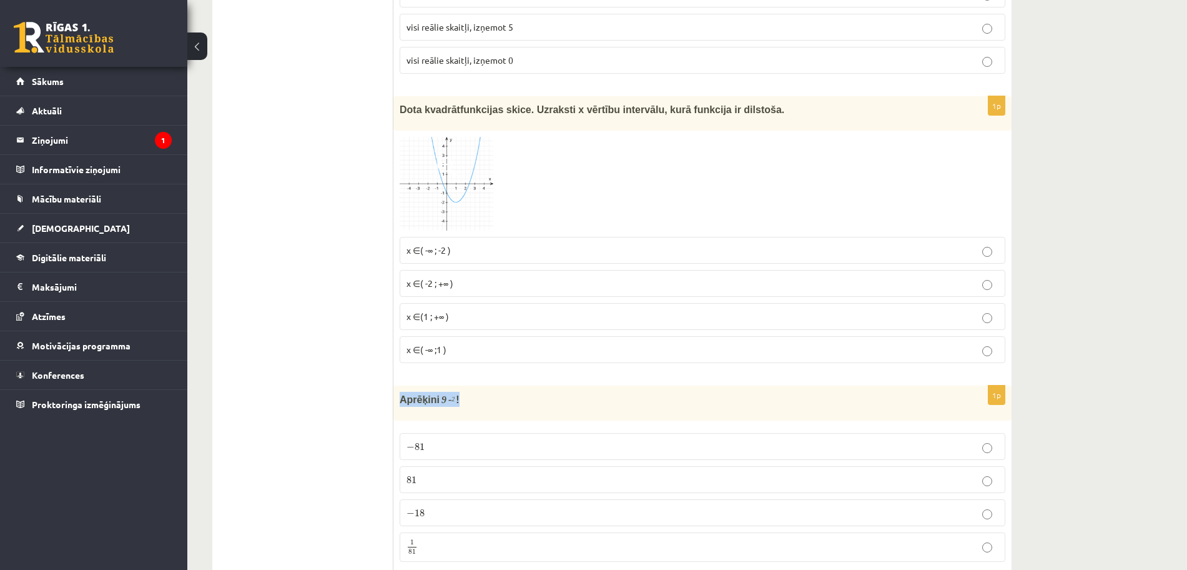
click span "Aprēķini"
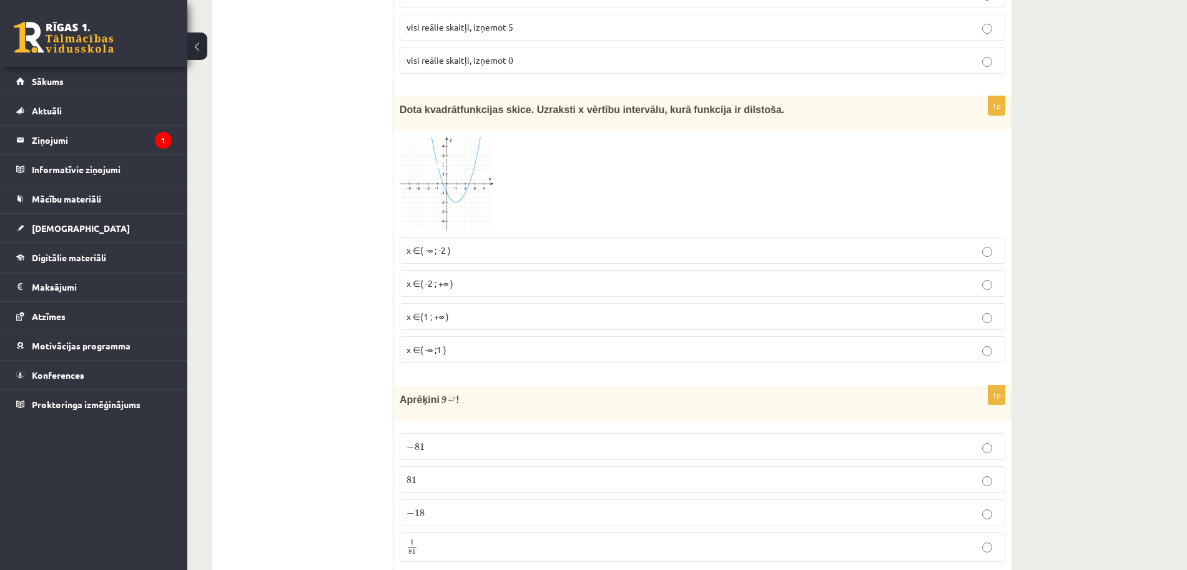
click label "1 81 1 81"
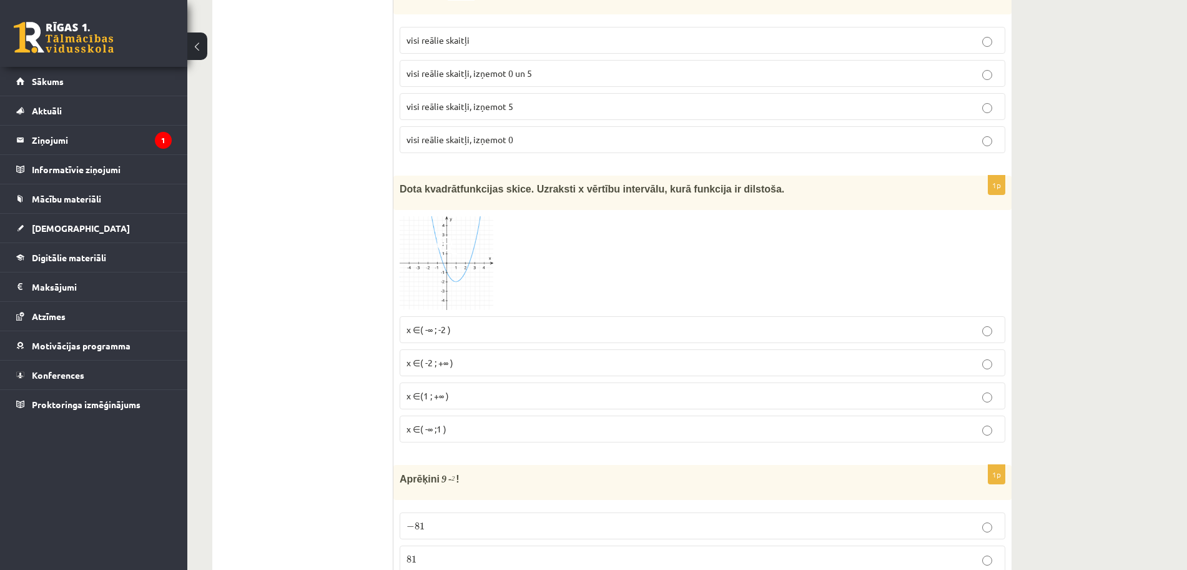
scroll to position [6034, 0]
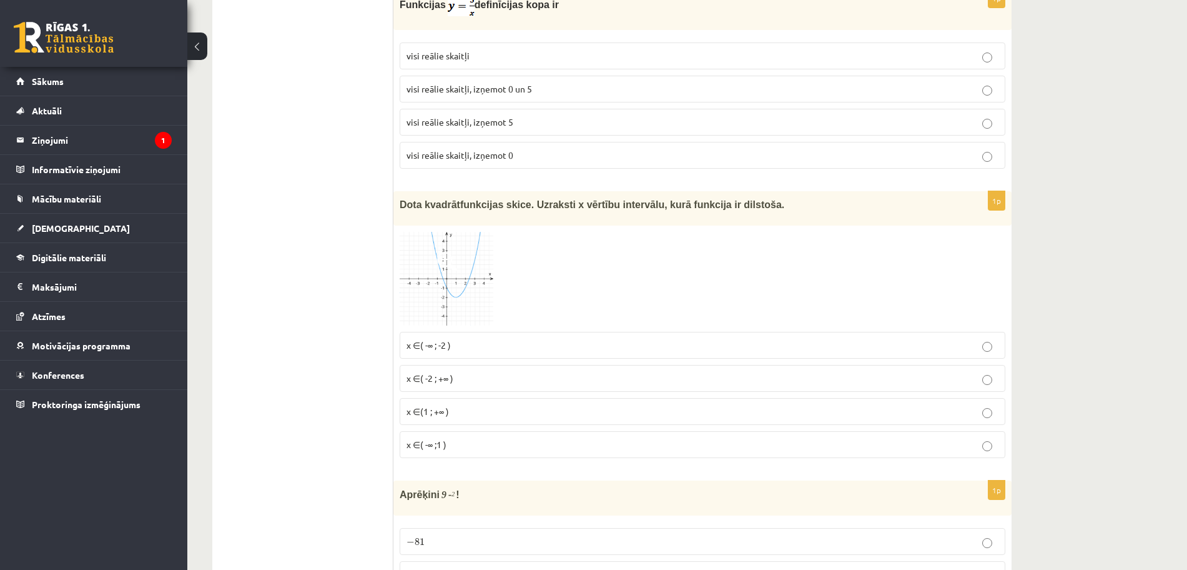
click img
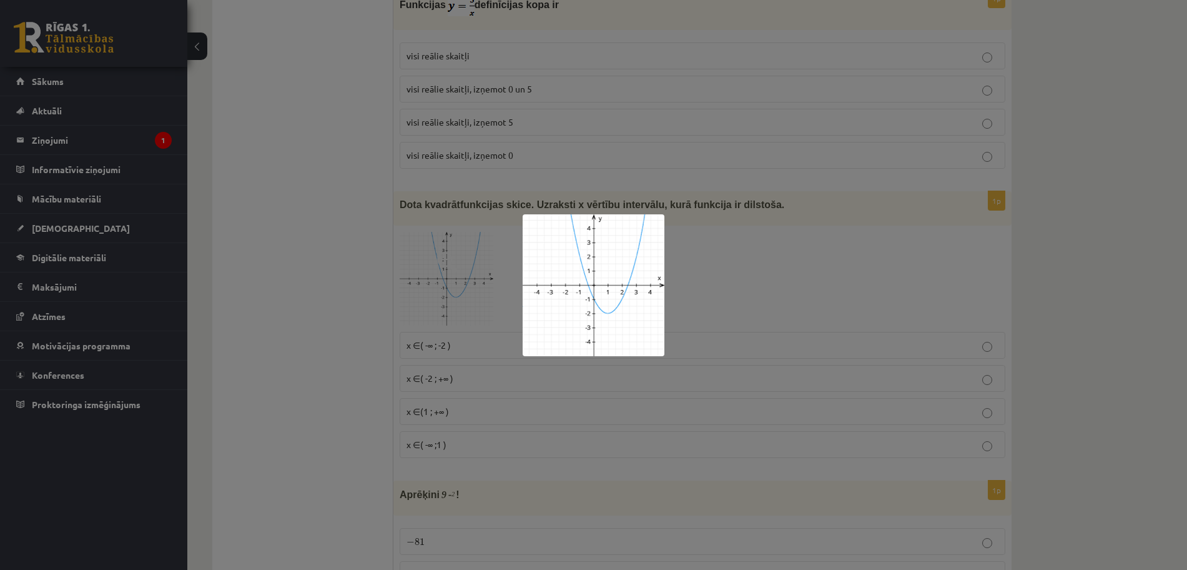
click div
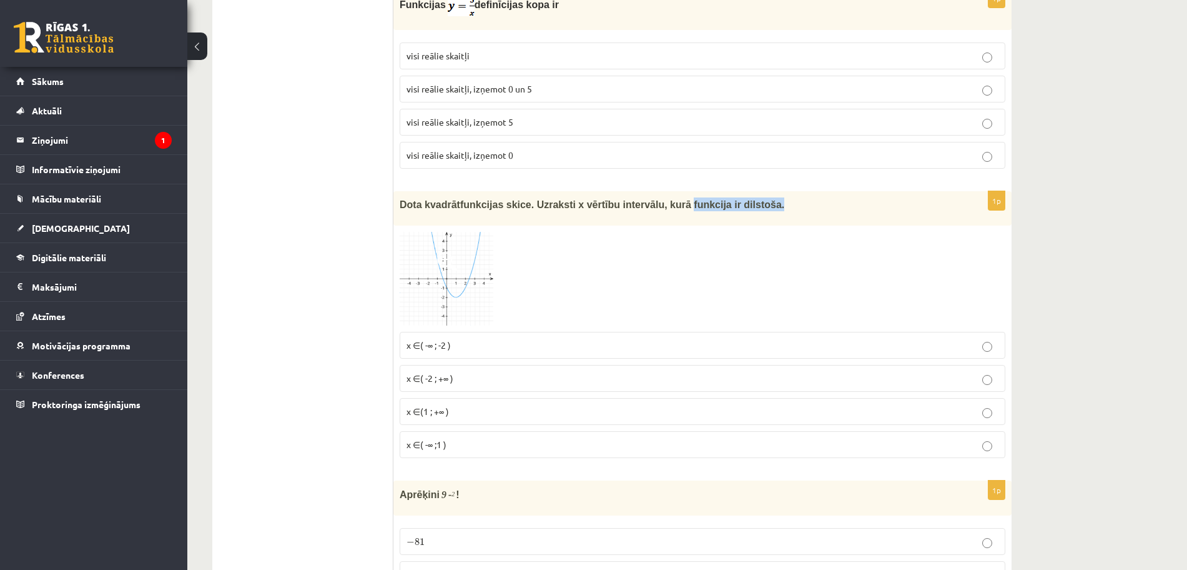
drag, startPoint x: 734, startPoint y: 168, endPoint x: 654, endPoint y: 173, distance: 79.5
click div "Dota kvadrātfunkcijas skice. Uzraksti x vērtību intervālu, kurā funkcija ir dil…"
click p "x ∈( -2 ; +∞ )"
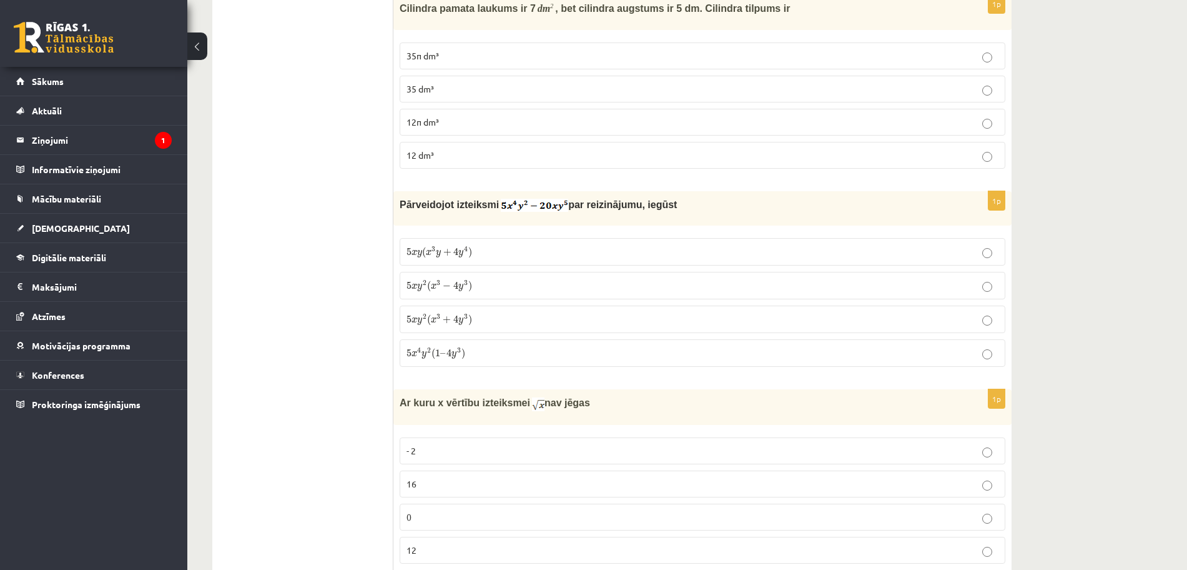
scroll to position [2828, 0]
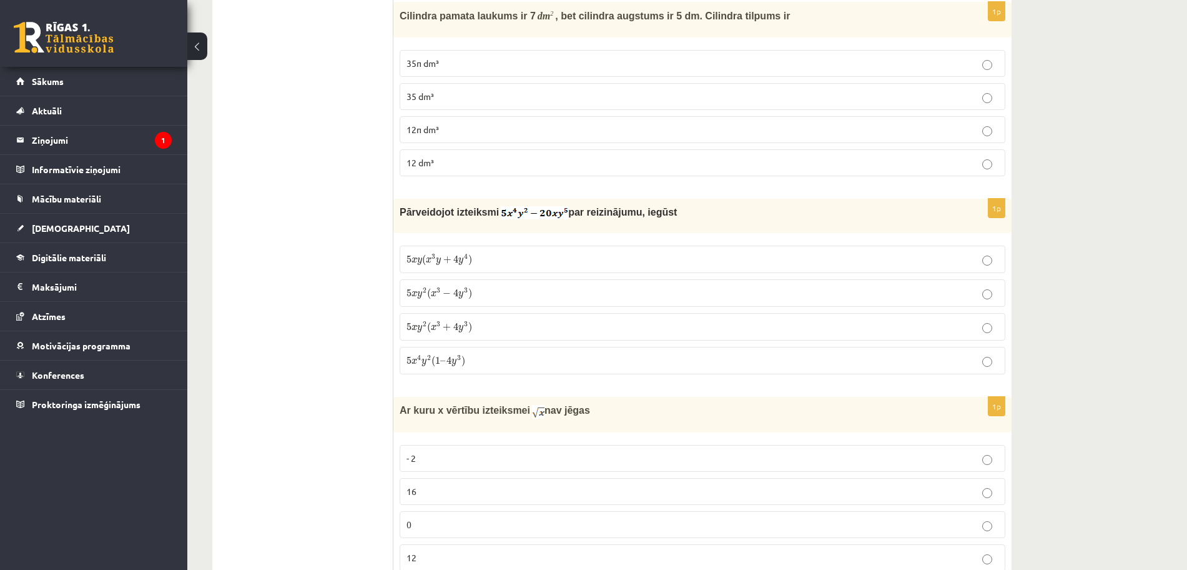
click fieldset "5 x y ( x 3 y + 4 y 4 ) 5 x y ( x 3 y + 4 y 4 ) 5 x y 2 ( x 3 − 4 y 3 ) 5 x y 2…"
click label "5 x y 2 ( x 3 + 4 y 3 ) 5 x y 2 ( x 3 + 4 y 3 )"
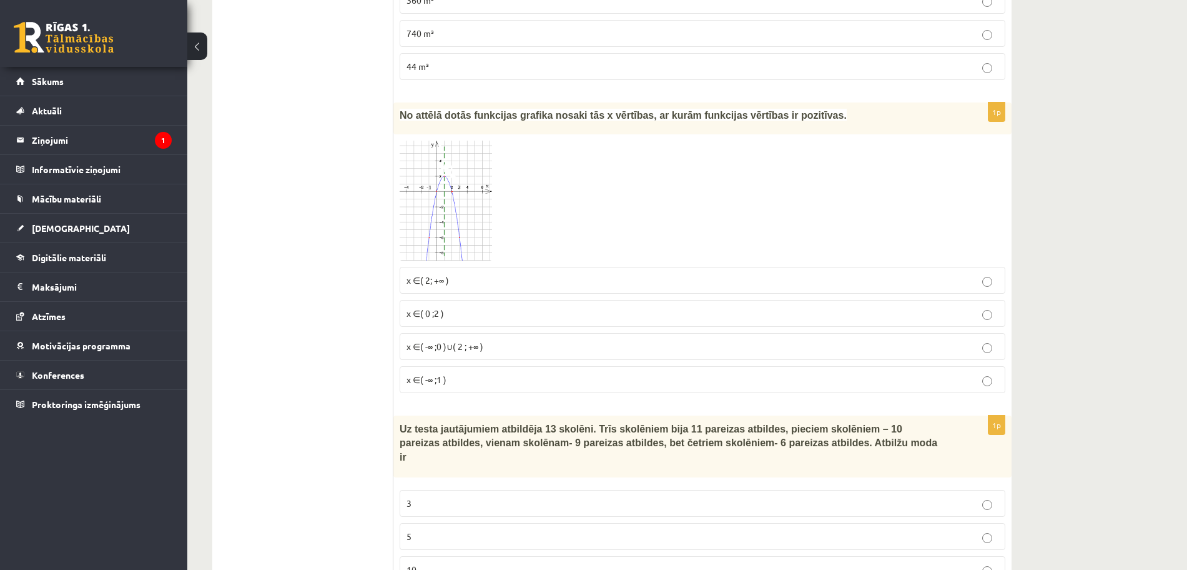
scroll to position [696, 0]
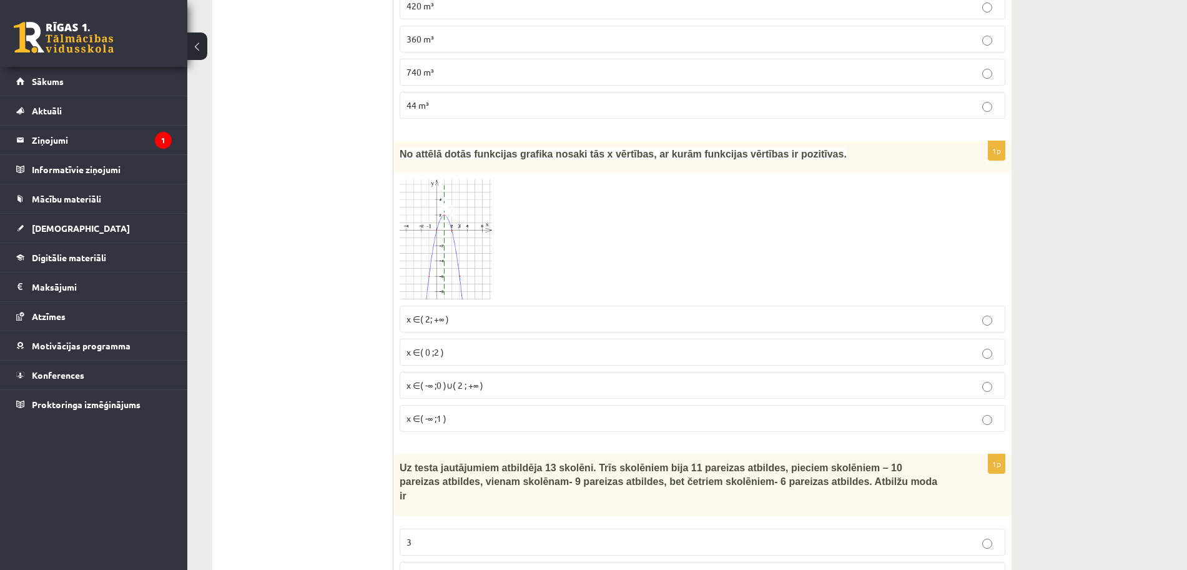
click img
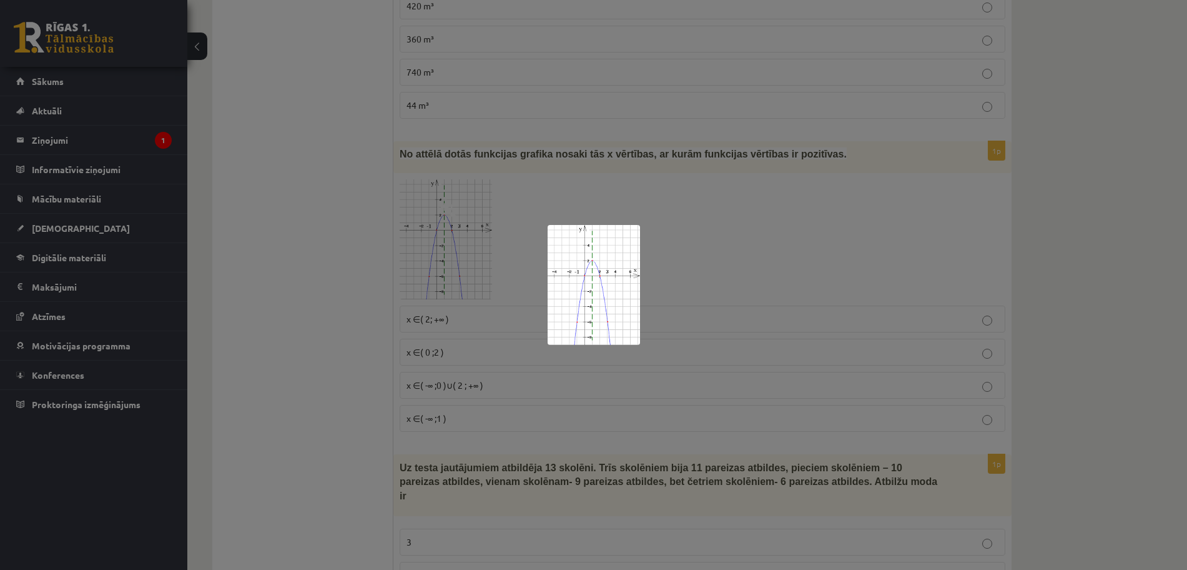
click div
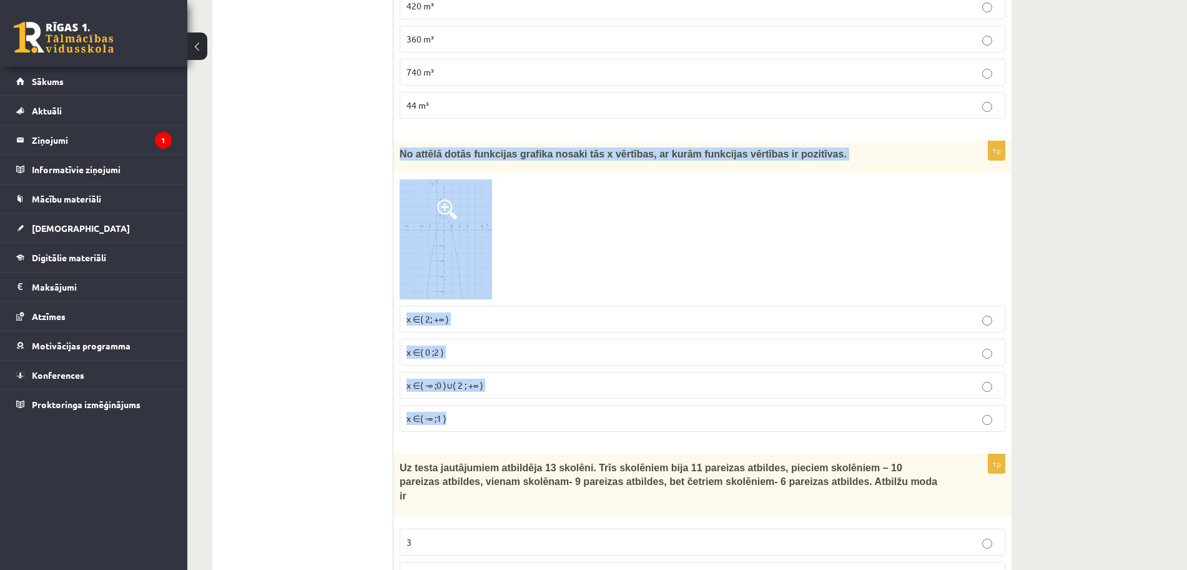
drag, startPoint x: 400, startPoint y: 155, endPoint x: 564, endPoint y: 407, distance: 300.7
click div "1p No attēlā dotās funkcijas grafika nosaki tās x vērtības, ar kurām funkcijas …"
click label "x ∈( 0 ;2 )"
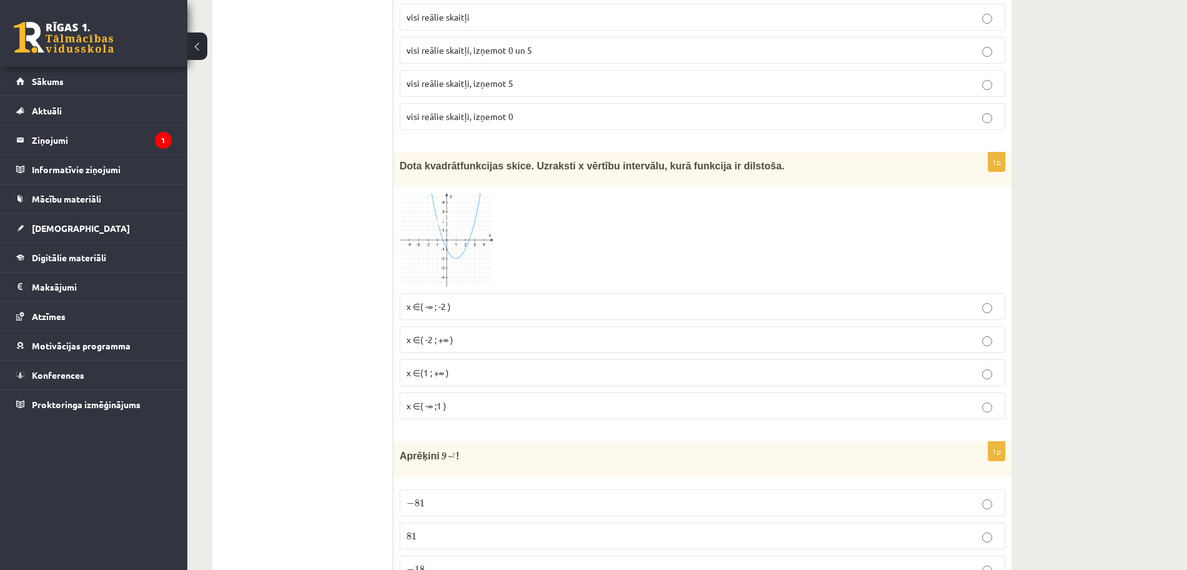
scroll to position [6129, 0]
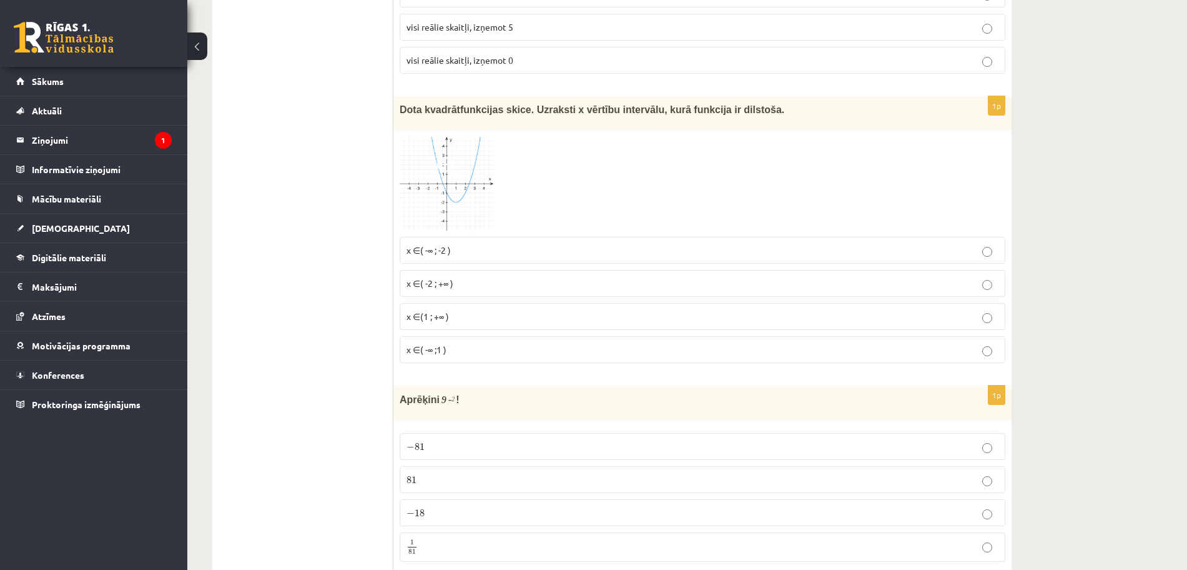
click img
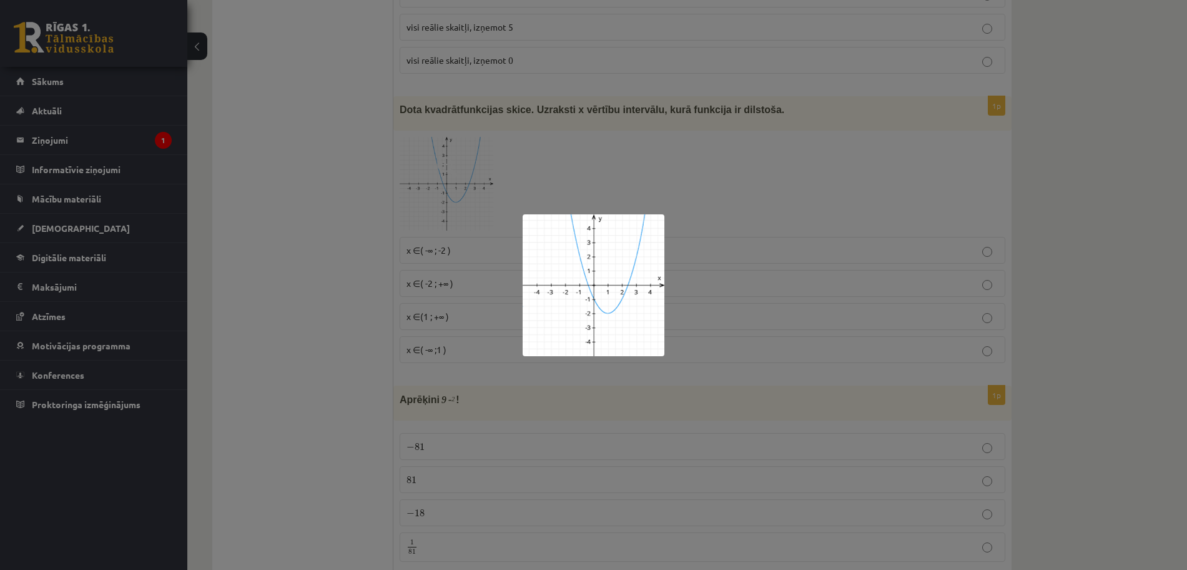
click div
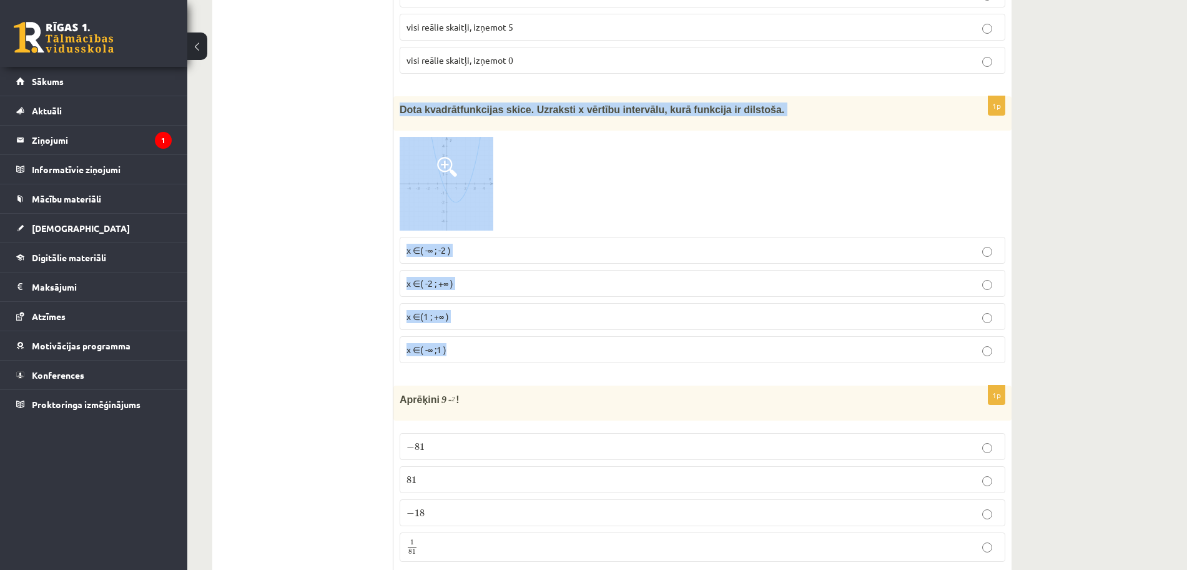
drag, startPoint x: 395, startPoint y: 70, endPoint x: 493, endPoint y: 305, distance: 255.0
click div "1p Dota kvadrātfunkcijas skice. Uzraksti x vērtību intervālu, kurā funkcija ir …"
click img
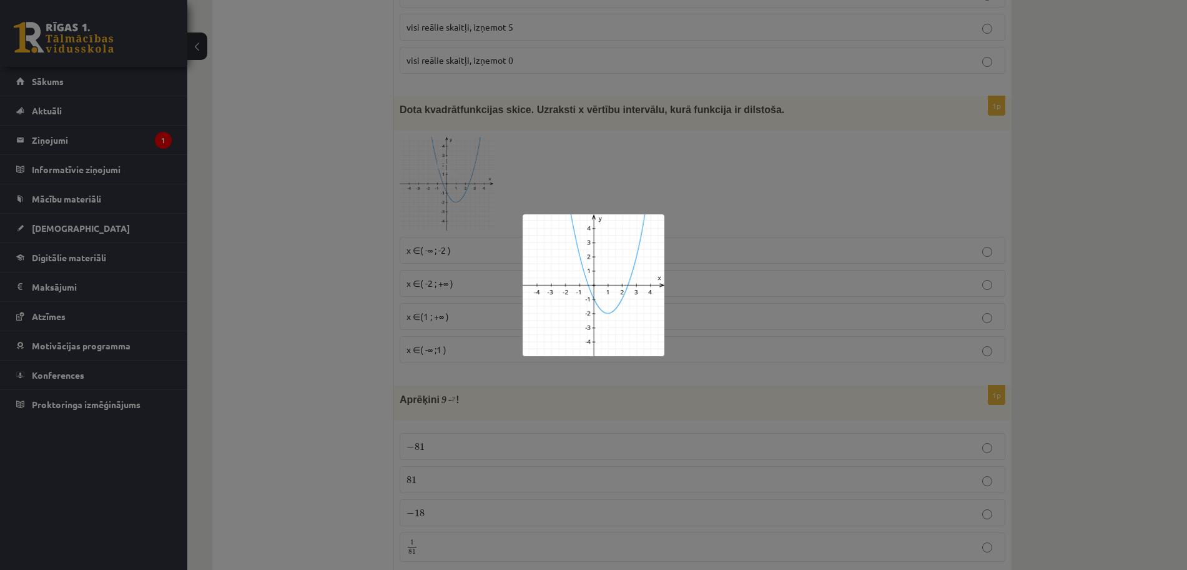
click div
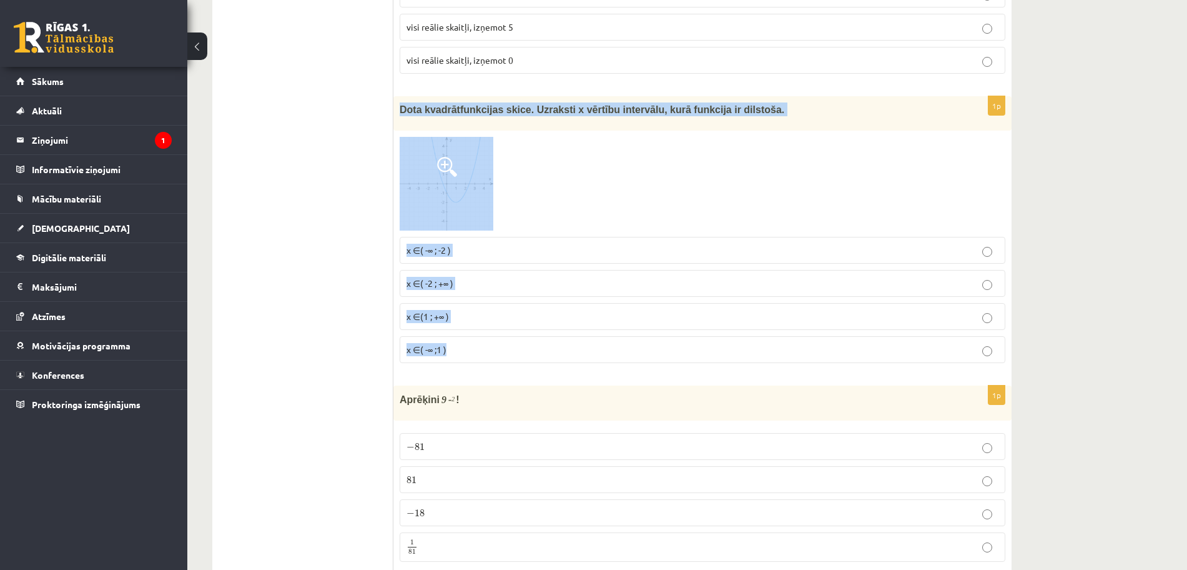
drag, startPoint x: 397, startPoint y: 67, endPoint x: 481, endPoint y: 317, distance: 263.6
click div "1p Dota kvadrātfunkcijas skice. Uzraksti x vērtību intervālu, kurā funkcija ir …"
click p "x ∈( -∞ ;1 )"
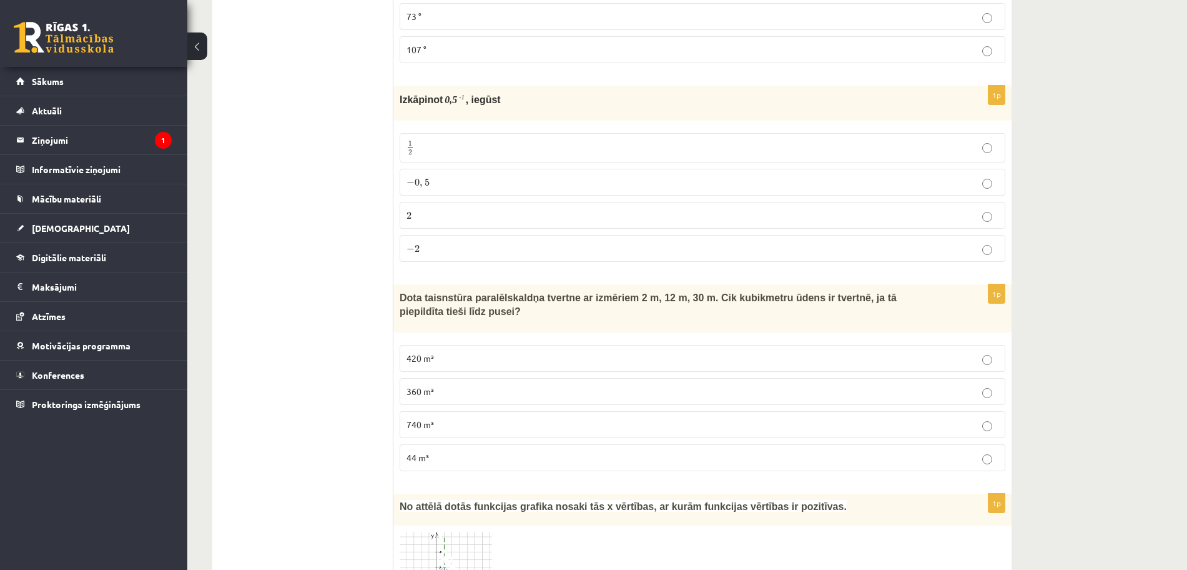
scroll to position [0, 0]
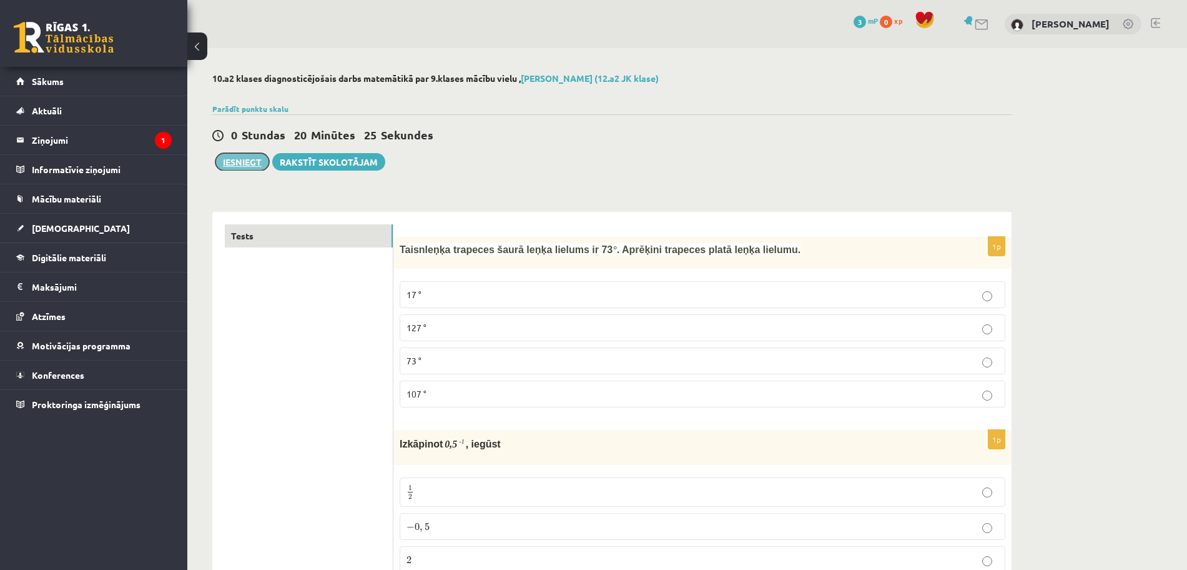
click button "Iesniegt"
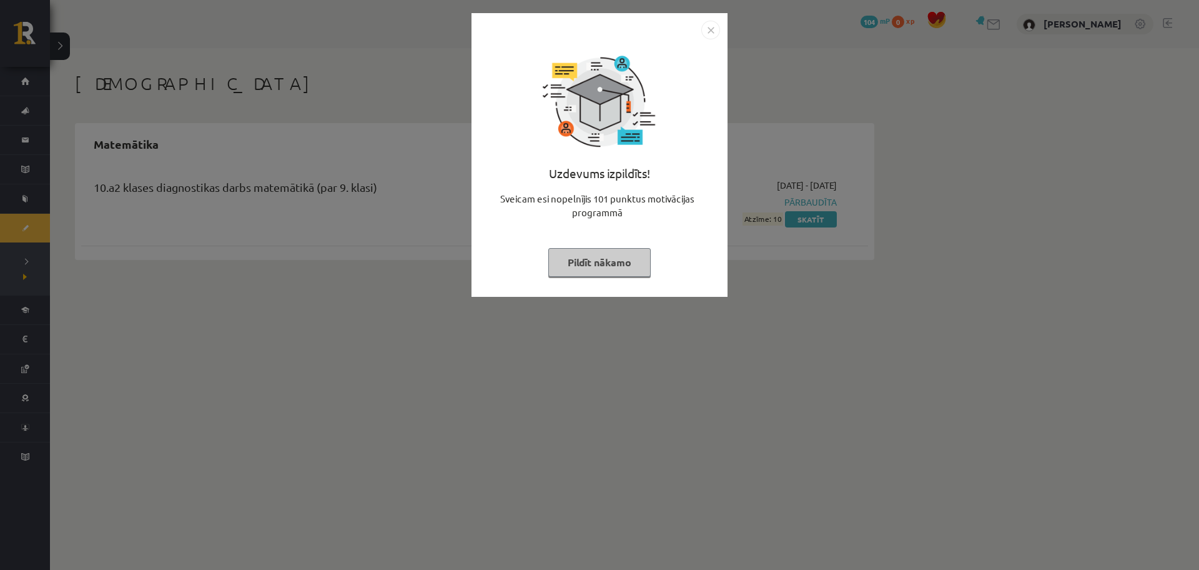
click at [613, 263] on button "Pildīt nākamo" at bounding box center [599, 262] width 102 height 29
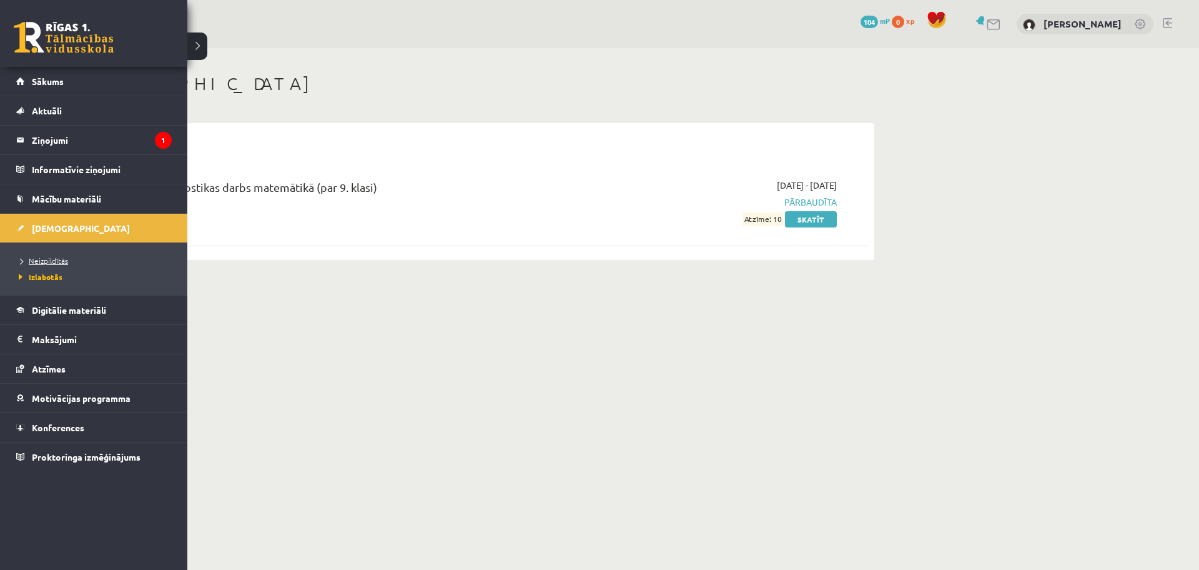
click at [46, 259] on span "Neizpildītās" at bounding box center [42, 260] width 52 height 10
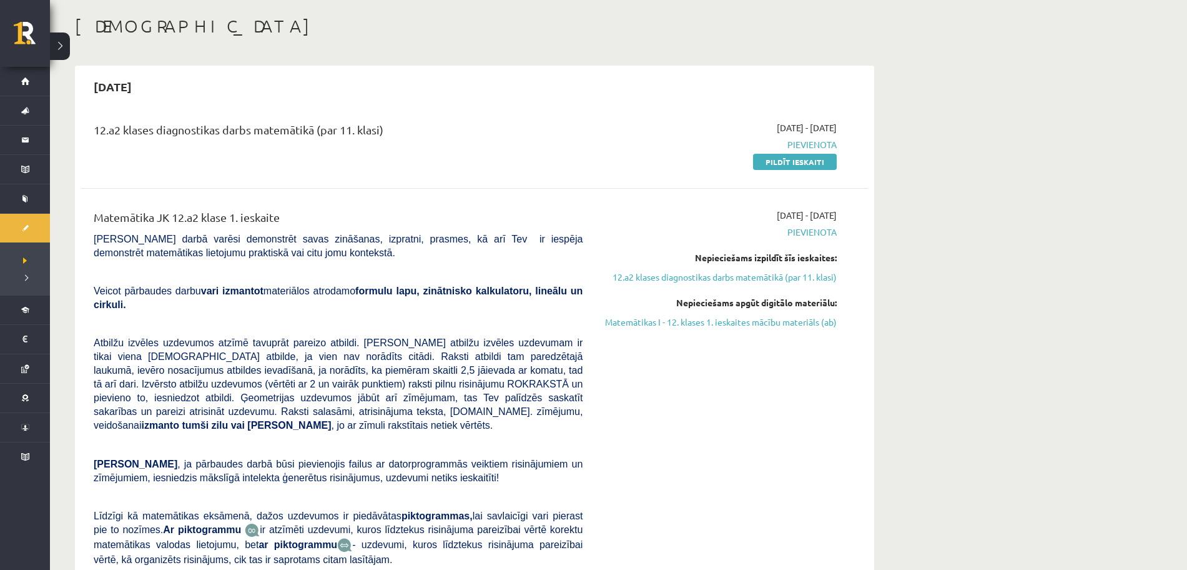
scroll to position [64, 0]
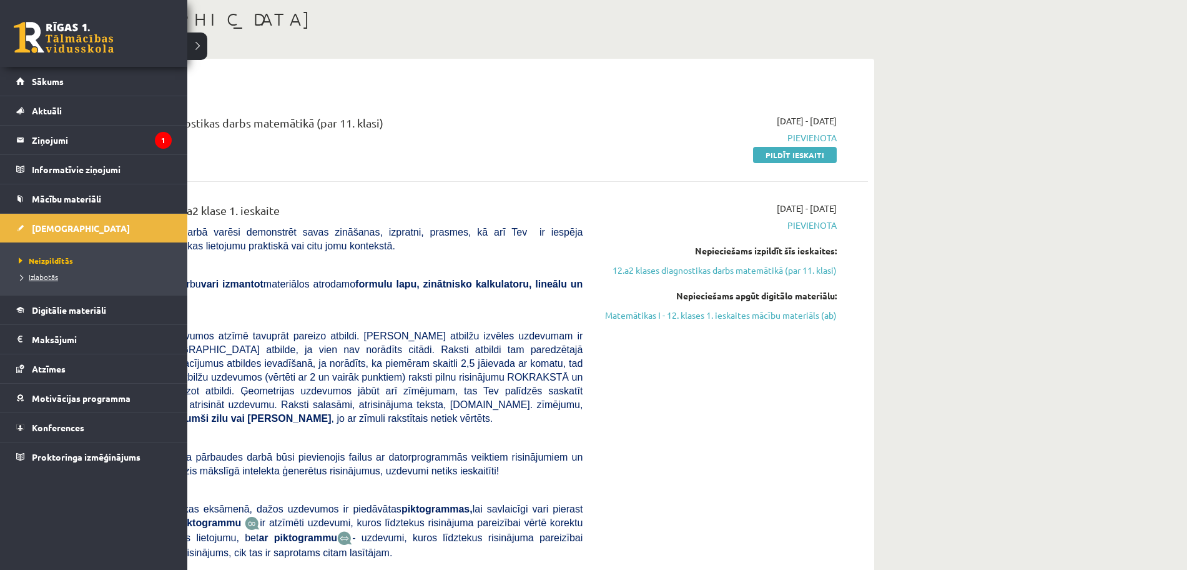
click at [57, 275] on span "Izlabotās" at bounding box center [37, 277] width 42 height 10
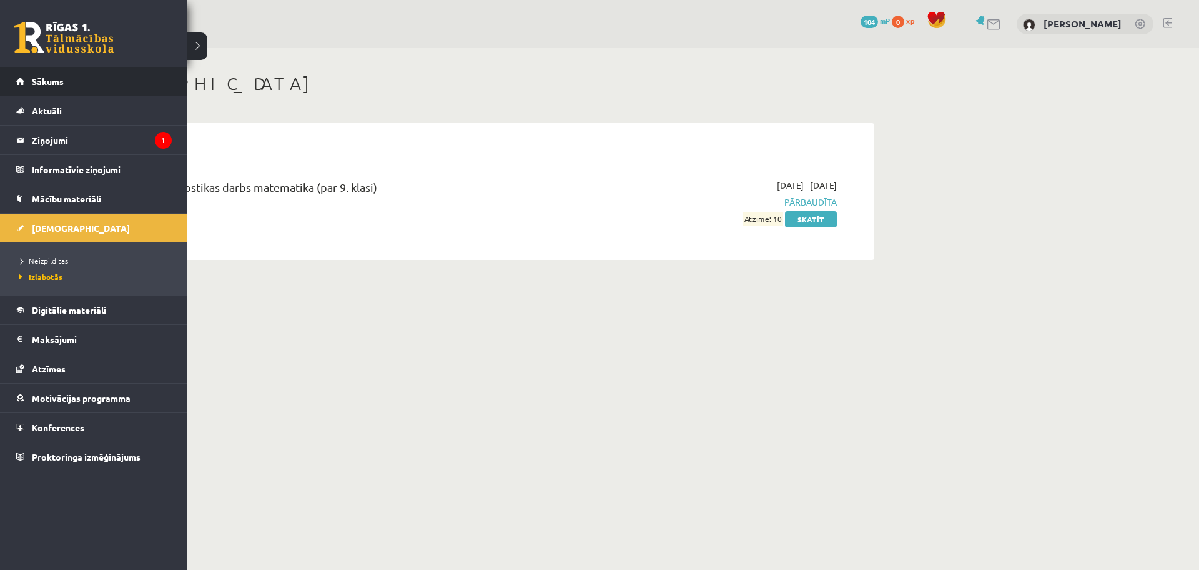
click at [51, 79] on span "Sākums" at bounding box center [48, 81] width 32 height 11
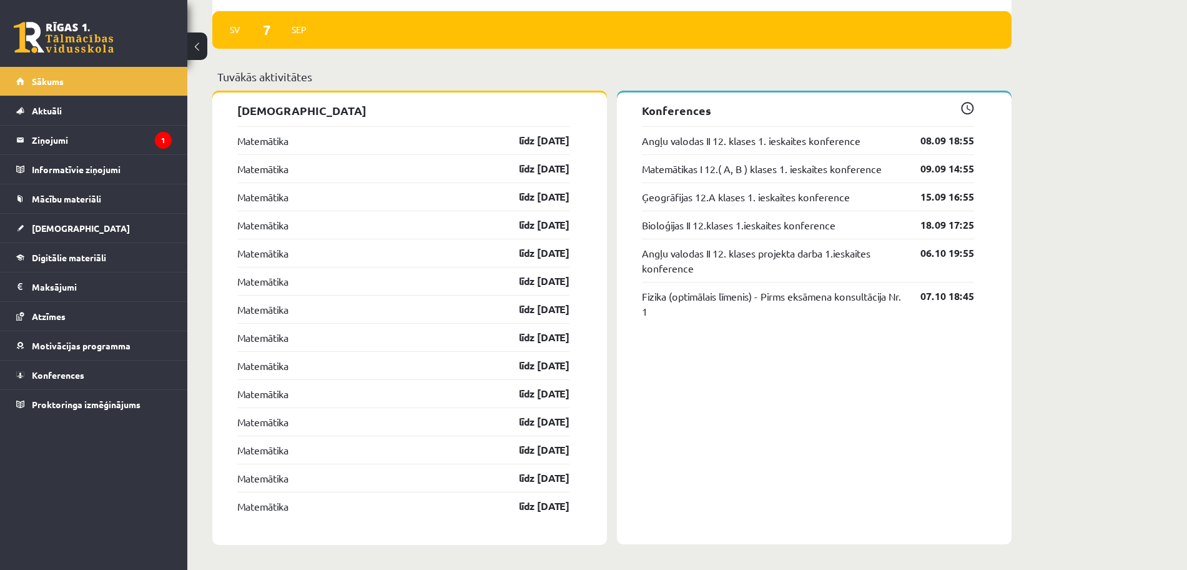
scroll to position [945, 0]
click at [812, 398] on div "Konferences Angļu valodas II 12. klases 1. ieskaites konference 08.09 18:55 Mat…" at bounding box center [814, 318] width 395 height 452
